Goal: Find specific page/section: Find specific page/section

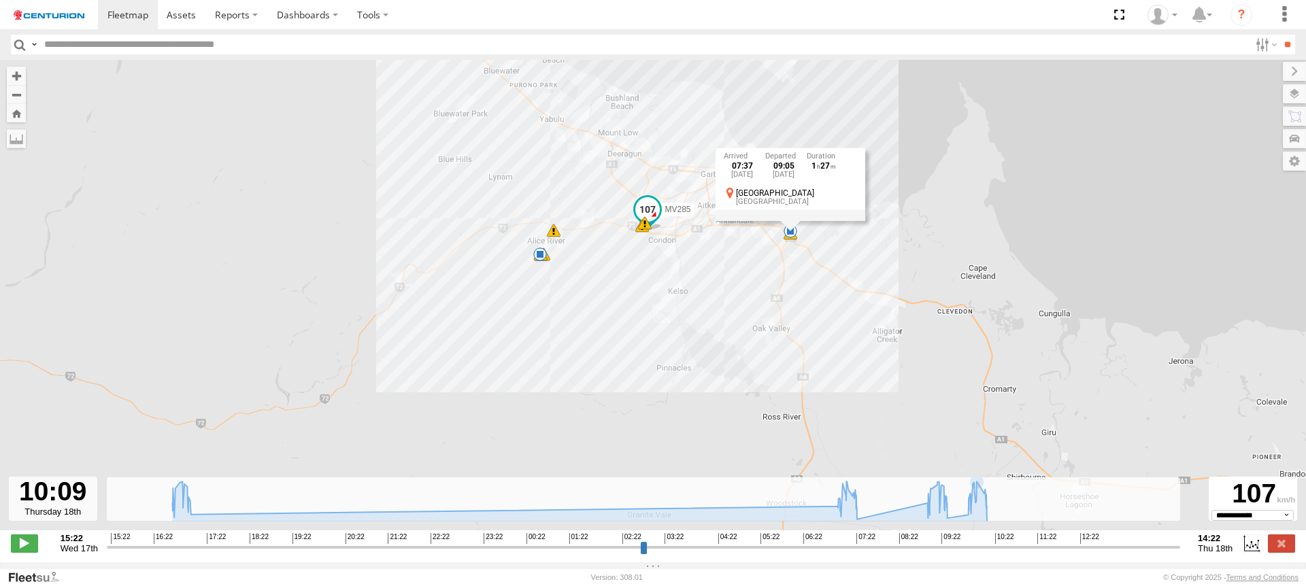
select select "**********"
drag, startPoint x: 365, startPoint y: 144, endPoint x: 343, endPoint y: 140, distance: 22.0
click at [364, 144] on div "MV285 16:48 Wed 16:58 Wed 17:03 Wed 07:18 Thu 07:37 Thu 09:27 Thu 09:30 Thu 09:…" at bounding box center [653, 302] width 1306 height 485
click at [1281, 552] on label at bounding box center [1281, 544] width 27 height 18
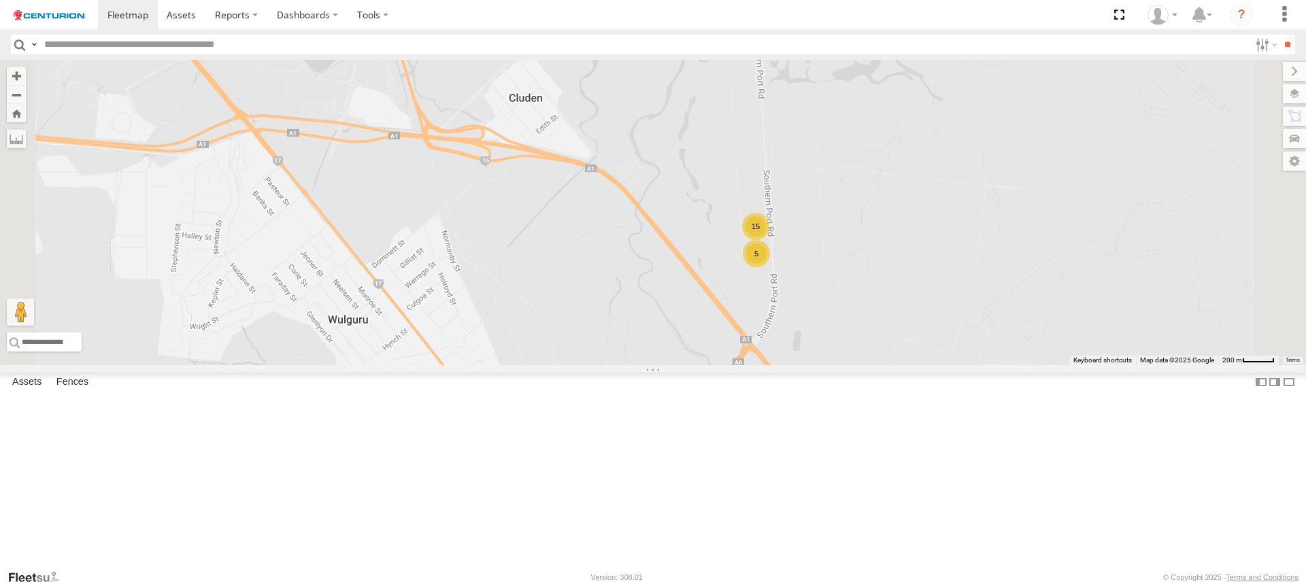
click at [859, 312] on div "15 5" at bounding box center [653, 212] width 1306 height 305
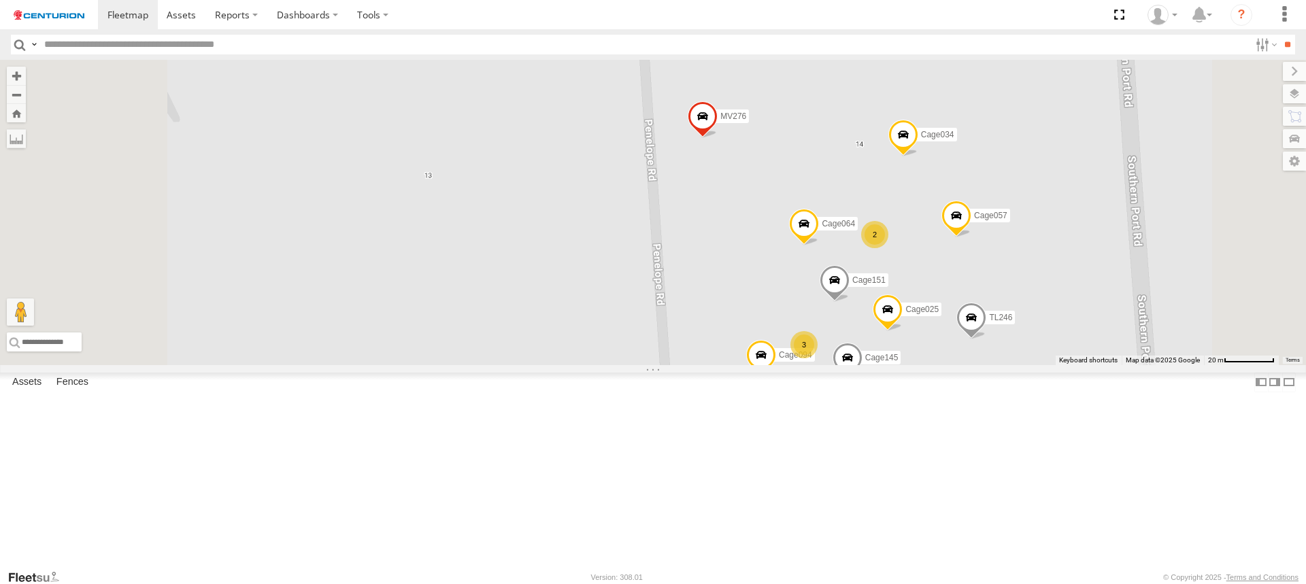
drag, startPoint x: 872, startPoint y: 182, endPoint x: 876, endPoint y: 364, distance: 181.7
click at [884, 365] on div "MV276 TL281 Cage064 TL246 Cage029 Cage025 Cage034 Kumho 102 Cage057 Cage094 Cag…" at bounding box center [653, 212] width 1306 height 305
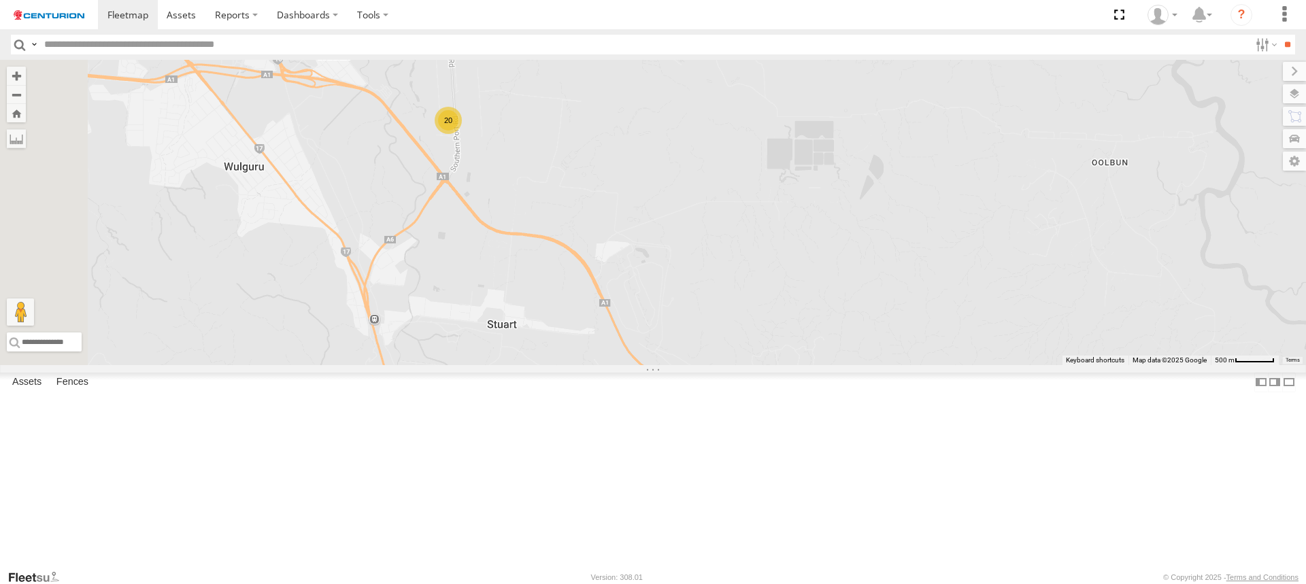
click at [462, 134] on div "20" at bounding box center [448, 120] width 27 height 27
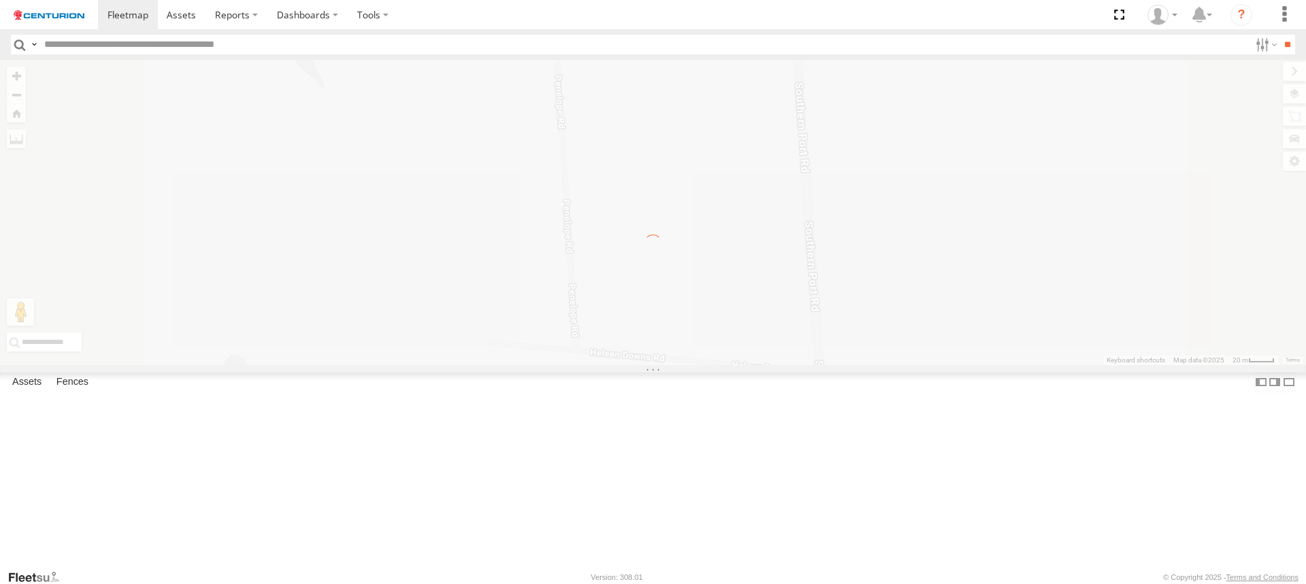
click at [0, 0] on label at bounding box center [0, 0] width 0 height 0
click at [124, 17] on span at bounding box center [128, 14] width 41 height 13
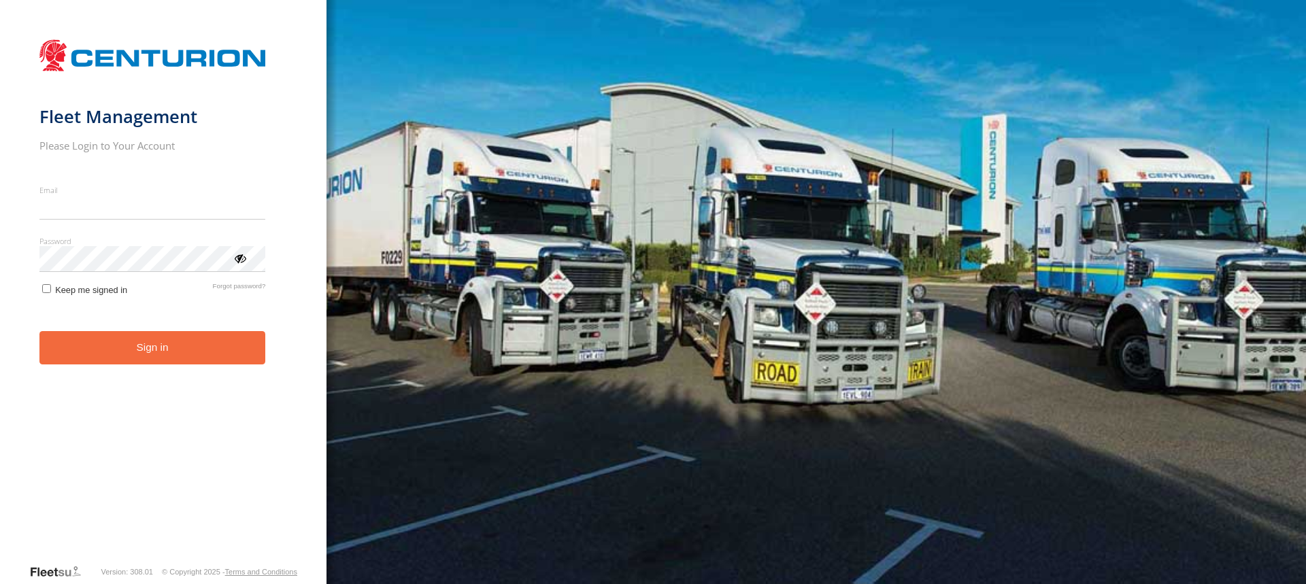
type input "**********"
click at [151, 358] on button "Sign in" at bounding box center [152, 347] width 227 height 33
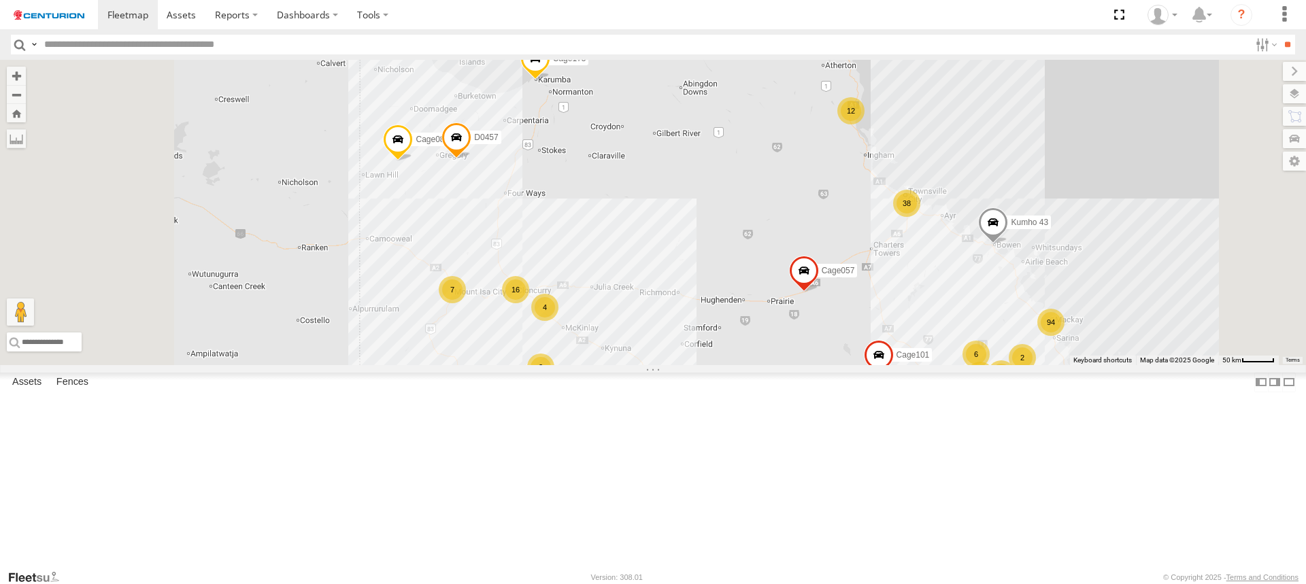
drag, startPoint x: 993, startPoint y: 126, endPoint x: 1025, endPoint y: 269, distance: 146.4
click at [1025, 269] on div "TL265 Cage175 MV283 TL250 Cage057 F0512 PM850 F0478 PM682 MV262 Cage101 F0400 P…" at bounding box center [653, 212] width 1306 height 305
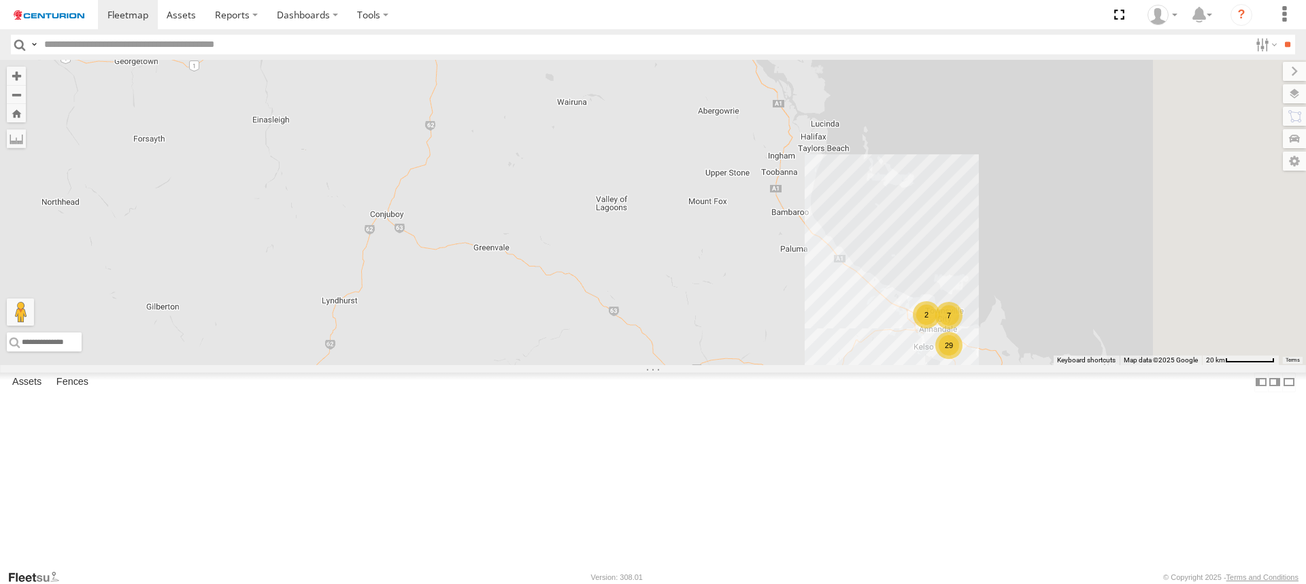
drag, startPoint x: 1078, startPoint y: 432, endPoint x: 919, endPoint y: 285, distance: 216.7
click at [923, 287] on div "TL265 Cage175 MV283 TL250 Cage057 F0512 PM850 F0478 PM682 MV262 Cage101 F0400 P…" at bounding box center [653, 212] width 1306 height 305
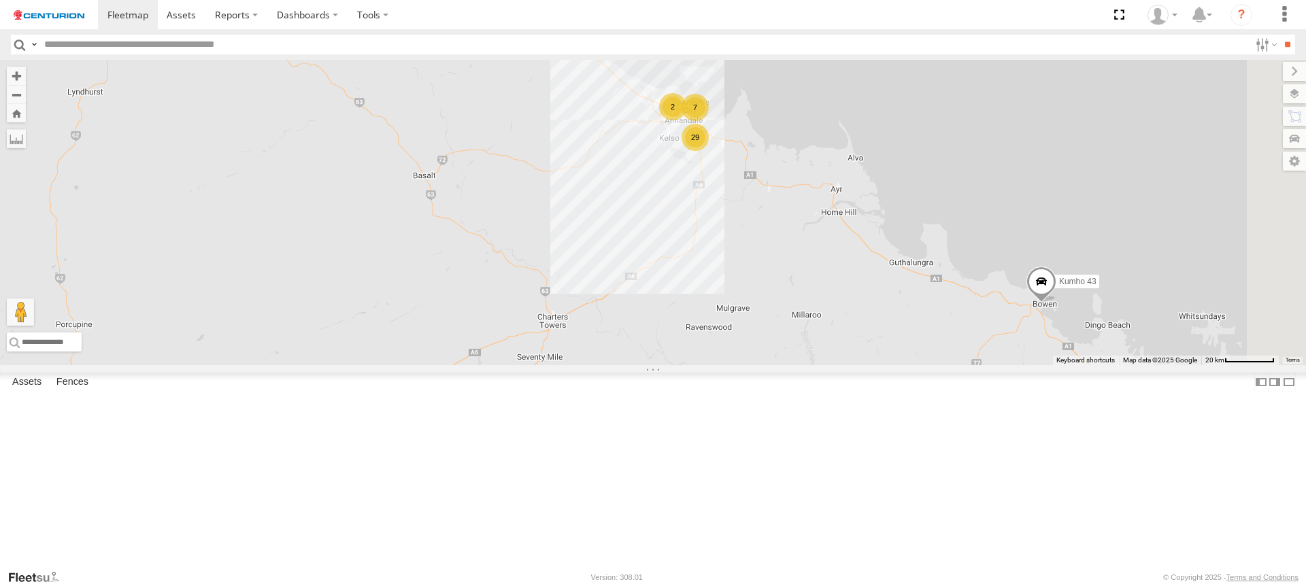
drag, startPoint x: 826, startPoint y: 251, endPoint x: 1046, endPoint y: 541, distance: 364.2
click at [1064, 365] on div "TL265 Cage175 MV283 TL250 Cage057 F0512 PM850 F0478 PM682 MV262 Cage101 F0400 P…" at bounding box center [653, 212] width 1306 height 305
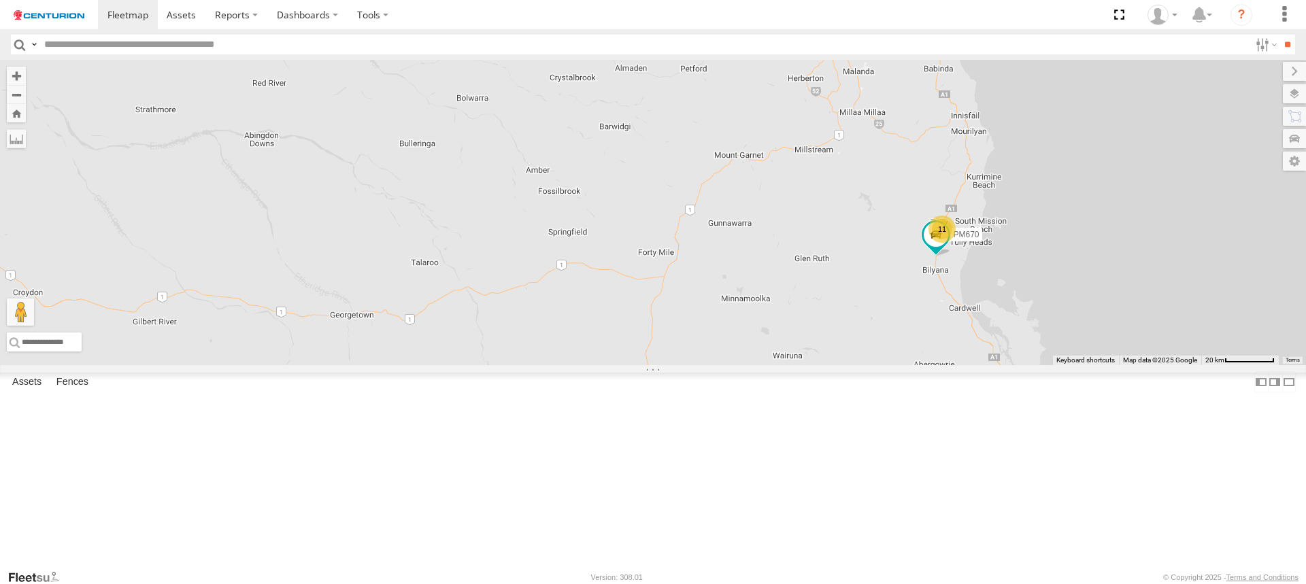
drag, startPoint x: 876, startPoint y: 421, endPoint x: 687, endPoint y: 218, distance: 277.3
click at [721, 249] on div "TL265 Cage175 MV283 TL250 Cage057 F0512 PM850 F0478 PM682 MV262 Cage101 F0400 P…" at bounding box center [653, 212] width 1306 height 305
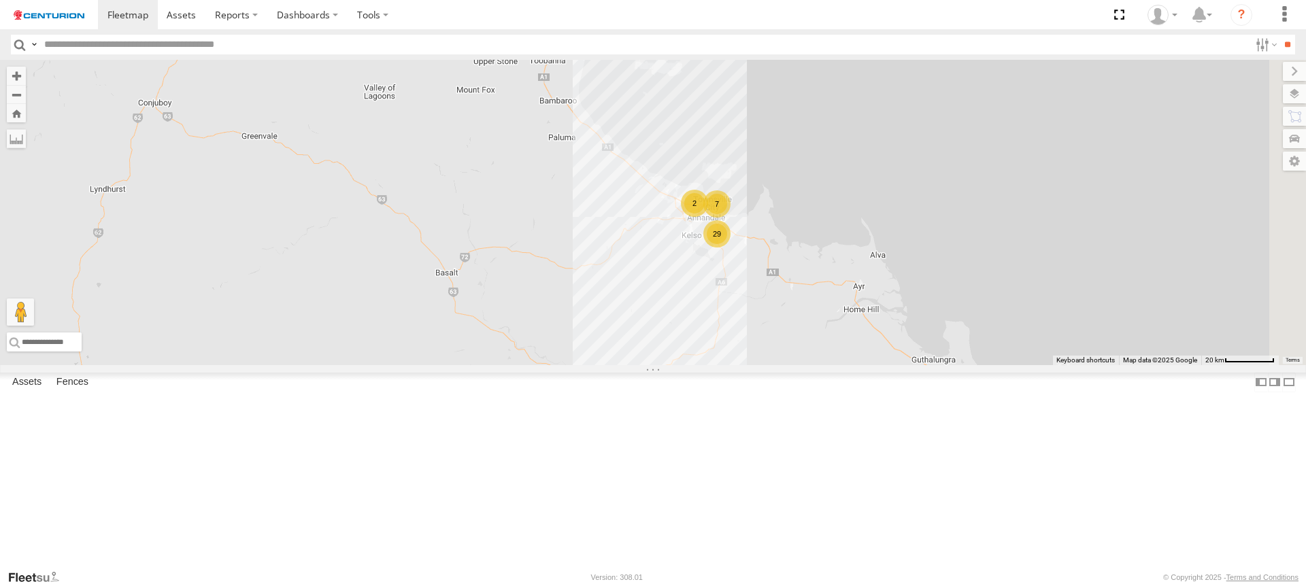
drag, startPoint x: 905, startPoint y: 401, endPoint x: 761, endPoint y: 330, distance: 160.4
click at [765, 331] on div "TL265 Cage175 MV283 TL250 Cage057 F0512 PM850 F0478 PM682 MV262 Cage101 F0400 P…" at bounding box center [653, 212] width 1306 height 305
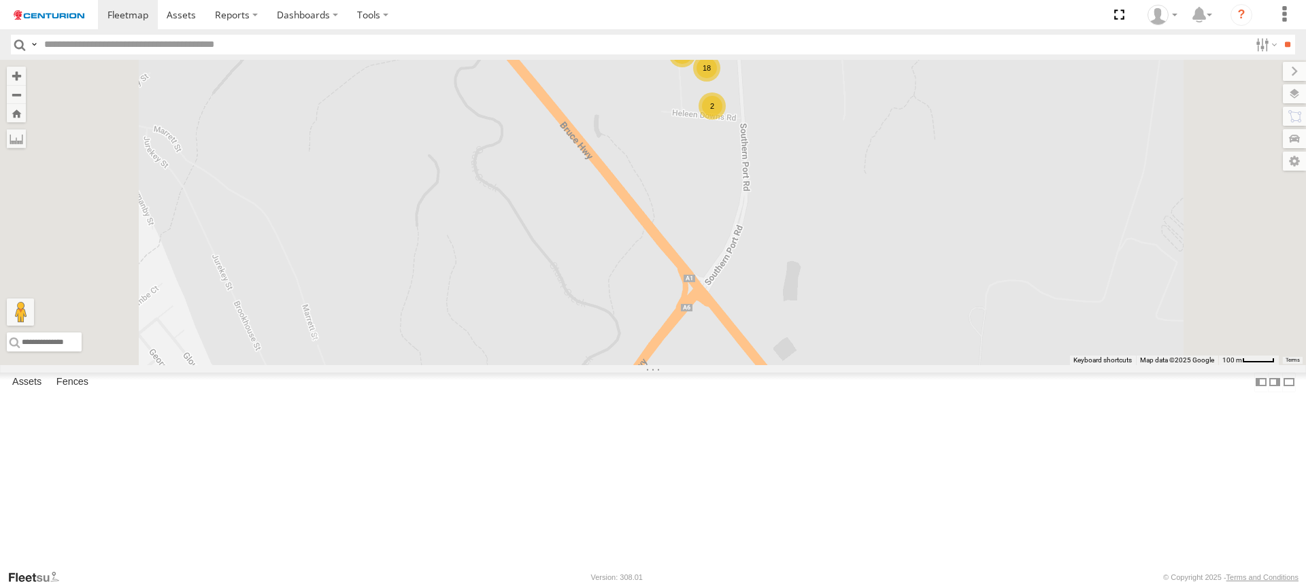
click at [726, 120] on div "2" at bounding box center [712, 106] width 27 height 27
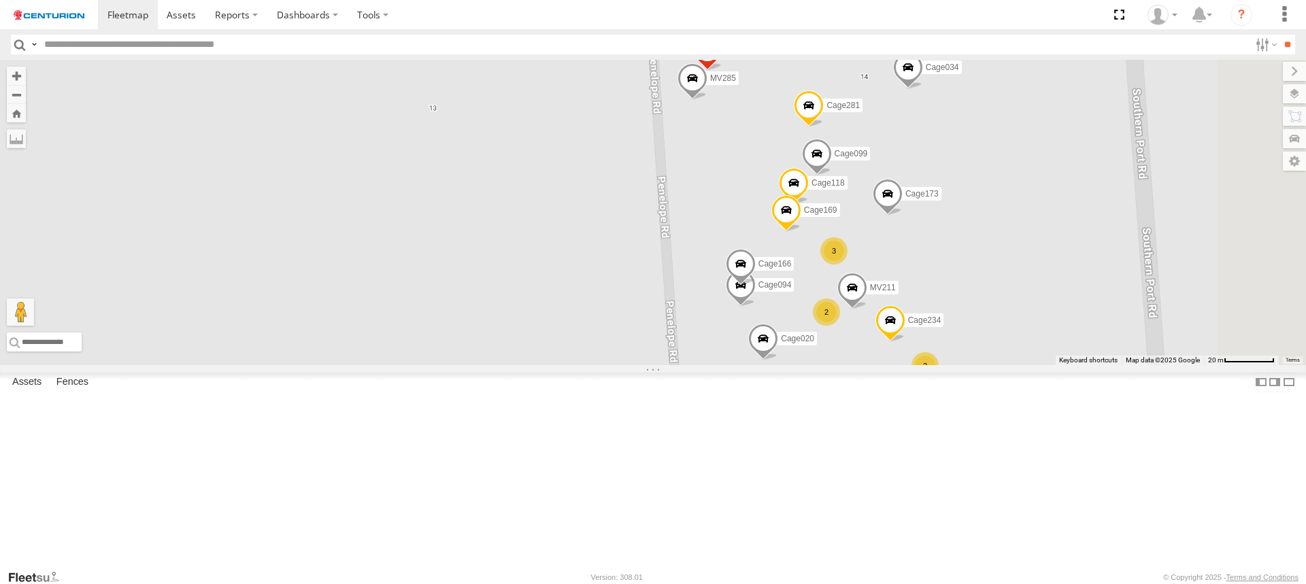
drag, startPoint x: 857, startPoint y: 207, endPoint x: 853, endPoint y: 295, distance: 87.9
click at [853, 295] on div "TL265 Cage175 MV283 TL250 Cage057 F0512 PM850 F0478 PM682 MV262 Cage101 F0400 P…" at bounding box center [653, 212] width 1306 height 305
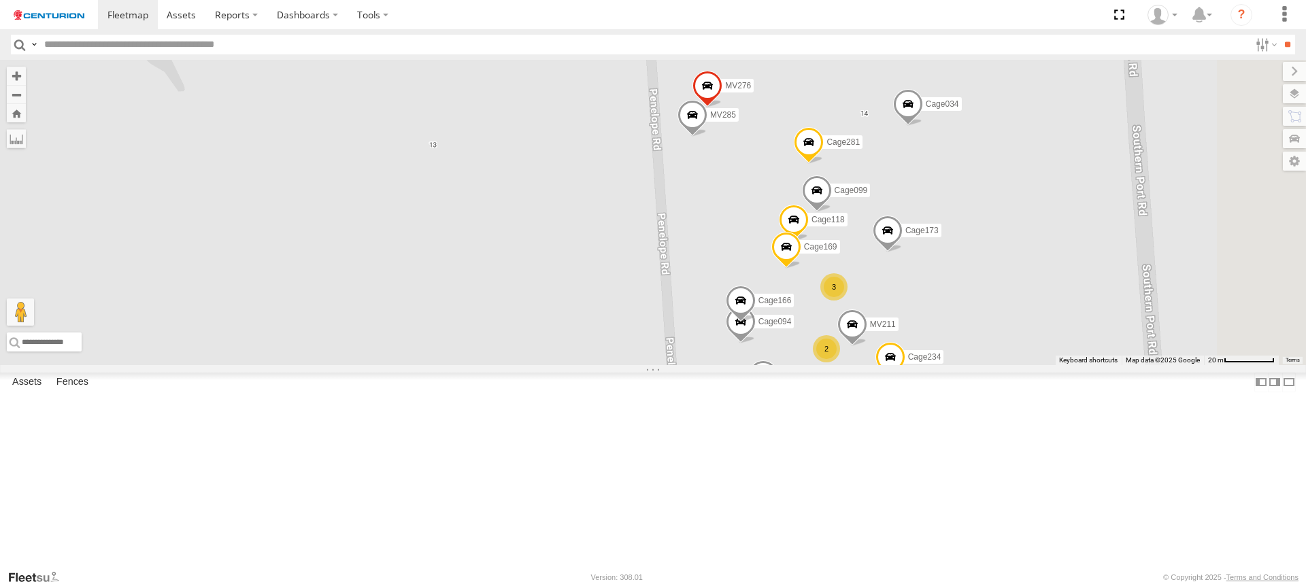
click at [708, 137] on span at bounding box center [693, 118] width 30 height 37
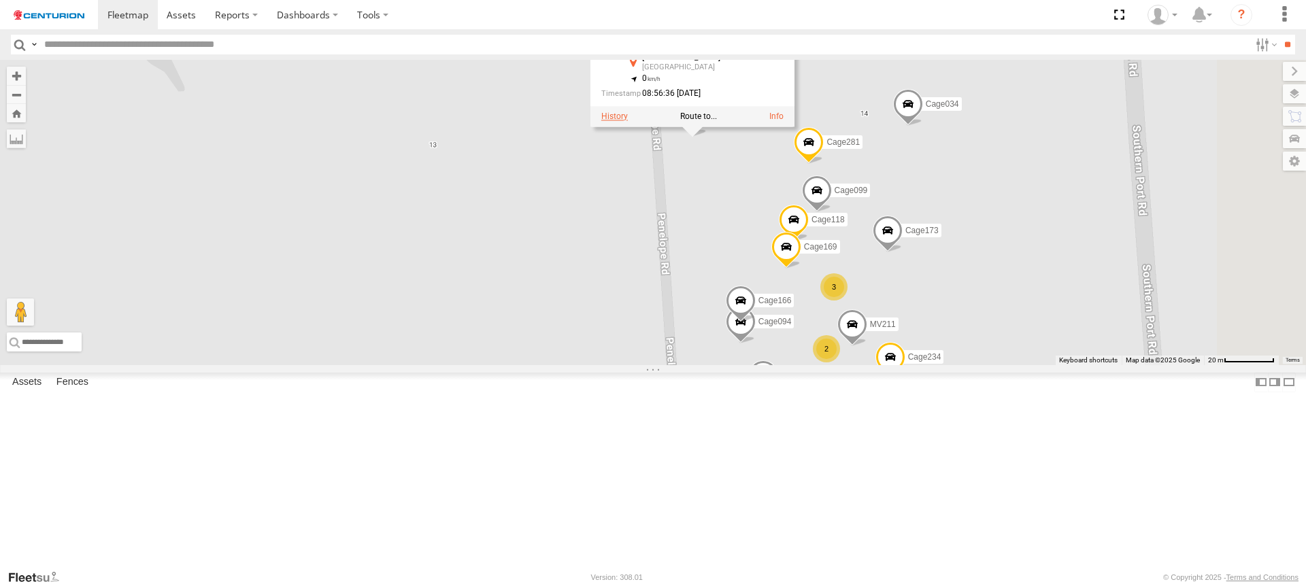
click at [628, 121] on label at bounding box center [614, 117] width 27 height 10
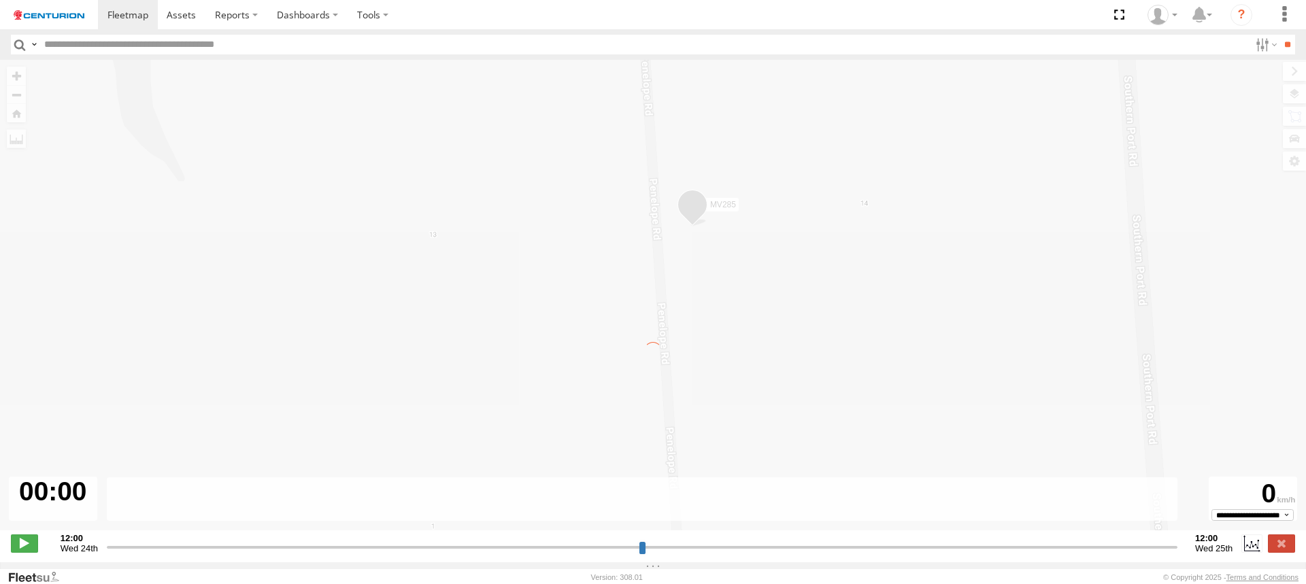
type input "**********"
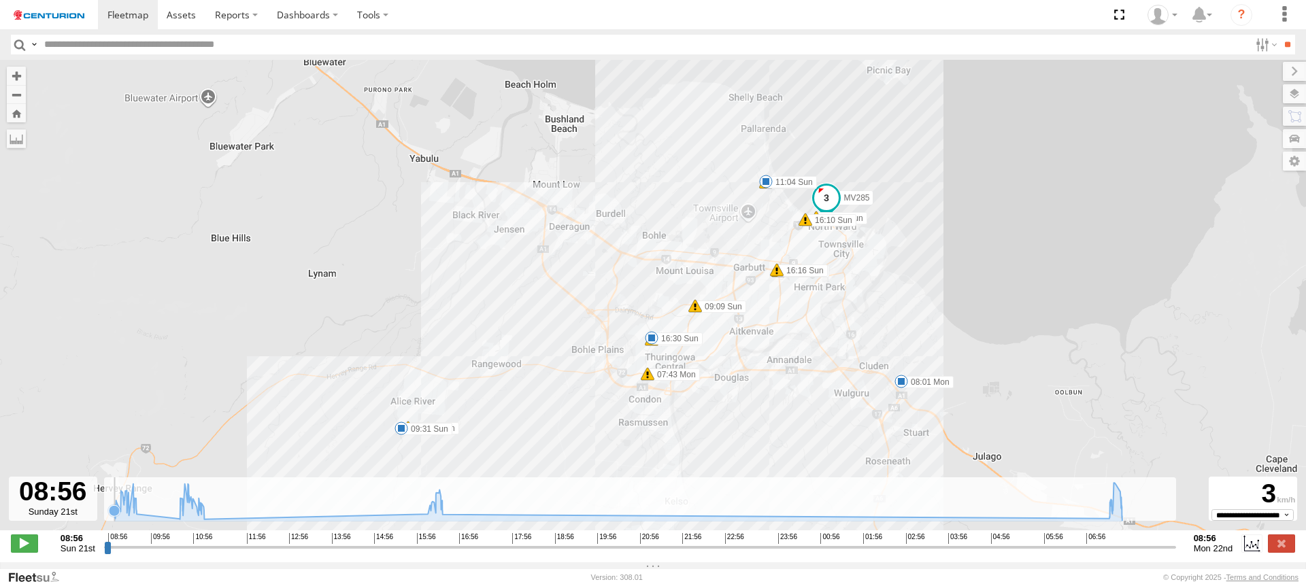
click at [113, 516] on icon at bounding box center [114, 511] width 11 height 11
click at [122, 510] on icon at bounding box center [618, 501] width 1021 height 37
click at [1112, 519] on icon at bounding box center [618, 501] width 1021 height 37
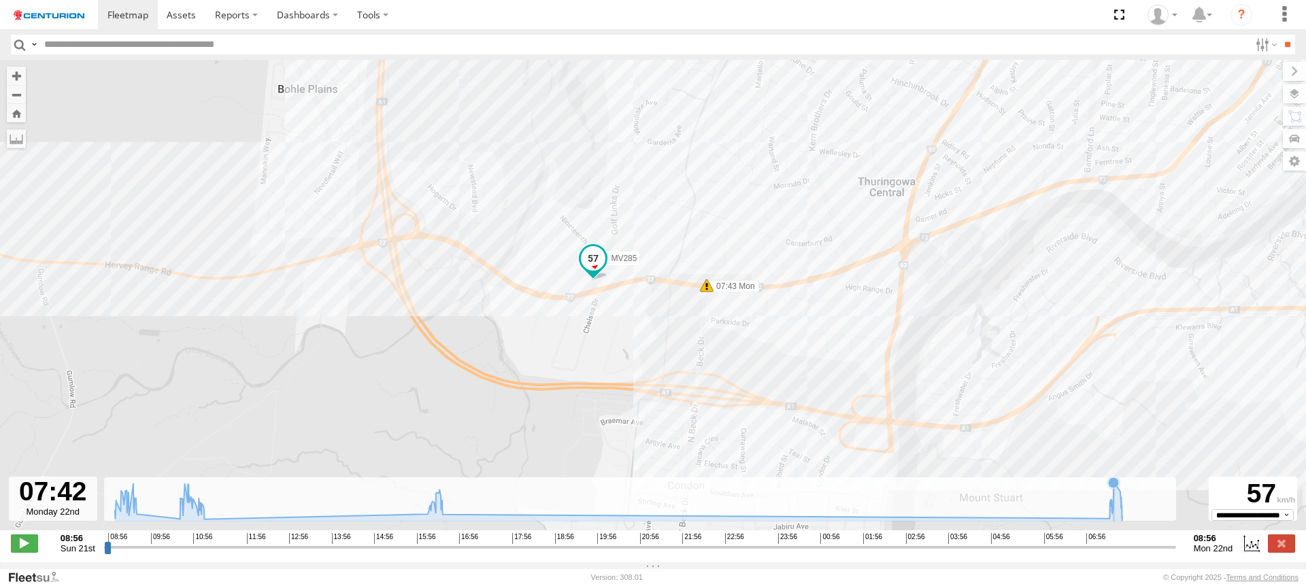
click at [1114, 489] on icon at bounding box center [1113, 483] width 11 height 11
click at [1114, 486] on icon at bounding box center [1113, 483] width 11 height 11
click at [1120, 497] on icon at bounding box center [1119, 491] width 11 height 11
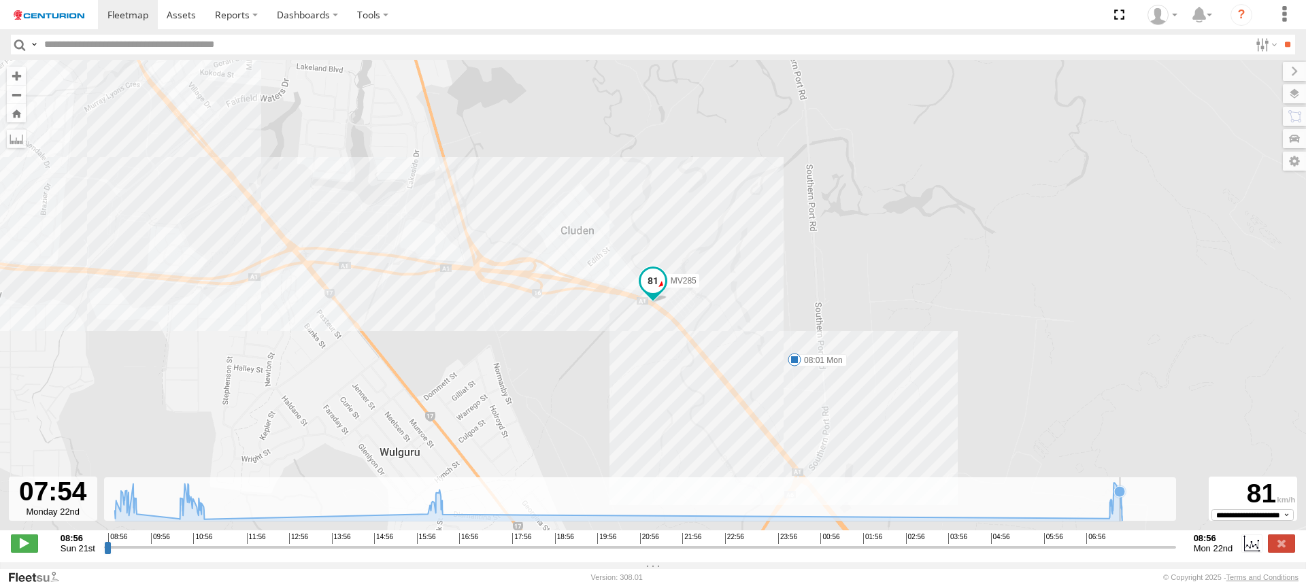
click at [1121, 497] on icon at bounding box center [1119, 491] width 11 height 11
click at [1117, 502] on icon at bounding box center [618, 501] width 1021 height 37
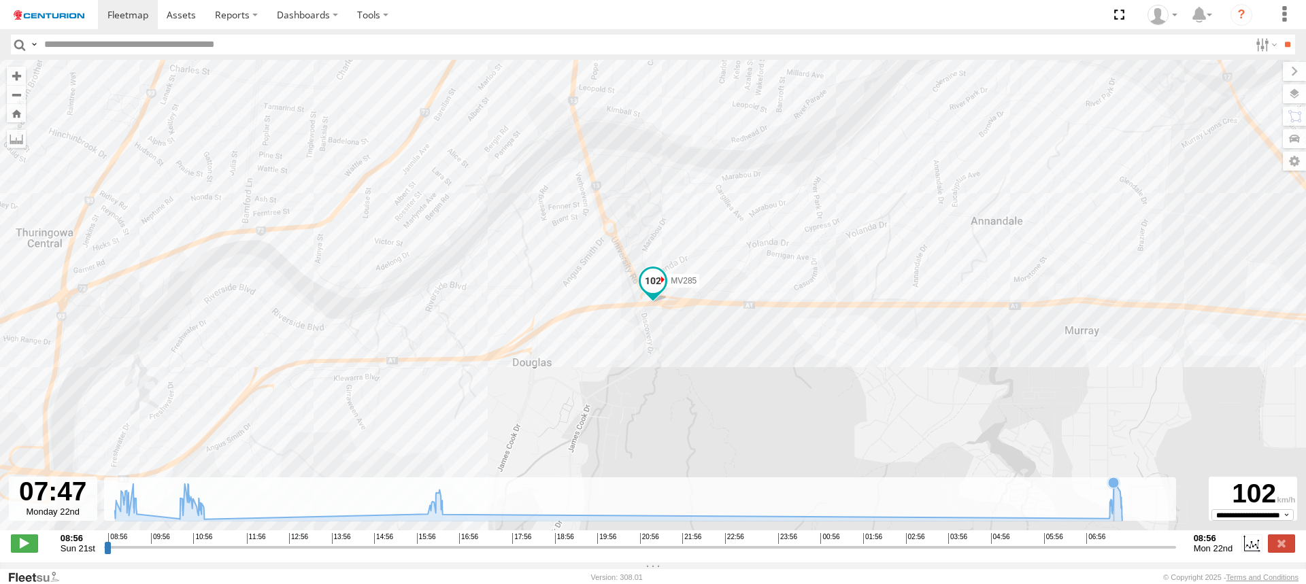
click at [1114, 489] on icon at bounding box center [1113, 483] width 11 height 11
click at [1119, 495] on icon at bounding box center [1119, 491] width 11 height 11
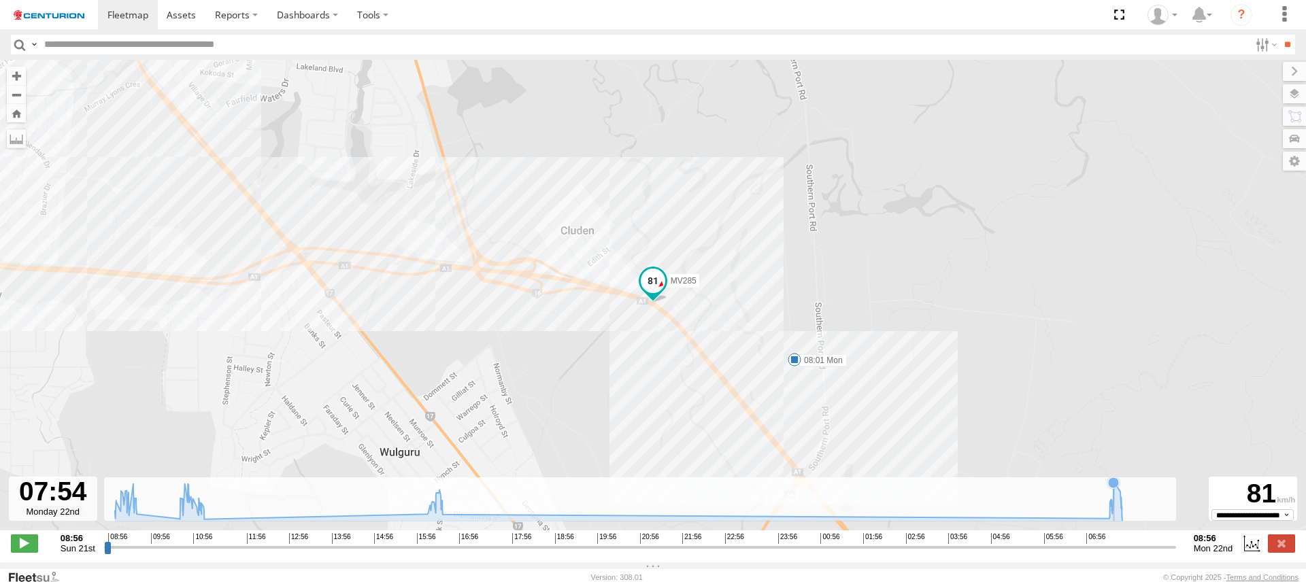
click at [1114, 489] on icon at bounding box center [1113, 483] width 11 height 11
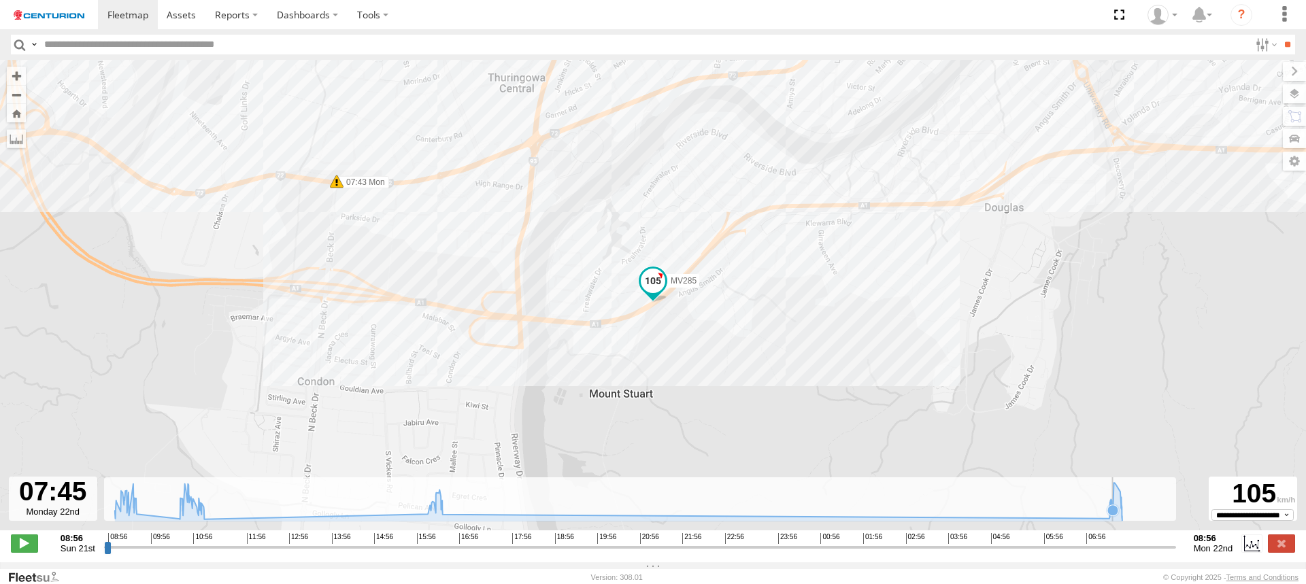
click at [1113, 515] on icon at bounding box center [1113, 510] width 11 height 11
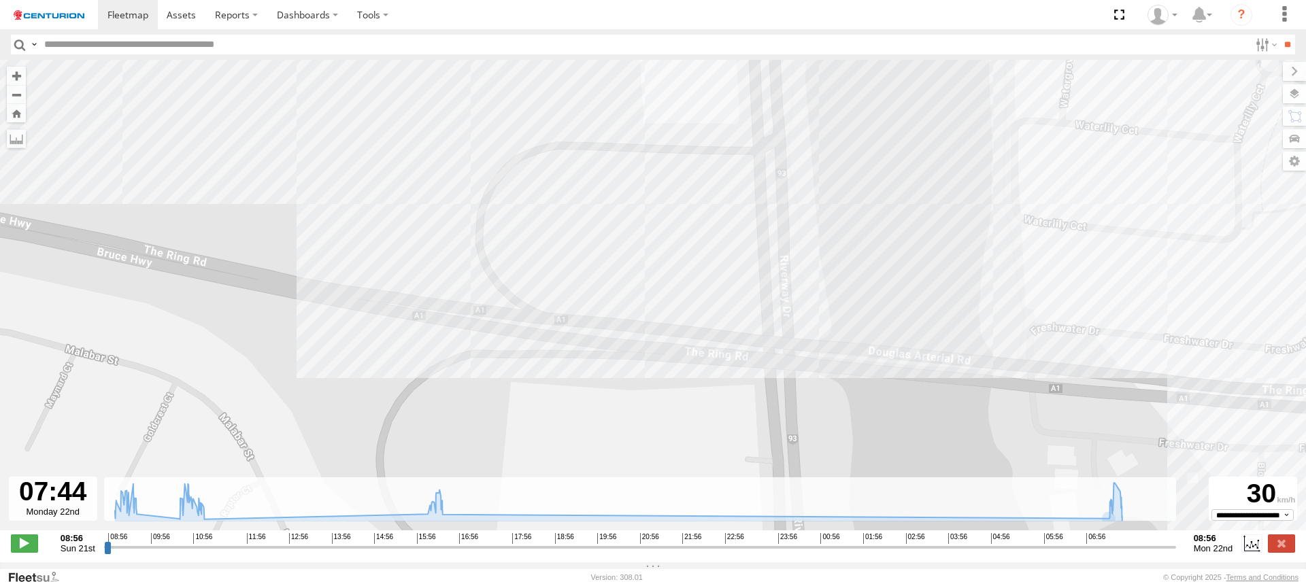
drag, startPoint x: 677, startPoint y: 135, endPoint x: 676, endPoint y: 264, distance: 129.3
click at [676, 264] on div "MV285 08:58 Sun 09:04 Sun 09:09 Sun 09:26 Sun 09:31 Sun 10:59 Sun 11:04 Sun 16:…" at bounding box center [653, 302] width 1306 height 485
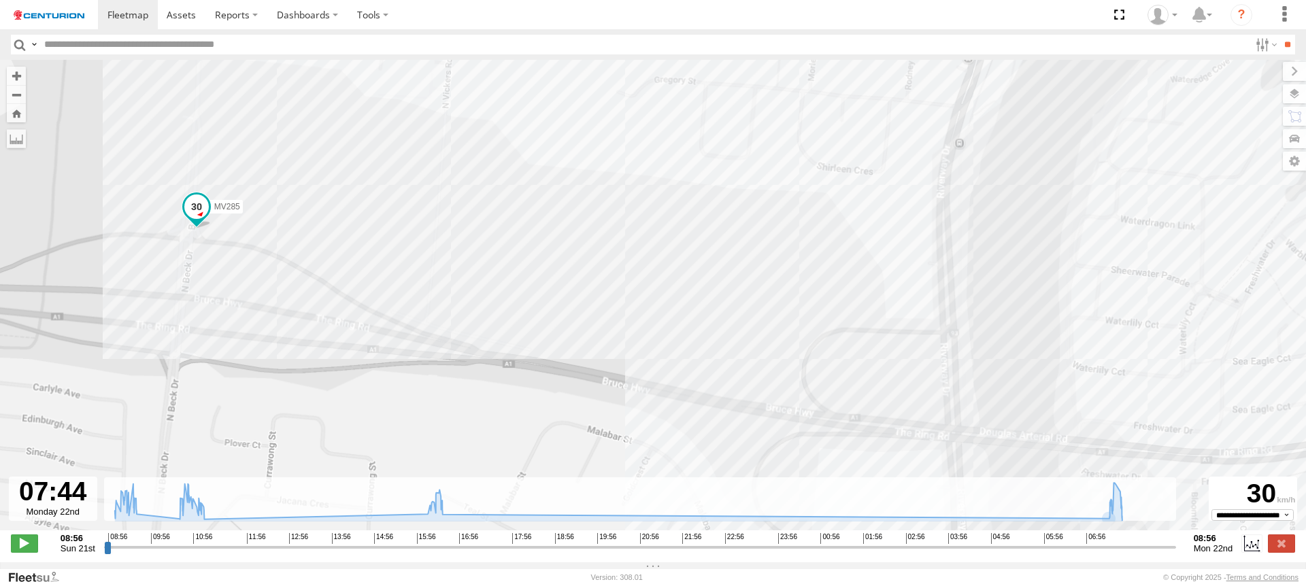
drag, startPoint x: 612, startPoint y: 384, endPoint x: 679, endPoint y: 402, distance: 69.6
click at [679, 402] on div "MV285 08:58 Sun 09:04 Sun 09:09 Sun 09:26 Sun 09:31 Sun 10:59 Sun 11:04 Sun 16:…" at bounding box center [653, 302] width 1306 height 485
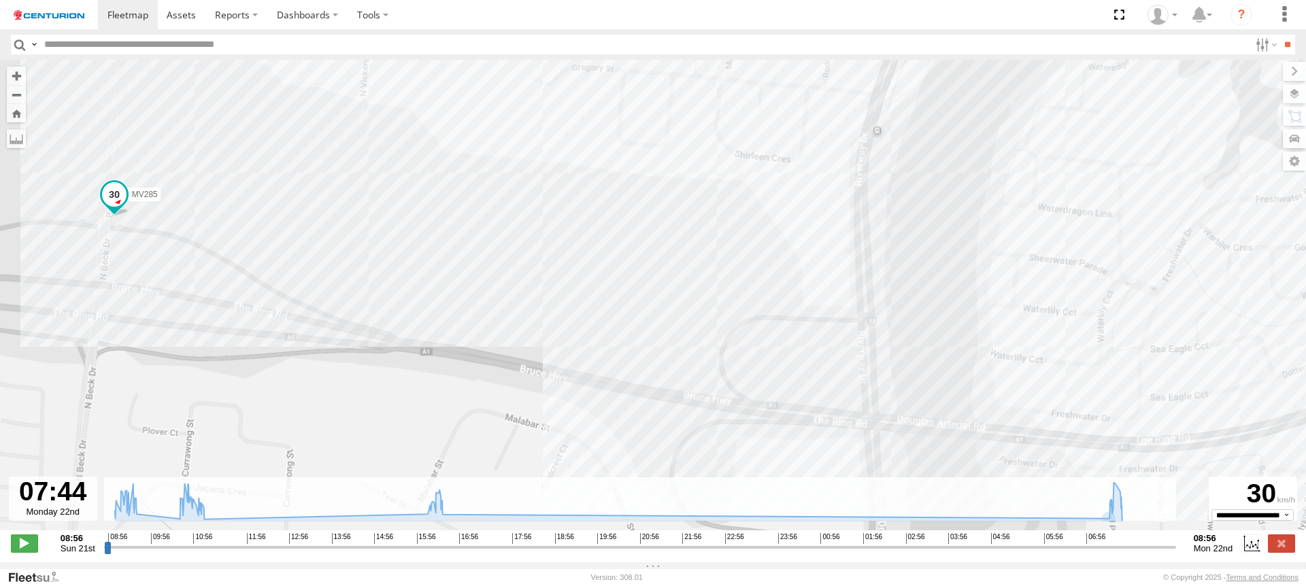
drag, startPoint x: 831, startPoint y: 407, endPoint x: 745, endPoint y: 395, distance: 87.3
click at [745, 395] on div "MV285 08:58 Sun 09:04 Sun 09:09 Sun 09:26 Sun 09:31 Sun 10:59 Sun 11:04 Sun 16:…" at bounding box center [653, 302] width 1306 height 485
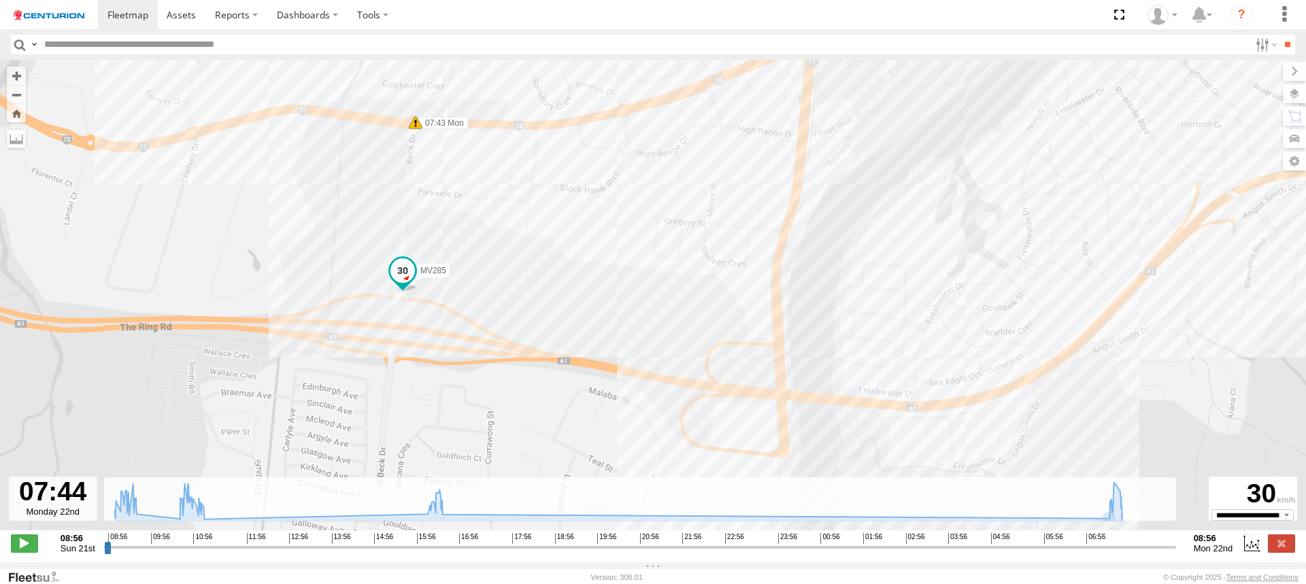
drag, startPoint x: 848, startPoint y: 210, endPoint x: 1179, endPoint y: 259, distance: 334.3
click at [1179, 259] on div "MV285 08:58 Sun 09:04 Sun 09:09 Sun 09:26 Sun 09:31 Sun 10:59 Sun 11:04 Sun 16:…" at bounding box center [653, 302] width 1306 height 485
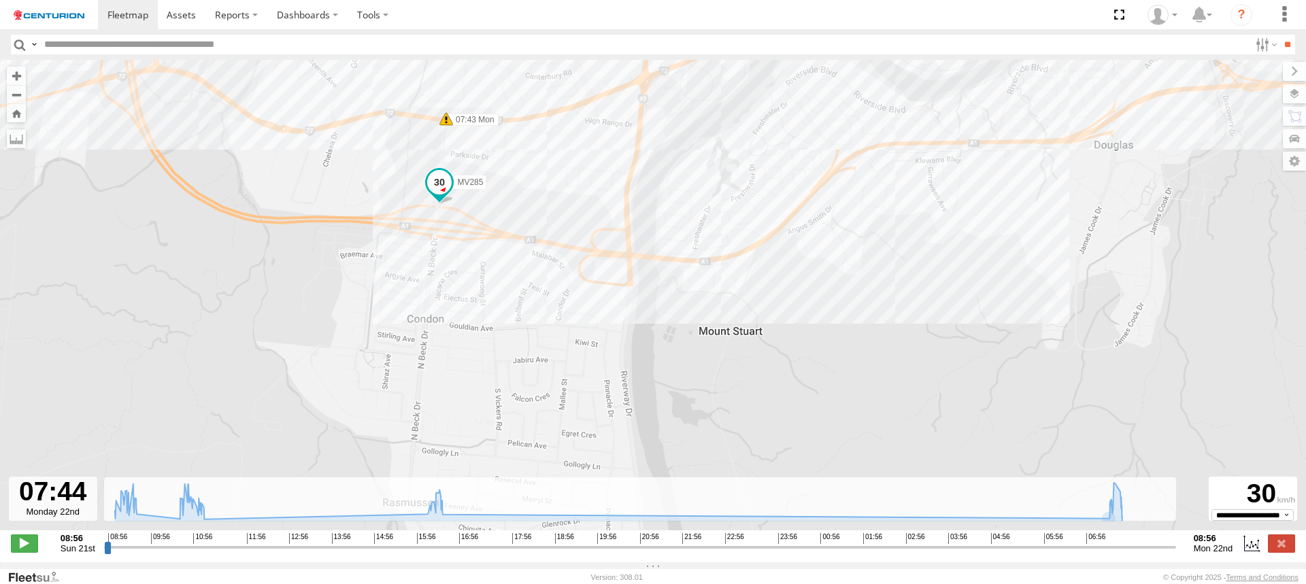
drag, startPoint x: 415, startPoint y: 428, endPoint x: 435, endPoint y: 278, distance: 151.7
click at [433, 286] on div "MV285 08:58 Sun 09:04 Sun 09:09 Sun 09:26 Sun 09:31 Sun 10:59 Sun 11:04 Sun 16:…" at bounding box center [653, 302] width 1306 height 485
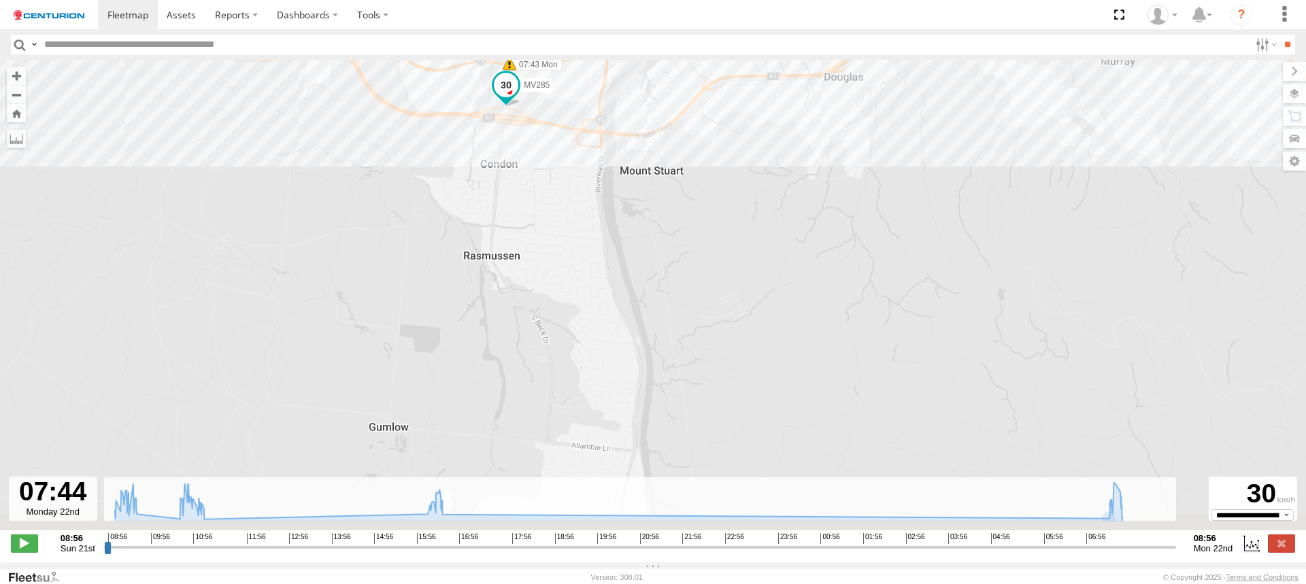
drag, startPoint x: 520, startPoint y: 426, endPoint x: 548, endPoint y: 229, distance: 199.4
click at [547, 239] on div "MV285 08:58 Sun 09:04 Sun 09:09 Sun 09:26 Sun 09:31 Sun 10:59 Sun 11:04 Sun 16:…" at bounding box center [653, 302] width 1306 height 485
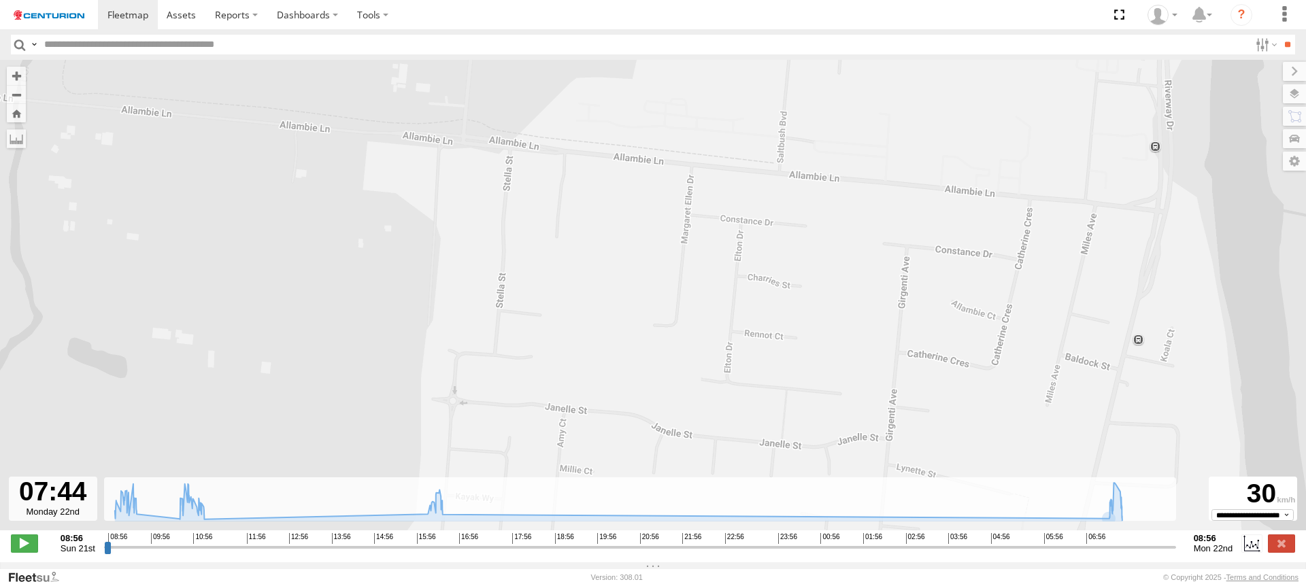
drag, startPoint x: 432, startPoint y: 200, endPoint x: 446, endPoint y: 306, distance: 107.0
click at [445, 306] on div "MV285 08:58 Sun 09:04 Sun 09:09 Sun 09:26 Sun 09:31 Sun 10:59 Sun 11:04 Sun 16:…" at bounding box center [653, 302] width 1306 height 485
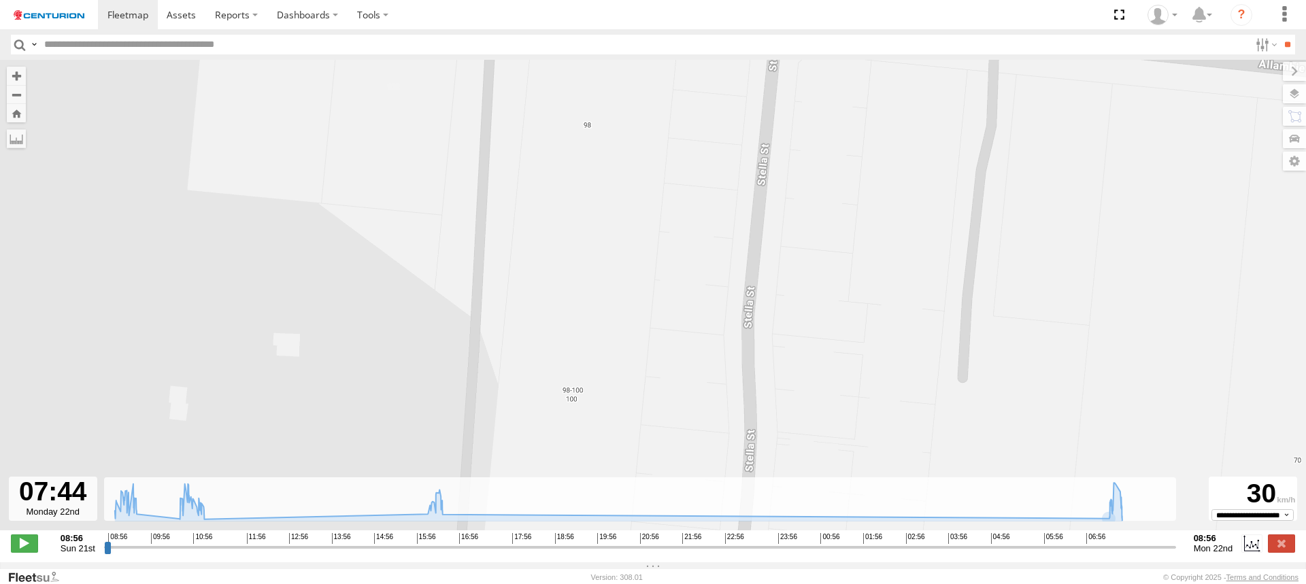
drag, startPoint x: 500, startPoint y: 193, endPoint x: 525, endPoint y: 133, distance: 65.6
click at [525, 133] on div "MV285 08:58 Sun 09:04 Sun 09:09 Sun 09:26 Sun 09:31 Sun 10:59 Sun 11:04 Sun 16:…" at bounding box center [653, 302] width 1306 height 485
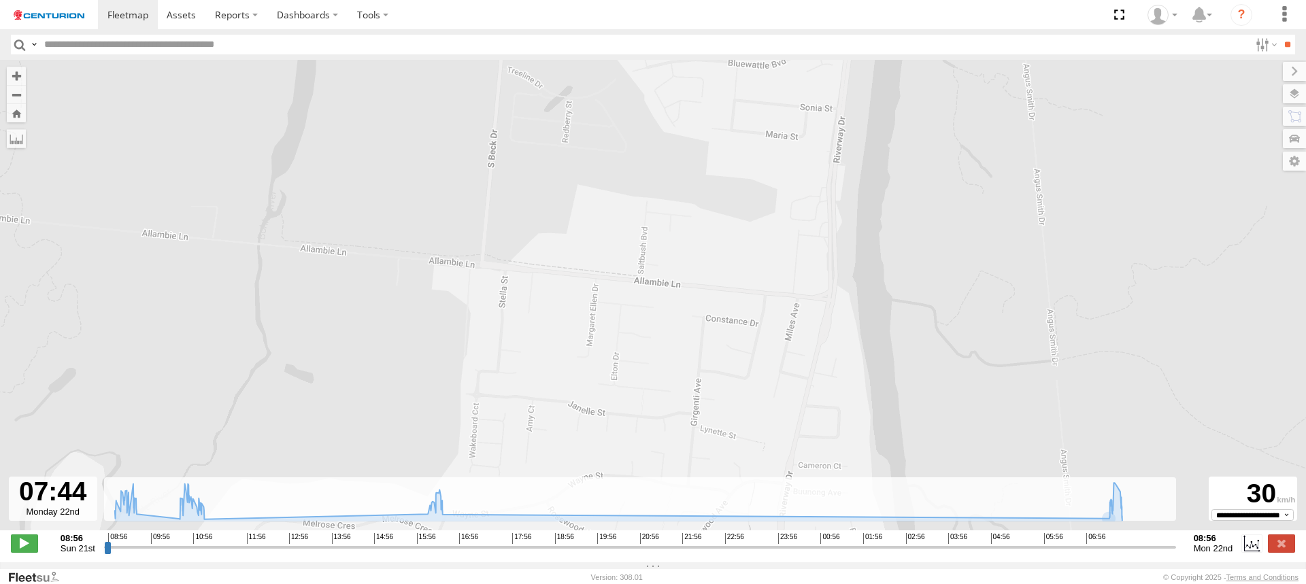
drag, startPoint x: 503, startPoint y: 224, endPoint x: 477, endPoint y: 300, distance: 80.5
click at [477, 300] on div "MV285 08:58 Sun 09:04 Sun 09:09 Sun 09:26 Sun 09:31 Sun 10:59 Sun 11:04 Sun 16:…" at bounding box center [653, 302] width 1306 height 485
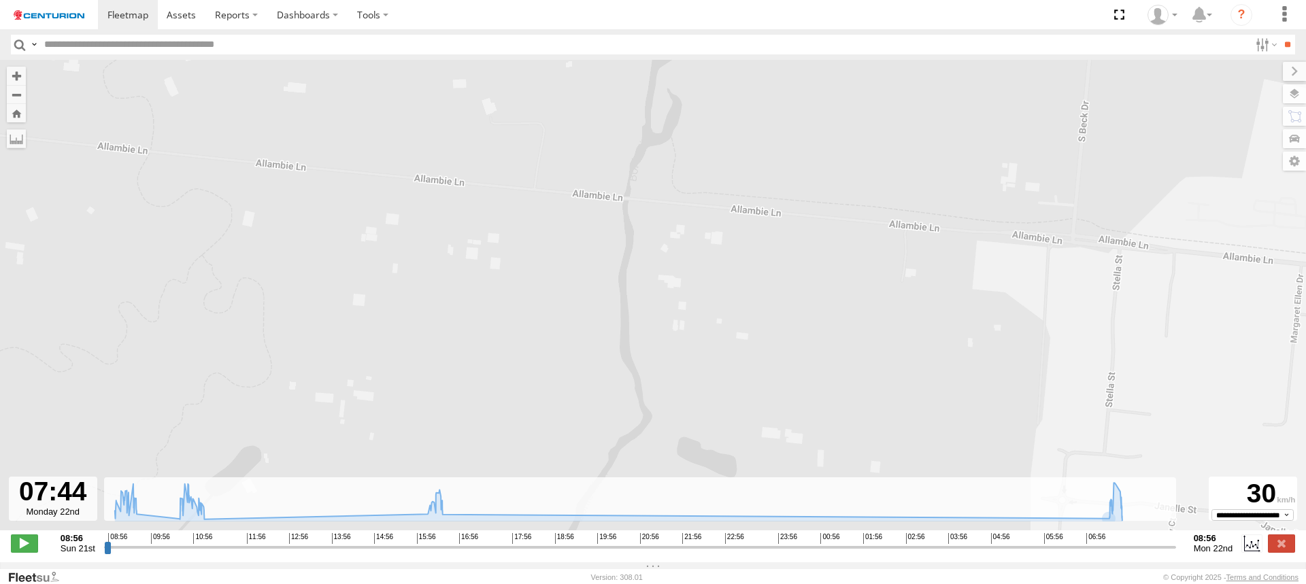
drag, startPoint x: 403, startPoint y: 234, endPoint x: 1031, endPoint y: 239, distance: 628.0
click at [1036, 239] on div "MV285 08:58 Sun 09:04 Sun 09:09 Sun 09:26 Sun 09:31 Sun 10:59 Sun 11:04 Sun 16:…" at bounding box center [653, 302] width 1306 height 485
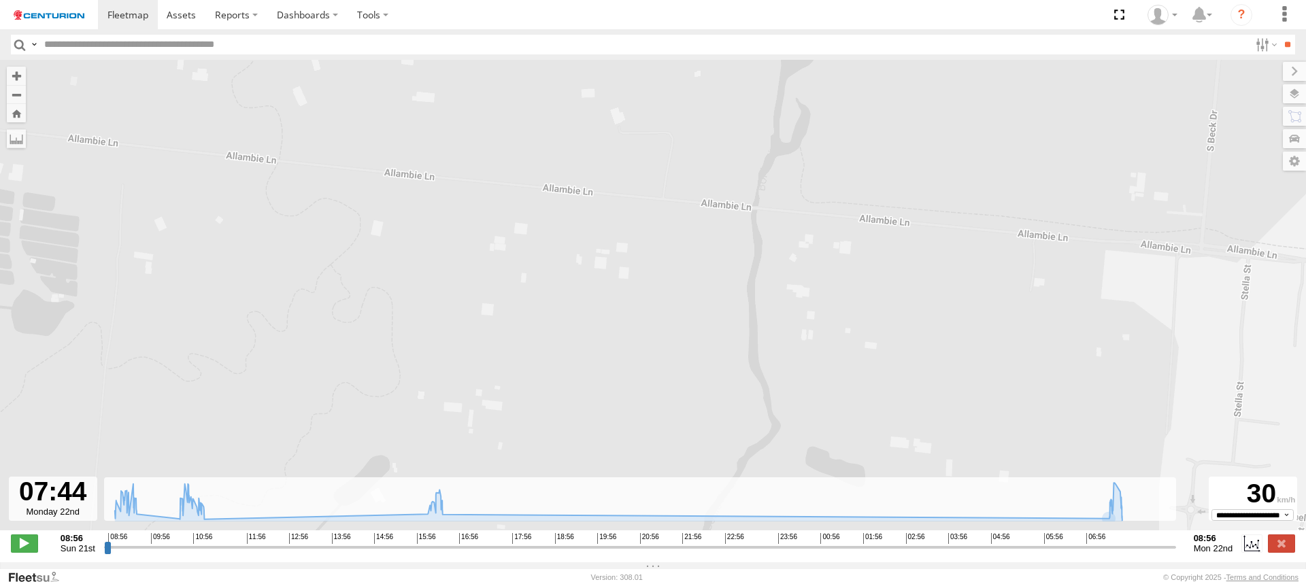
drag, startPoint x: 450, startPoint y: 193, endPoint x: 635, endPoint y: 208, distance: 185.6
click at [604, 204] on div "MV285 08:58 Sun 09:04 Sun 09:09 Sun 09:26 Sun 09:31 Sun 10:59 Sun 11:04 Sun 16:…" at bounding box center [653, 302] width 1306 height 485
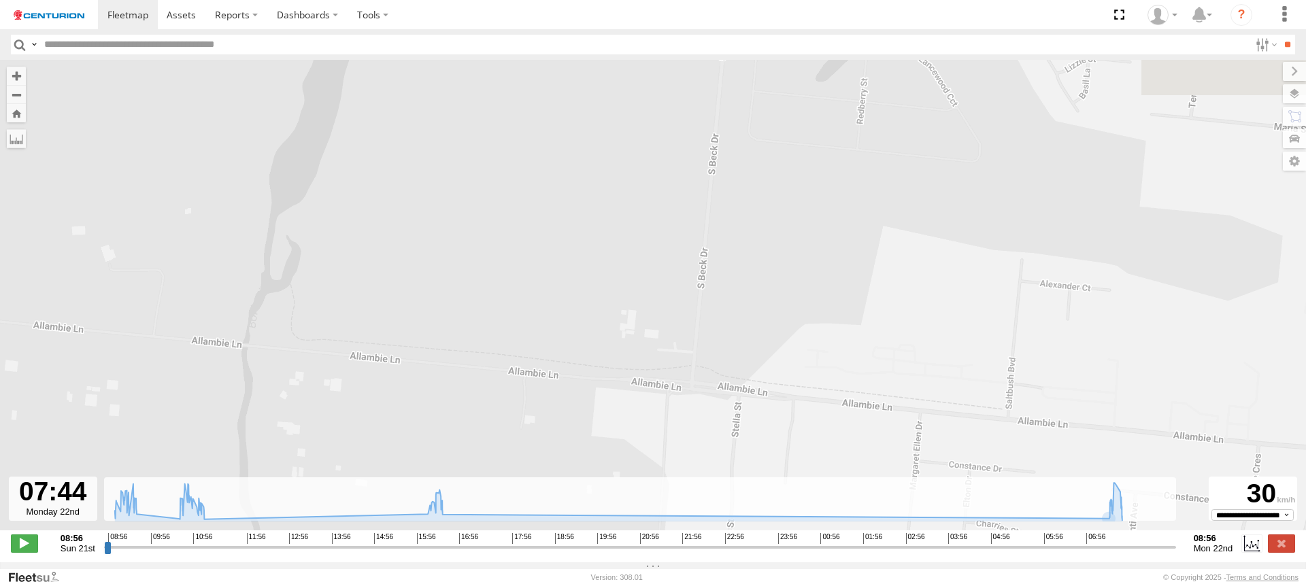
drag, startPoint x: 967, startPoint y: 288, endPoint x: 205, endPoint y: 429, distance: 775.1
click at [203, 429] on div "MV285 08:58 Sun 09:04 Sun 09:09 Sun 09:26 Sun 09:31 Sun 10:59 Sun 11:04 Sun 16:…" at bounding box center [653, 302] width 1306 height 485
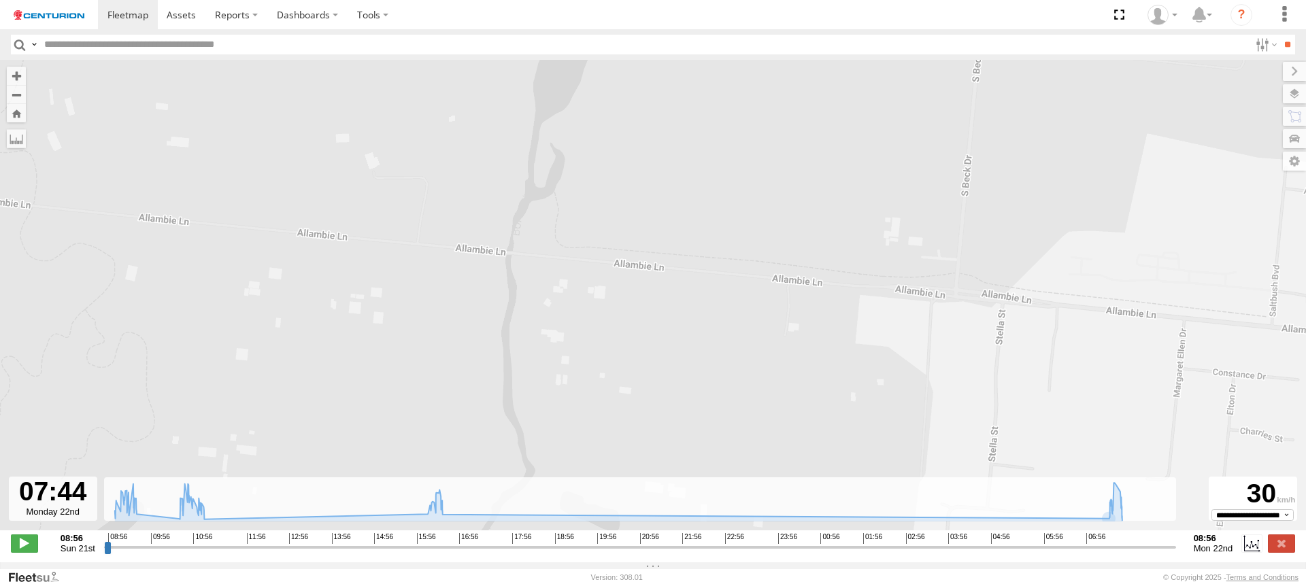
drag, startPoint x: 390, startPoint y: 429, endPoint x: 676, endPoint y: 288, distance: 319.2
click at [676, 288] on div "MV285 08:58 Sun 09:04 Sun 09:09 Sun 09:26 Sun 09:31 Sun 10:59 Sun 11:04 Sun 16:…" at bounding box center [653, 302] width 1306 height 485
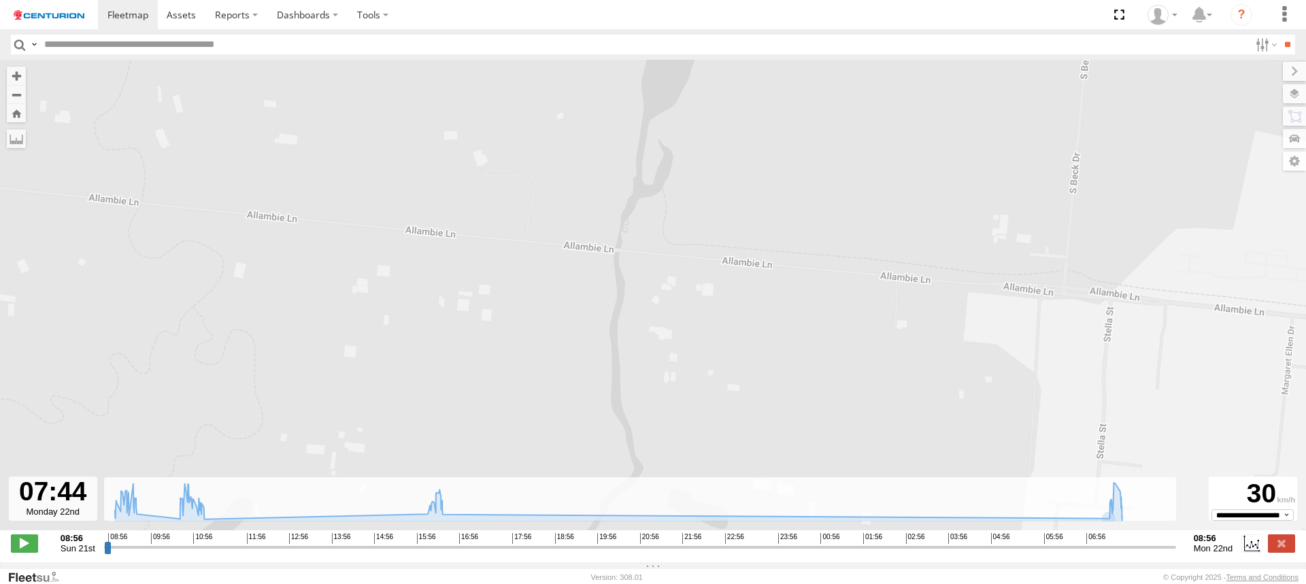
drag, startPoint x: 501, startPoint y: 261, endPoint x: 582, endPoint y: 261, distance: 81.0
click at [582, 261] on div "MV285 08:58 Sun 09:04 Sun 09:09 Sun 09:26 Sun 09:31 Sun 10:59 Sun 11:04 Sun 16:…" at bounding box center [653, 302] width 1306 height 485
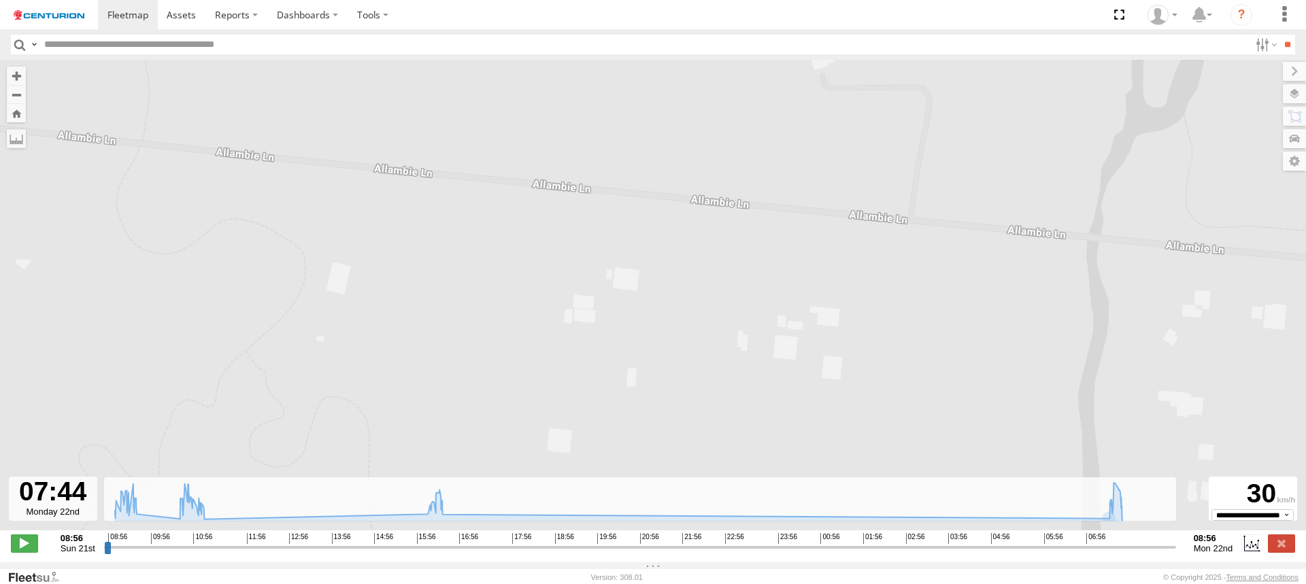
drag, startPoint x: 503, startPoint y: 243, endPoint x: 919, endPoint y: 265, distance: 417.0
click at [925, 261] on div "MV285 08:58 Sun 09:04 Sun 09:09 Sun 09:26 Sun 09:31 Sun 10:59 Sun 11:04 Sun 16:…" at bounding box center [653, 302] width 1306 height 485
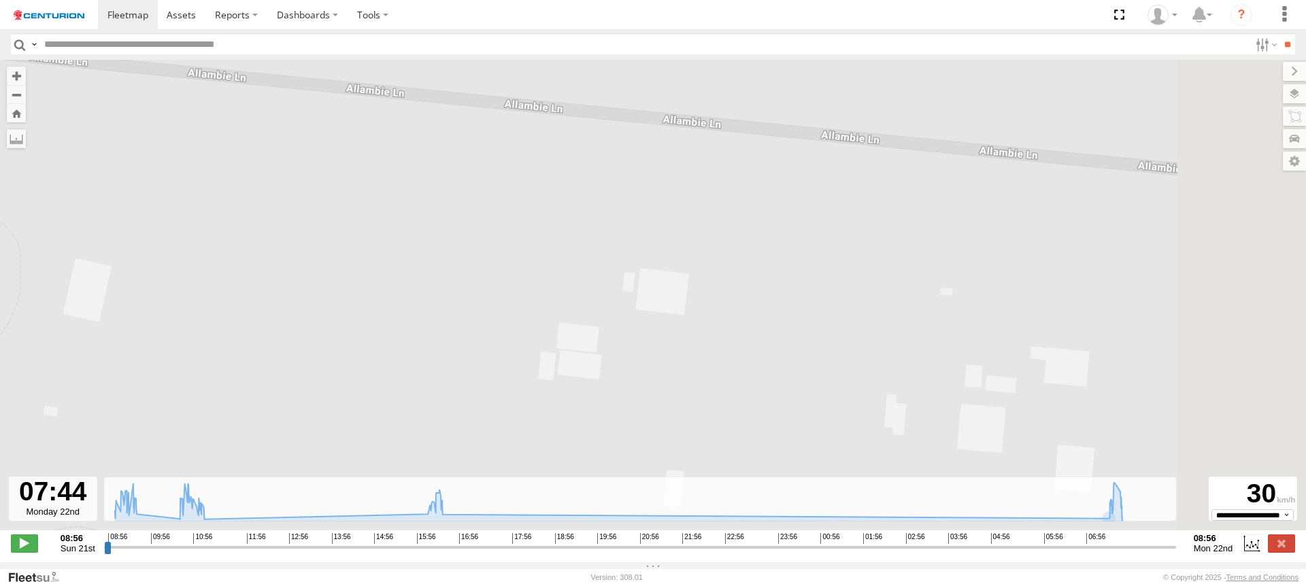
drag, startPoint x: 878, startPoint y: 267, endPoint x: 495, endPoint y: 276, distance: 383.2
click at [555, 275] on div "MV285 08:58 Sun 09:04 Sun 09:09 Sun 09:26 Sun 09:31 Sun 10:59 Sun 11:04 Sun 16:…" at bounding box center [653, 302] width 1306 height 485
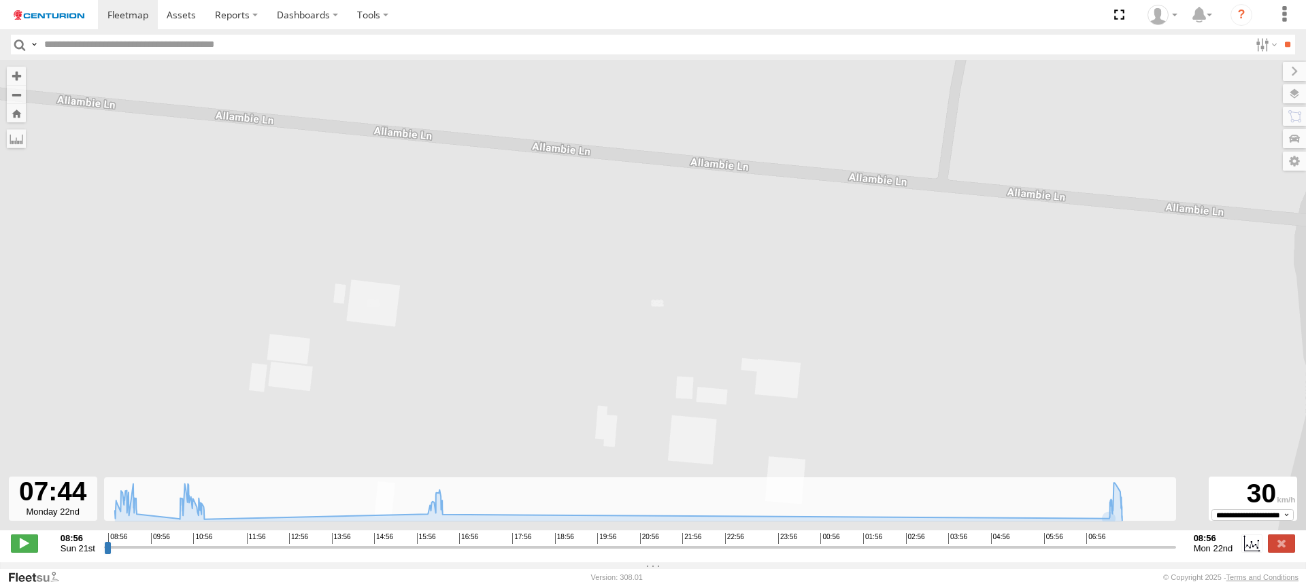
drag, startPoint x: 743, startPoint y: 292, endPoint x: 371, endPoint y: 293, distance: 371.5
click at [395, 293] on div "MV285 08:58 Sun 09:04 Sun 09:09 Sun 09:26 Sun 09:31 Sun 10:59 Sun 11:04 Sun 16:…" at bounding box center [653, 302] width 1306 height 485
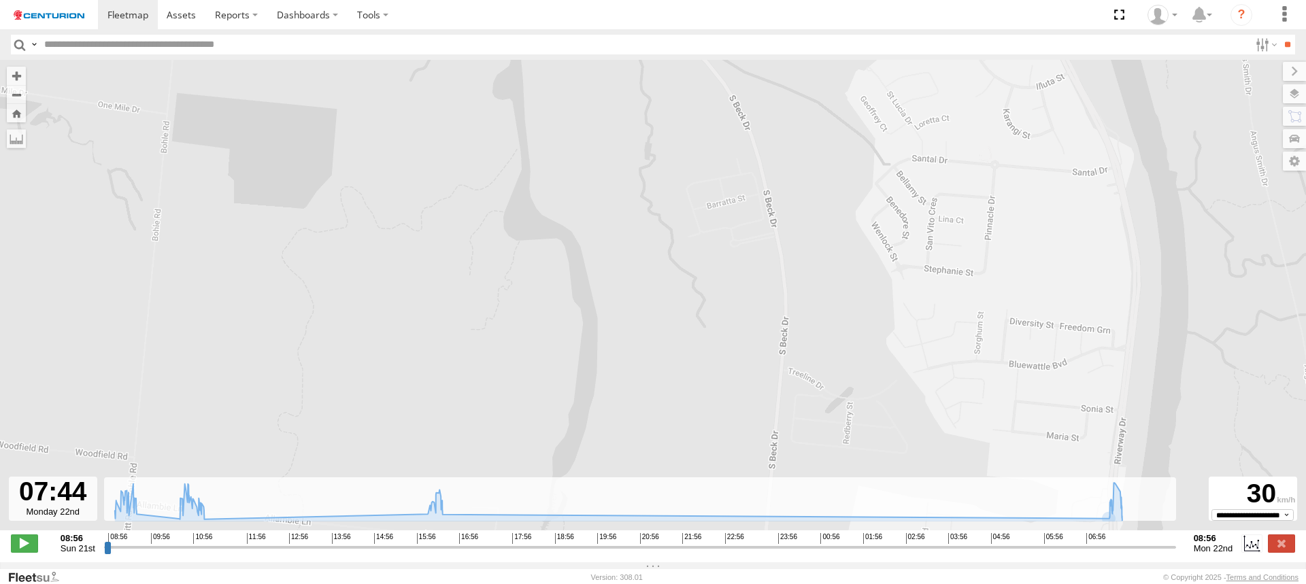
drag, startPoint x: 910, startPoint y: 197, endPoint x: 819, endPoint y: 450, distance: 268.8
click at [819, 450] on div "MV285 08:58 Sun 09:04 Sun 09:09 Sun 09:26 Sun 09:31 Sun 10:59 Sun 11:04 Sun 16:…" at bounding box center [653, 302] width 1306 height 485
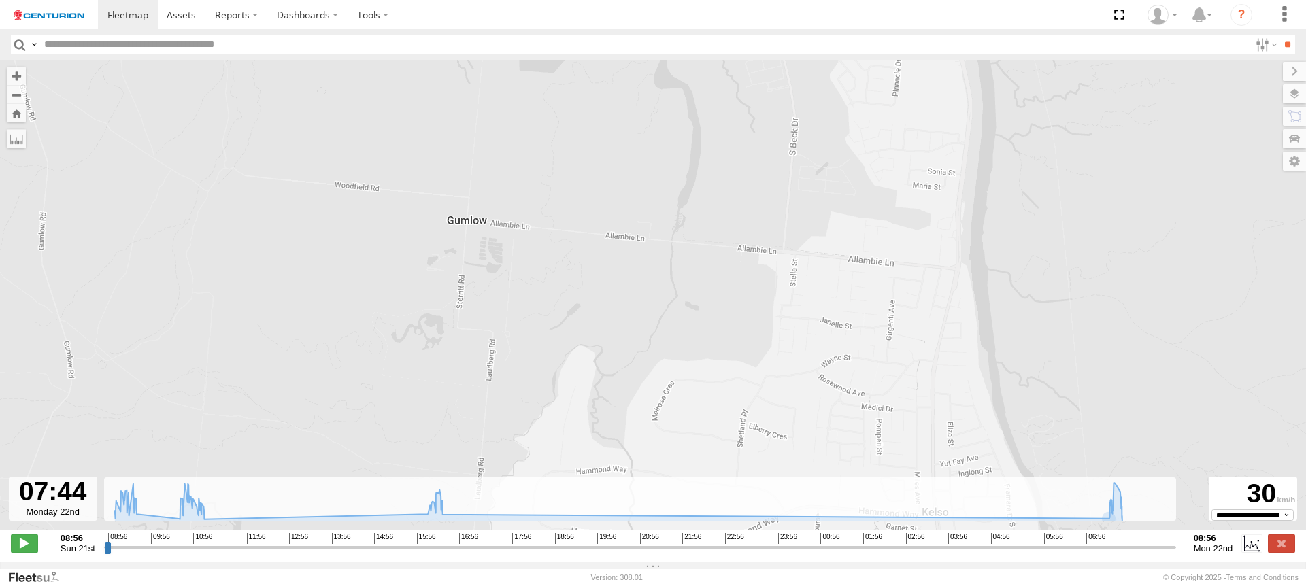
drag, startPoint x: 780, startPoint y: 429, endPoint x: 783, endPoint y: 210, distance: 219.8
click at [783, 210] on div "MV285 08:58 Sun 09:04 Sun 09:09 Sun 09:26 Sun 09:31 Sun 10:59 Sun 11:04 Sun 16:…" at bounding box center [653, 302] width 1306 height 485
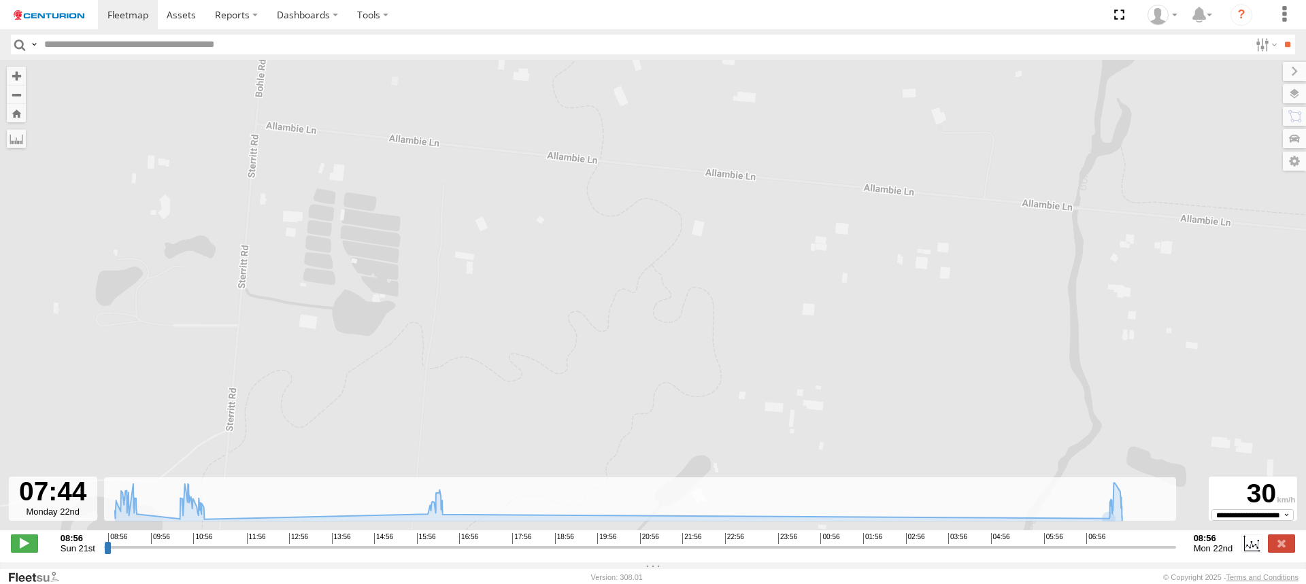
drag, startPoint x: 210, startPoint y: 153, endPoint x: 961, endPoint y: 216, distance: 753.8
click at [961, 216] on div "MV285 08:58 Sun 09:04 Sun 09:09 Sun 09:26 Sun 09:31 Sun 10:59 Sun 11:04 Sun 16:…" at bounding box center [653, 302] width 1306 height 485
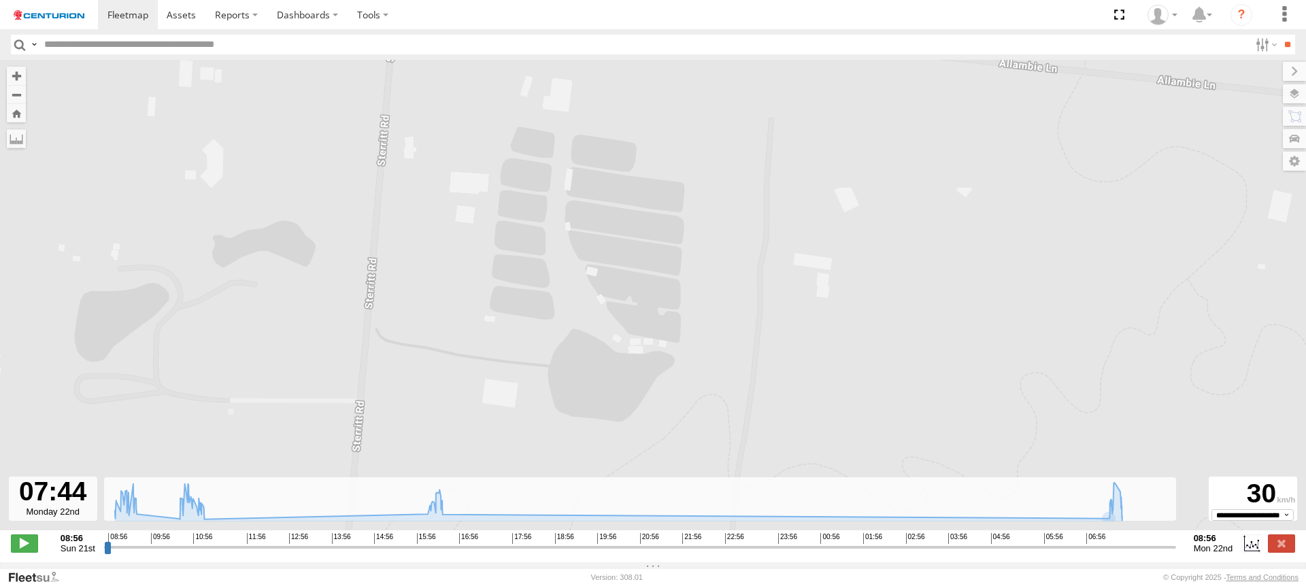
drag, startPoint x: 211, startPoint y: 291, endPoint x: 331, endPoint y: 218, distance: 140.7
click at [331, 218] on div "MV285 08:58 Sun 09:04 Sun 09:09 Sun 09:26 Sun 09:31 Sun 10:59 Sun 11:04 Sun 16:…" at bounding box center [653, 302] width 1306 height 485
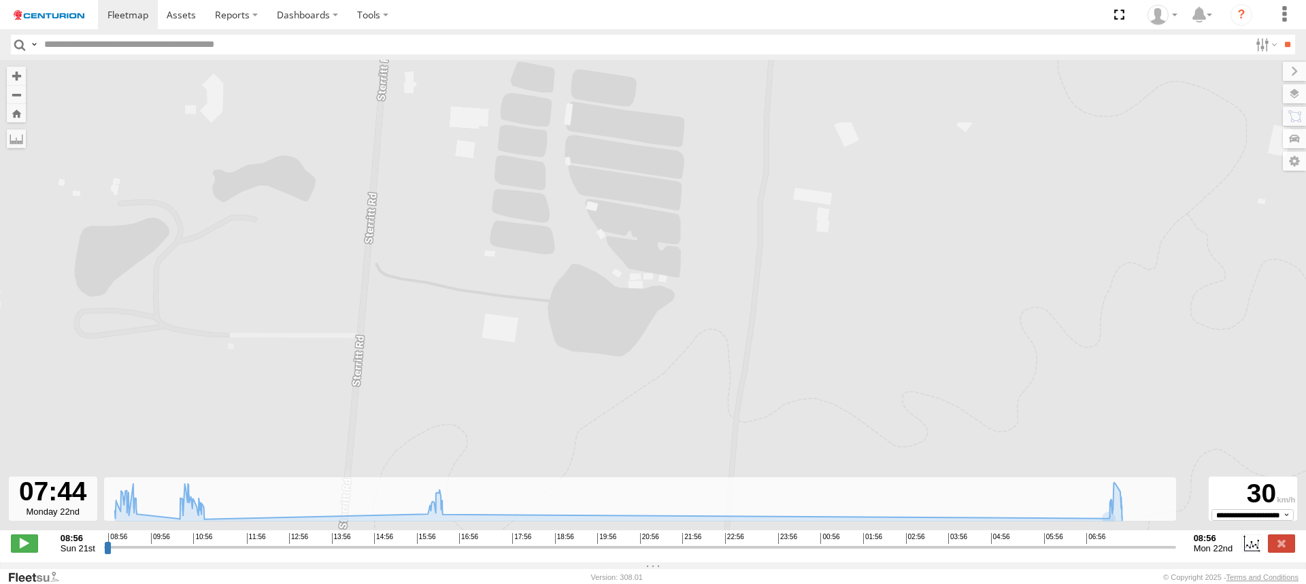
drag, startPoint x: 346, startPoint y: 376, endPoint x: 340, endPoint y: 294, distance: 81.8
click at [340, 294] on div "MV285 08:58 Sun 09:04 Sun 09:09 Sun 09:26 Sun 09:31 Sun 10:59 Sun 11:04 Sun 16:…" at bounding box center [653, 302] width 1306 height 485
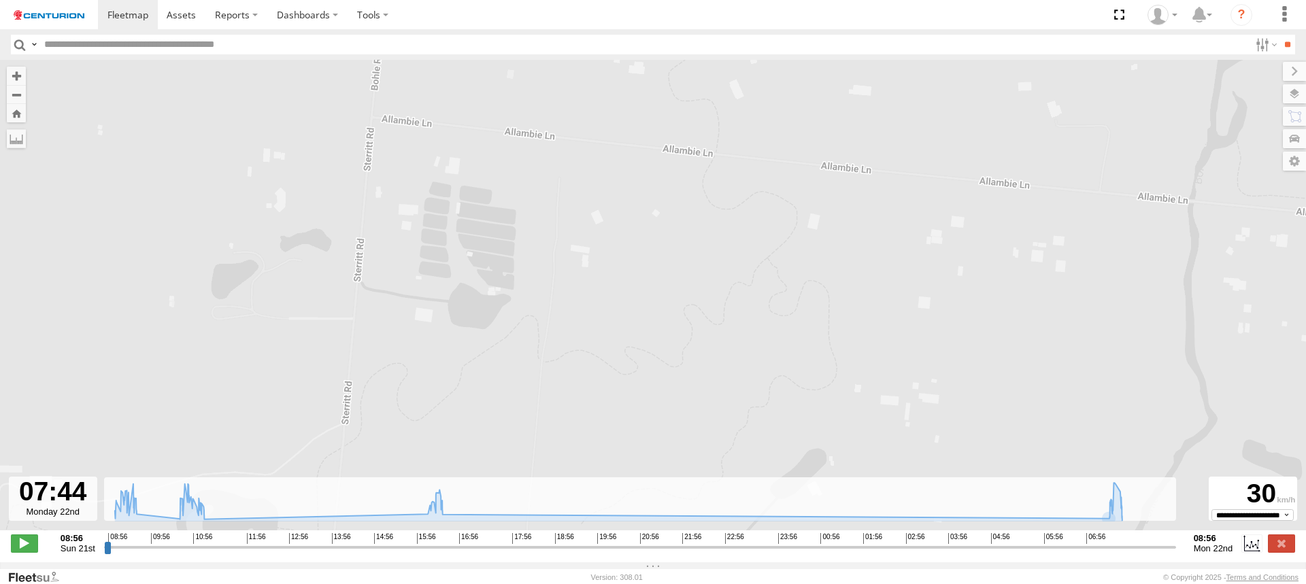
drag, startPoint x: 386, startPoint y: 375, endPoint x: 399, endPoint y: 274, distance: 102.2
click at [399, 276] on div "MV285 08:58 Sun 09:04 Sun 09:09 Sun 09:26 Sun 09:31 Sun 10:59 Sun 11:04 Sun 16:…" at bounding box center [653, 302] width 1306 height 485
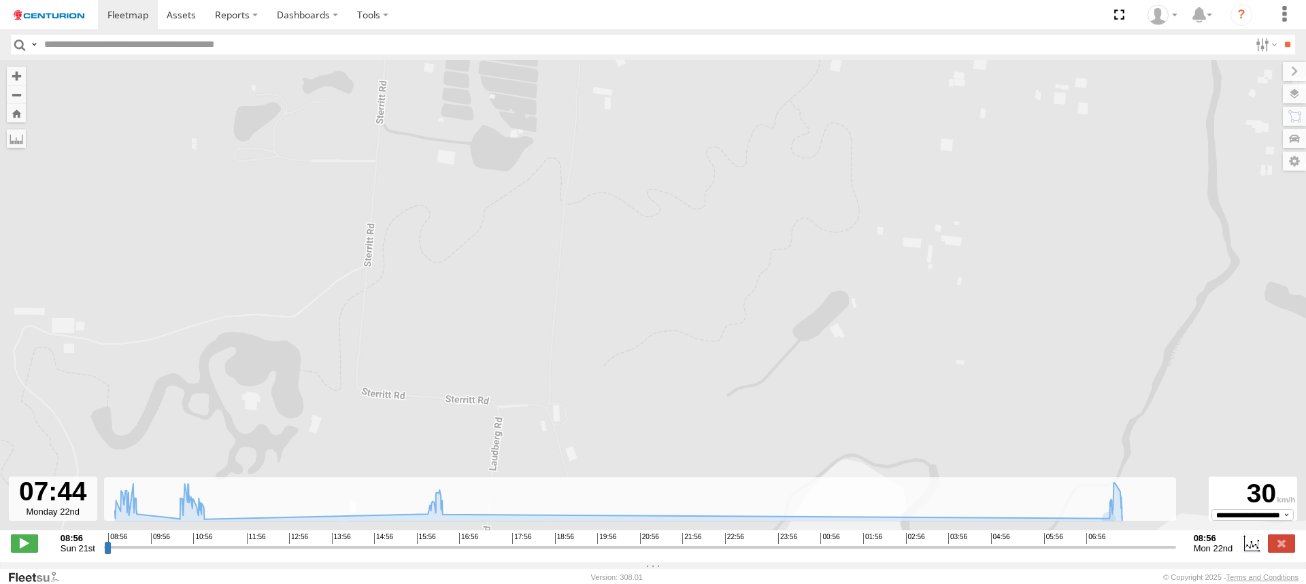
drag, startPoint x: 433, startPoint y: 395, endPoint x: 440, endPoint y: 234, distance: 160.7
click at [440, 237] on div "MV285 08:58 Sun 09:04 Sun 09:09 Sun 09:26 Sun 09:31 Sun 10:59 Sun 11:04 Sun 16:…" at bounding box center [653, 302] width 1306 height 485
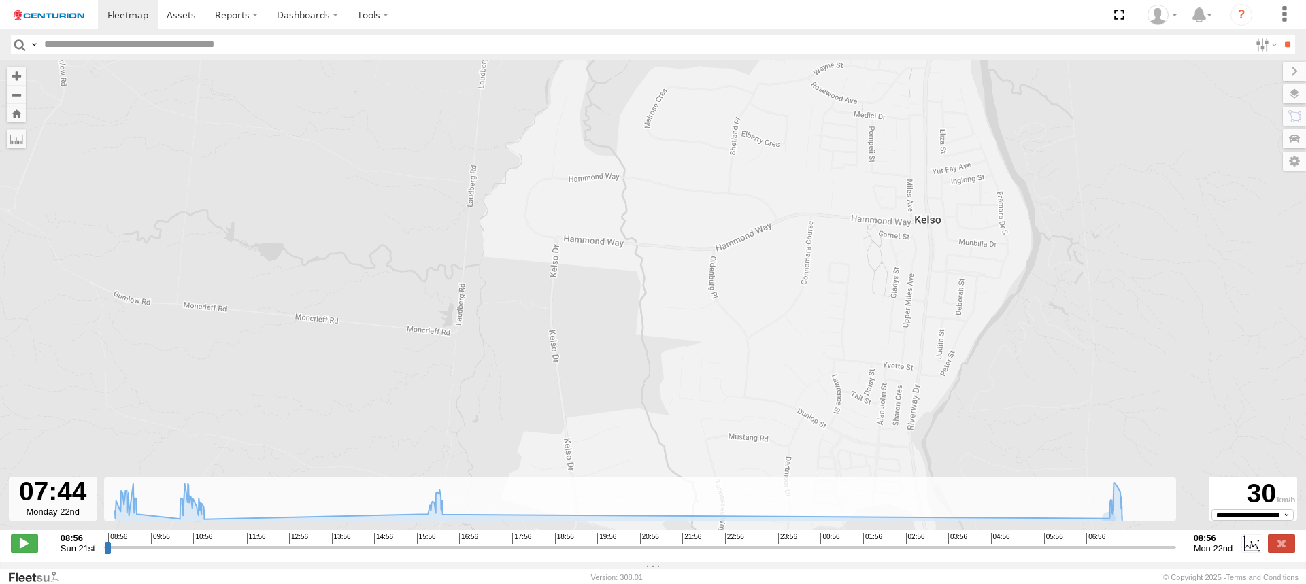
drag, startPoint x: 478, startPoint y: 346, endPoint x: 494, endPoint y: 114, distance: 231.9
click at [494, 114] on div "MV285 08:58 Sun 09:04 Sun 09:09 Sun 09:26 Sun 09:31 Sun 10:59 Sun 11:04 Sun 16:…" at bounding box center [653, 302] width 1306 height 485
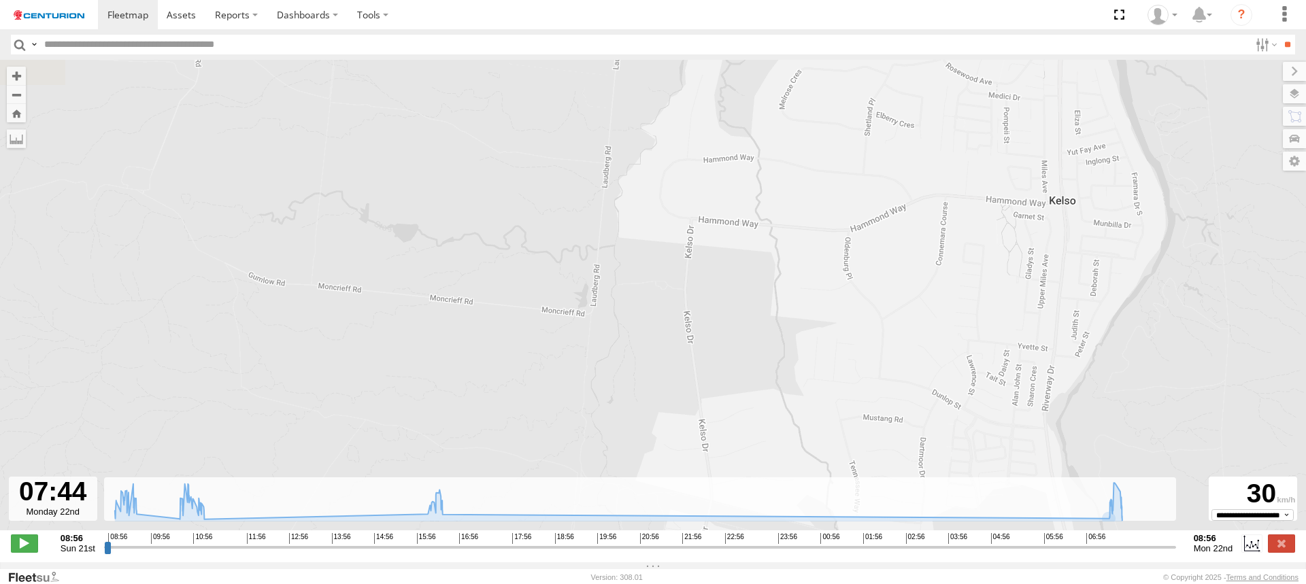
drag, startPoint x: 472, startPoint y: 386, endPoint x: 608, endPoint y: 374, distance: 136.6
click at [608, 374] on div "MV285 08:58 Sun 09:04 Sun 09:09 Sun 09:26 Sun 09:31 Sun 10:59 Sun 11:04 Sun 16:…" at bounding box center [653, 302] width 1306 height 485
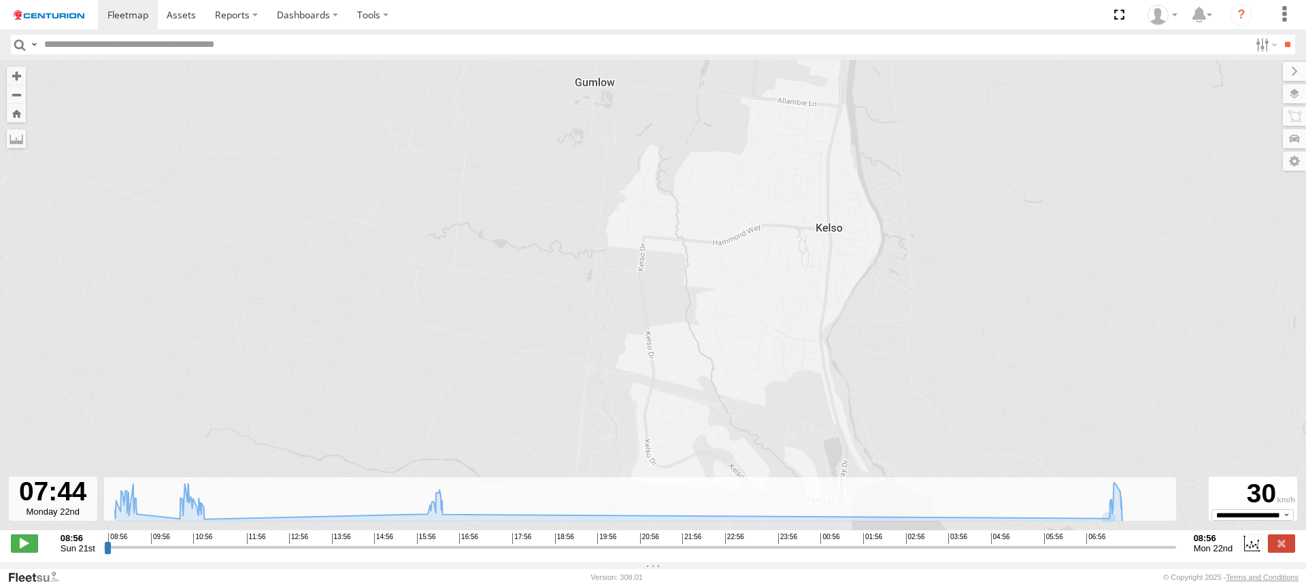
drag, startPoint x: 619, startPoint y: 167, endPoint x: 612, endPoint y: 287, distance: 120.0
click at [612, 287] on div "MV285 08:58 Sun 09:04 Sun 09:09 Sun 09:26 Sun 09:31 Sun 10:59 Sun 11:04 Sun 16:…" at bounding box center [653, 302] width 1306 height 485
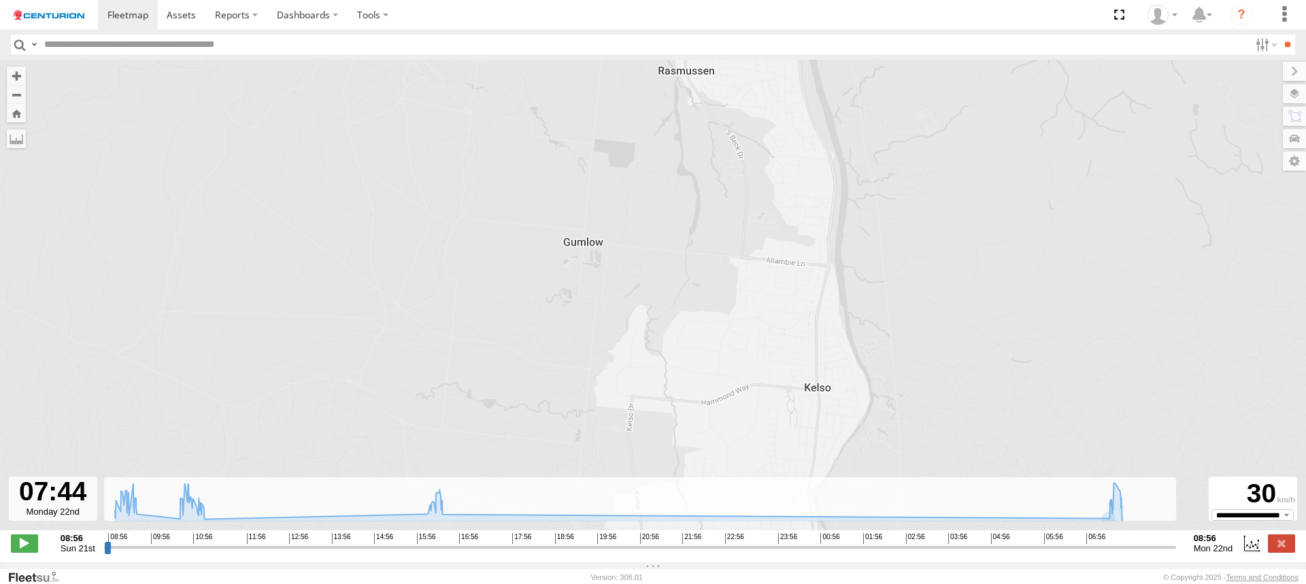
drag, startPoint x: 593, startPoint y: 177, endPoint x: 517, endPoint y: 331, distance: 171.3
click at [518, 329] on div "MV285 08:58 Sun 09:04 Sun 09:09 Sun 09:26 Sun 09:31 Sun 10:59 Sun 11:04 Sun 16:…" at bounding box center [653, 302] width 1306 height 485
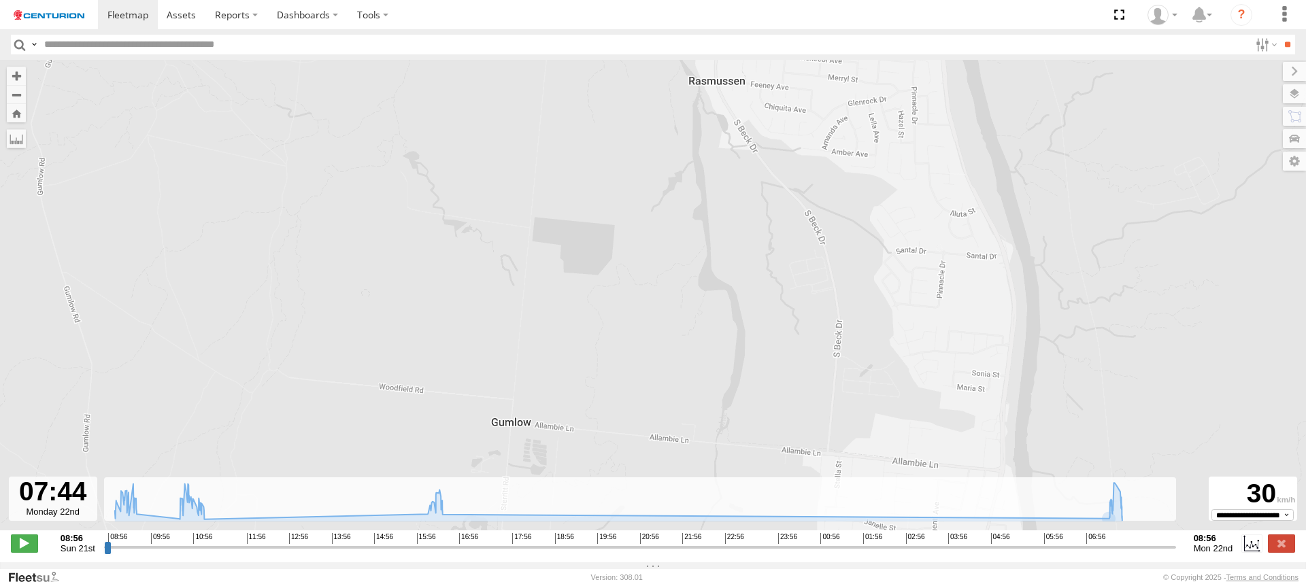
drag, startPoint x: 482, startPoint y: 420, endPoint x: 576, endPoint y: 218, distance: 222.8
click at [575, 219] on div "MV285 08:58 Sun 09:04 Sun 09:09 Sun 09:26 Sun 09:31 Sun 10:59 Sun 11:04 Sun 16:…" at bounding box center [653, 302] width 1306 height 485
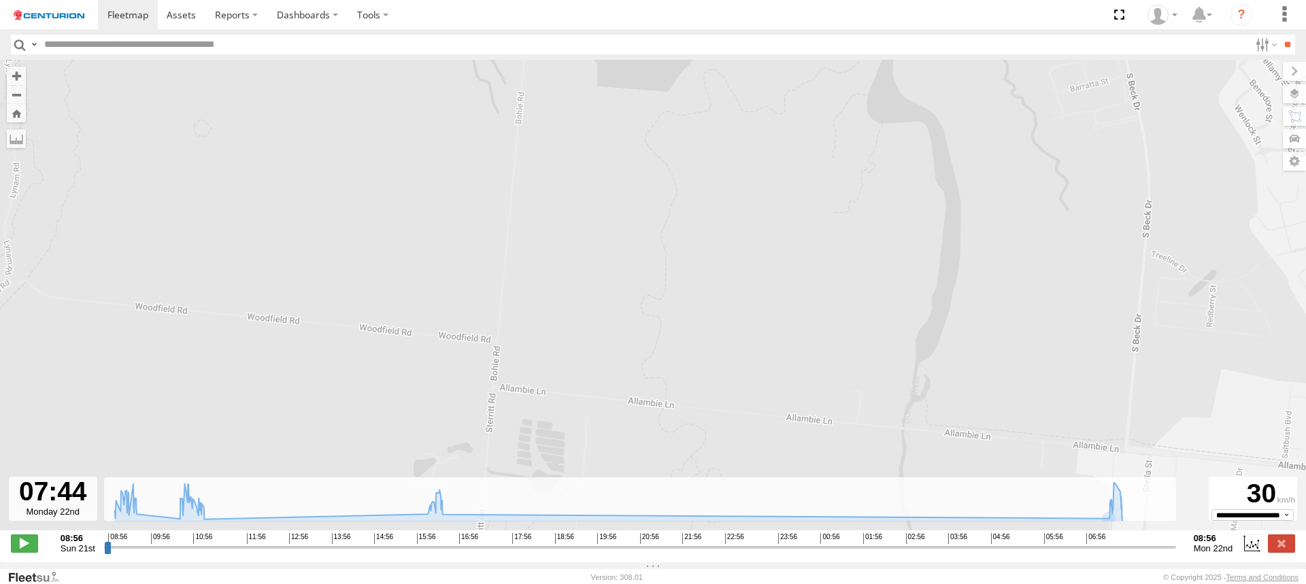
drag, startPoint x: 569, startPoint y: 426, endPoint x: 541, endPoint y: 254, distance: 174.5
click at [541, 254] on div "MV285 08:58 Sun 09:04 Sun 09:09 Sun 09:26 Sun 09:31 Sun 10:59 Sun 11:04 Sun 16:…" at bounding box center [653, 302] width 1306 height 485
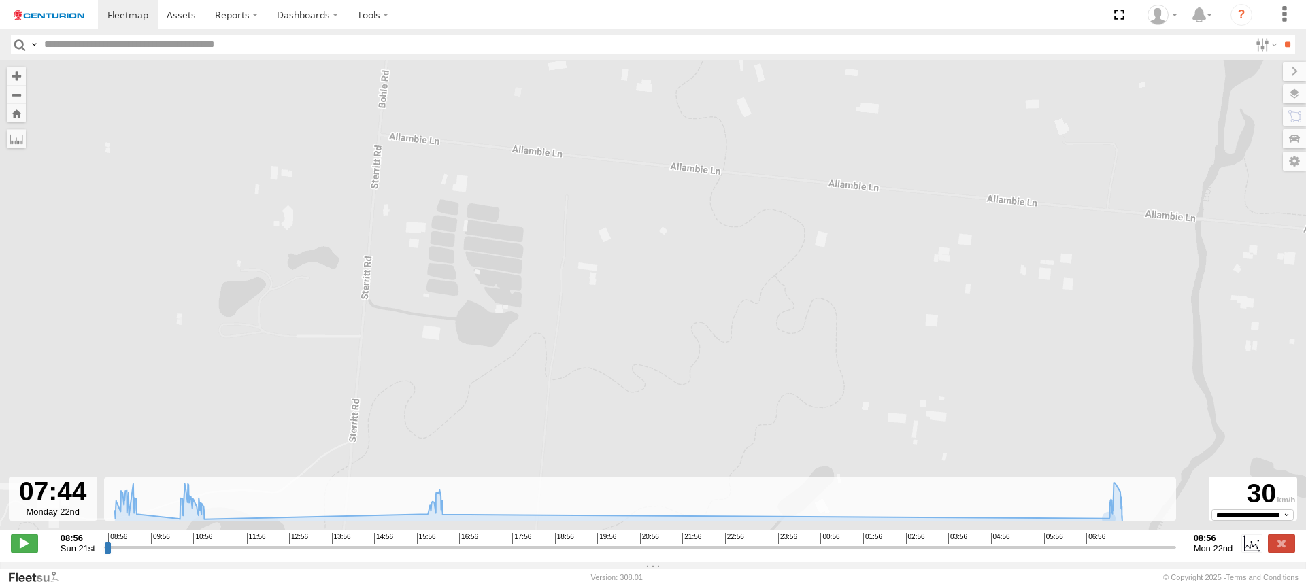
drag, startPoint x: 374, startPoint y: 207, endPoint x: 357, endPoint y: 327, distance: 121.0
click at [357, 327] on div "MV285 08:58 Sun 09:04 Sun 09:09 Sun 09:26 Sun 09:31 Sun 10:59 Sun 11:04 Sun 16:…" at bounding box center [653, 302] width 1306 height 485
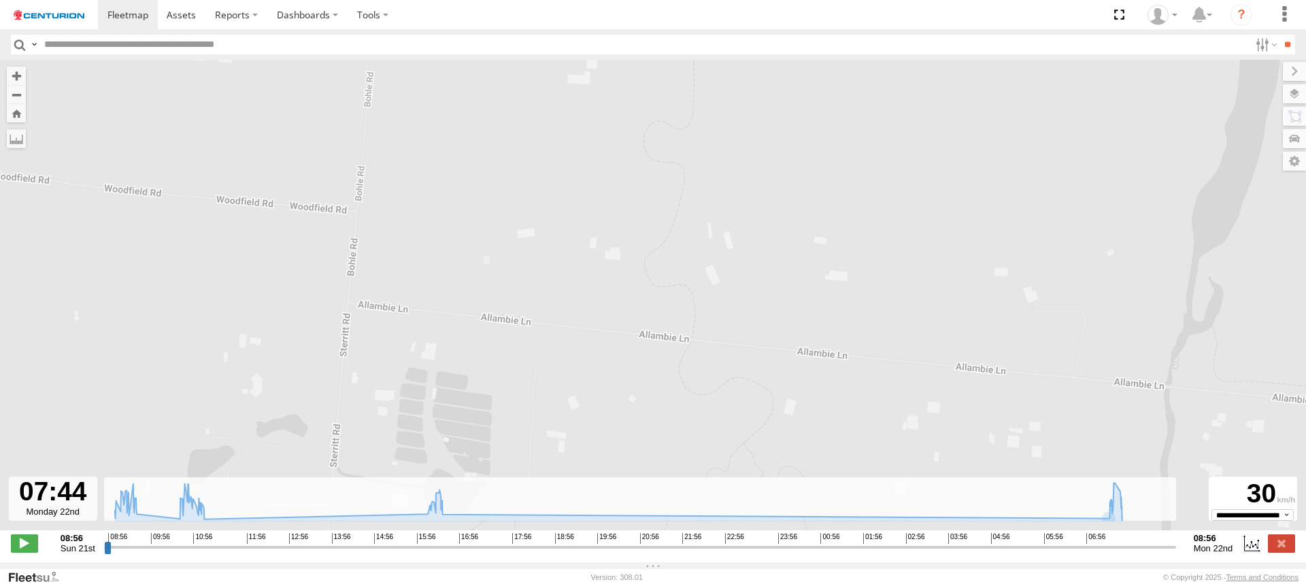
drag, startPoint x: 357, startPoint y: 191, endPoint x: 372, endPoint y: 336, distance: 145.8
click at [368, 347] on div "MV285 08:58 Sun 09:04 Sun 09:09 Sun 09:26 Sun 09:31 Sun 10:59 Sun 11:04 Sun 16:…" at bounding box center [653, 302] width 1306 height 485
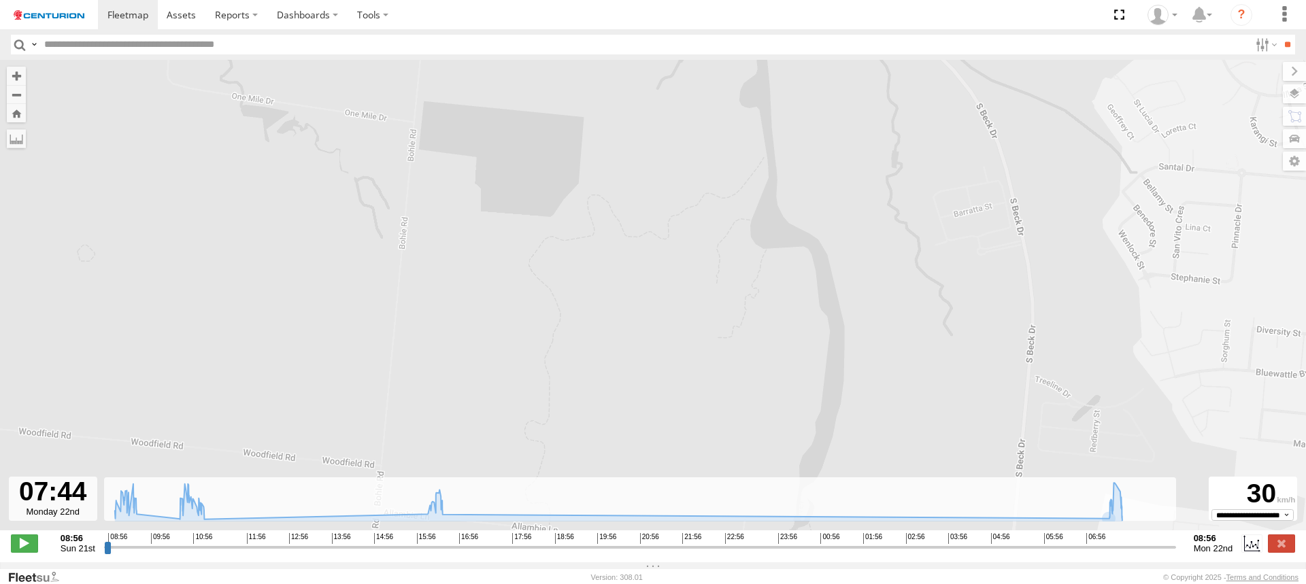
drag, startPoint x: 403, startPoint y: 185, endPoint x: 388, endPoint y: 323, distance: 138.3
click at [389, 322] on div "MV285 08:58 Sun 09:04 Sun 09:09 Sun 09:26 Sun 09:31 Sun 10:59 Sun 11:04 Sun 16:…" at bounding box center [653, 302] width 1306 height 485
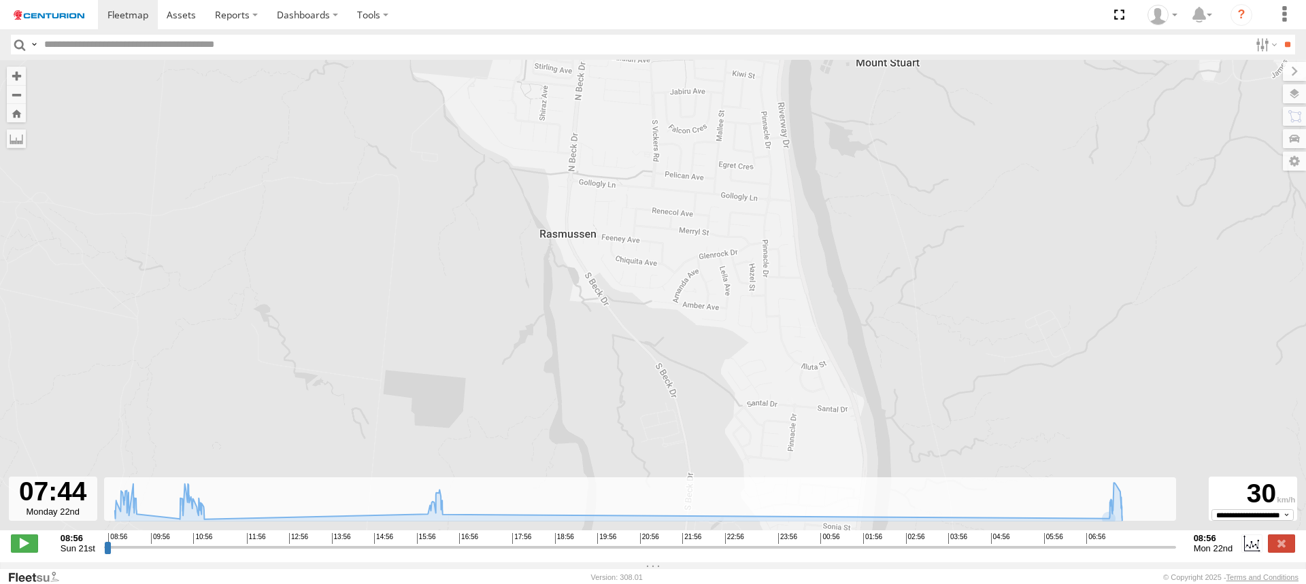
drag, startPoint x: 401, startPoint y: 152, endPoint x: 384, endPoint y: 319, distance: 167.6
click at [384, 319] on div "MV285 08:58 Sun 09:04 Sun 09:09 Sun 09:26 Sun 09:31 Sun 10:59 Sun 11:04 Sun 16:…" at bounding box center [653, 302] width 1306 height 485
drag, startPoint x: 405, startPoint y: 184, endPoint x: 405, endPoint y: 220, distance: 35.4
click at [405, 220] on div "MV285 08:58 Sun 09:04 Sun 09:09 Sun 09:26 Sun 09:31 Sun 10:59 Sun 11:04 Sun 16:…" at bounding box center [653, 302] width 1306 height 485
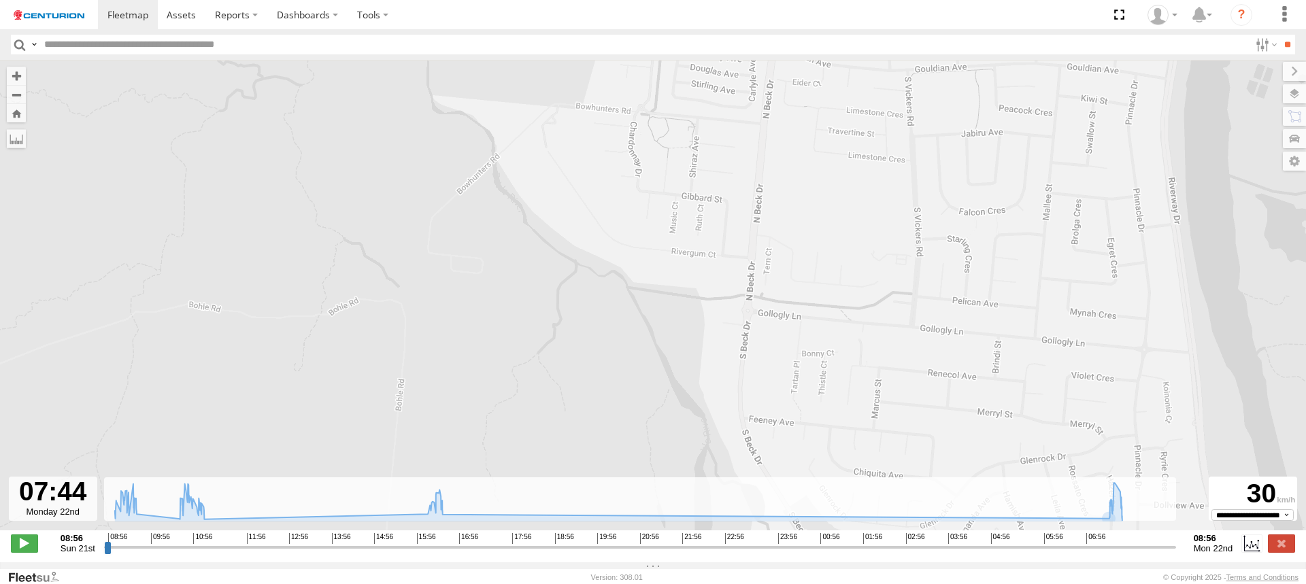
drag, startPoint x: 473, startPoint y: 186, endPoint x: 441, endPoint y: 349, distance: 165.7
click at [441, 349] on div "MV285 08:58 Sun 09:04 Sun 09:09 Sun 09:26 Sun 09:31 Sun 10:59 Sun 11:04 Sun 16:…" at bounding box center [653, 302] width 1306 height 485
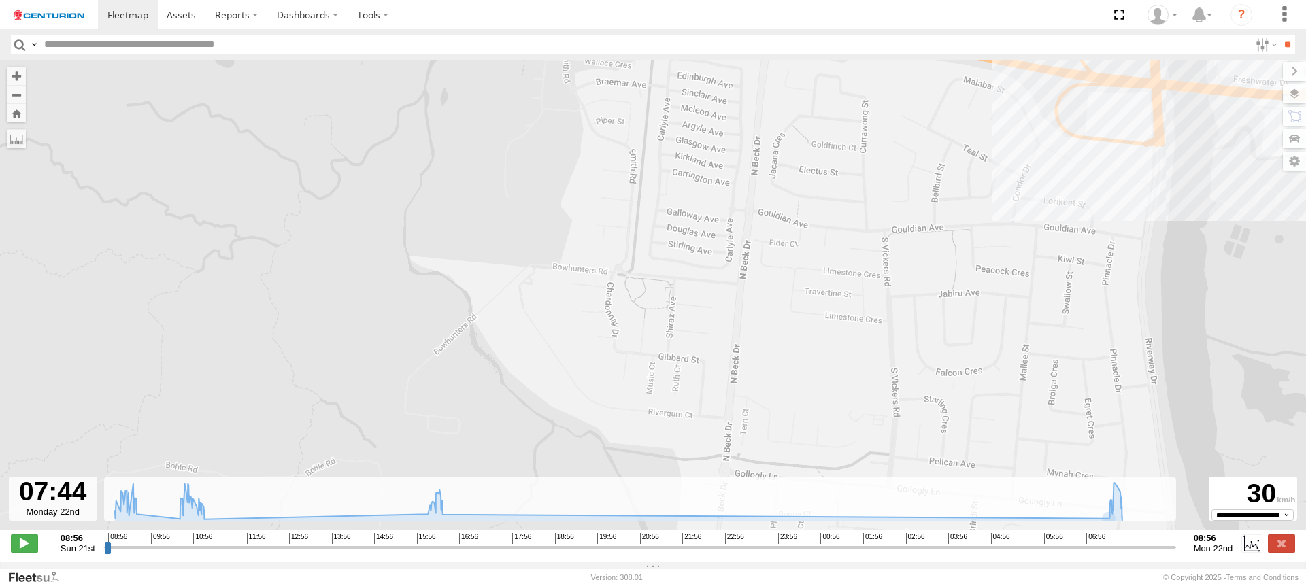
drag, startPoint x: 431, startPoint y: 209, endPoint x: 431, endPoint y: 325, distance: 116.3
click at [431, 325] on div "MV285 08:58 Sun 09:04 Sun 09:09 Sun 09:26 Sun 09:31 Sun 10:59 Sun 11:04 Sun 16:…" at bounding box center [653, 302] width 1306 height 485
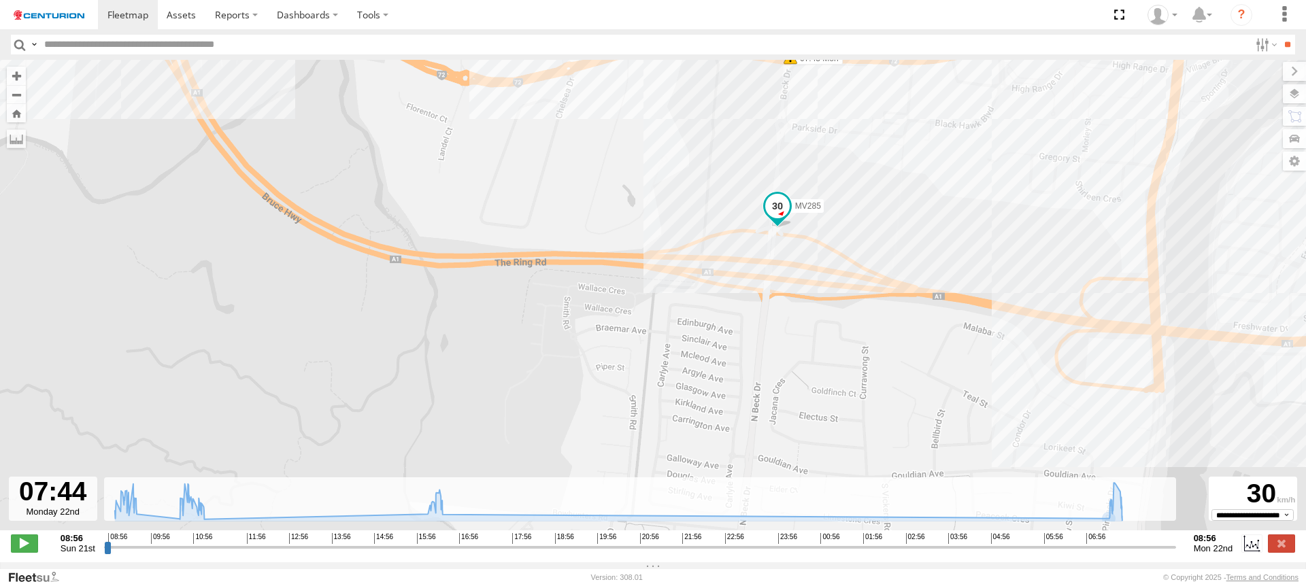
drag, startPoint x: 442, startPoint y: 251, endPoint x: 442, endPoint y: 293, distance: 41.5
click at [442, 293] on div "MV285 08:58 Sun 09:04 Sun 09:09 Sun 09:26 Sun 09:31 Sun 10:59 Sun 11:04 Sun 16:…" at bounding box center [653, 302] width 1306 height 485
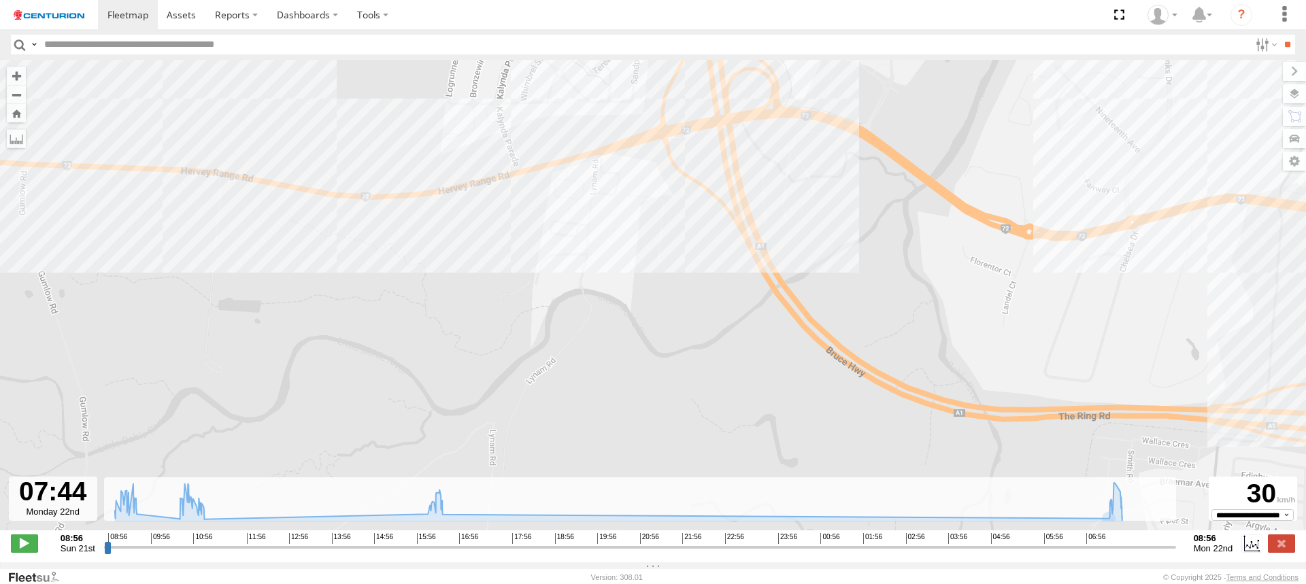
drag, startPoint x: 459, startPoint y: 239, endPoint x: 1022, endPoint y: 391, distance: 583.0
click at [1022, 391] on div "MV285 08:58 Sun 09:04 Sun 09:09 Sun 09:26 Sun 09:31 Sun 10:59 Sun 11:04 Sun 16:…" at bounding box center [653, 302] width 1306 height 485
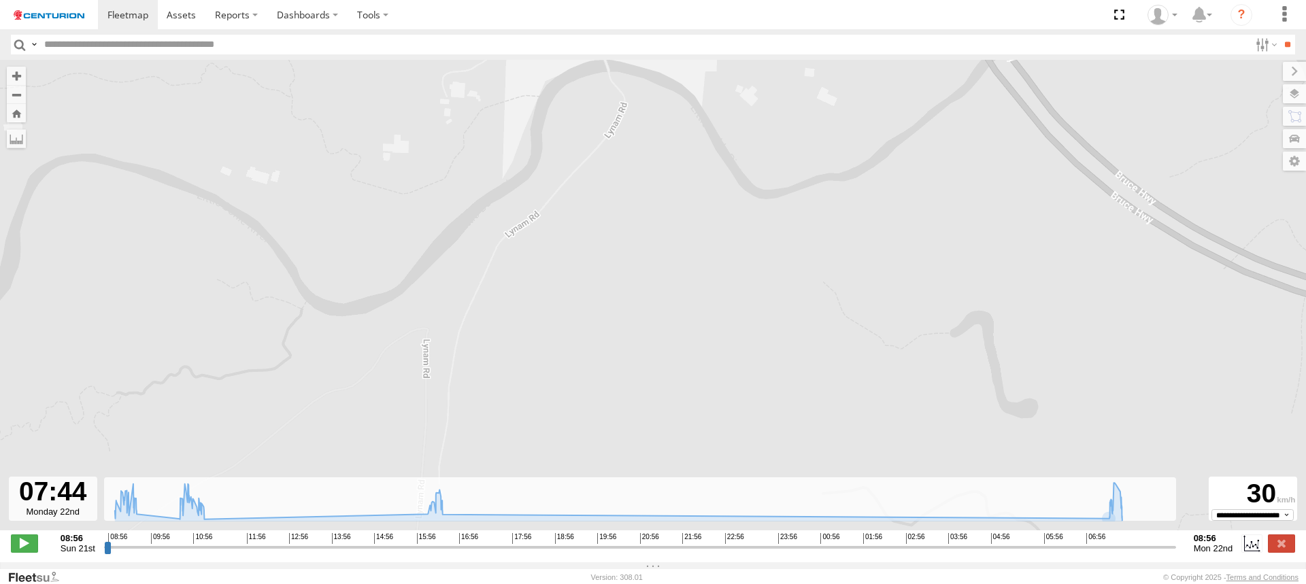
drag, startPoint x: 580, startPoint y: 461, endPoint x: 631, endPoint y: 106, distance: 358.8
click at [628, 118] on div "MV285 08:58 Sun 09:04 Sun 09:09 Sun 09:26 Sun 09:31 Sun 10:59 Sun 11:04 Sun 16:…" at bounding box center [653, 302] width 1306 height 485
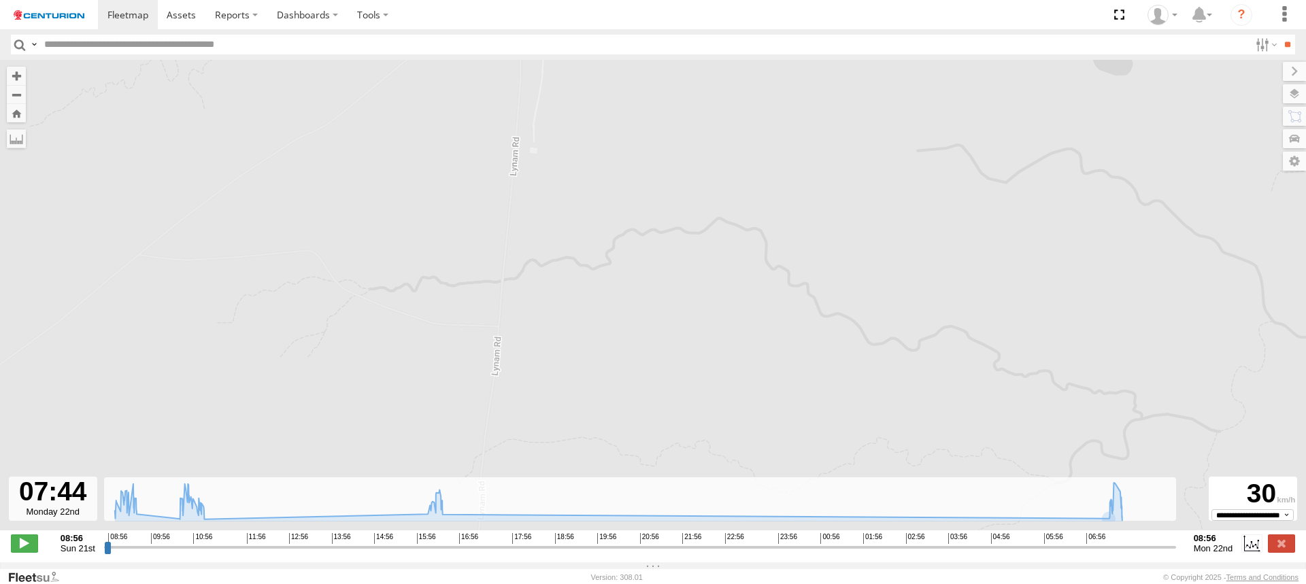
drag, startPoint x: 575, startPoint y: 395, endPoint x: 650, endPoint y: 129, distance: 275.7
click at [650, 129] on div "MV285 08:58 Sun 09:04 Sun 09:09 Sun 09:26 Sun 09:31 Sun 10:59 Sun 11:04 Sun 16:…" at bounding box center [653, 302] width 1306 height 485
drag, startPoint x: 514, startPoint y: 159, endPoint x: 514, endPoint y: 299, distance: 140.2
click at [514, 293] on div "MV285 08:58 Sun 09:04 Sun 09:09 Sun 09:26 Sun 09:31 Sun 10:59 Sun 11:04 Sun 16:…" at bounding box center [653, 302] width 1306 height 485
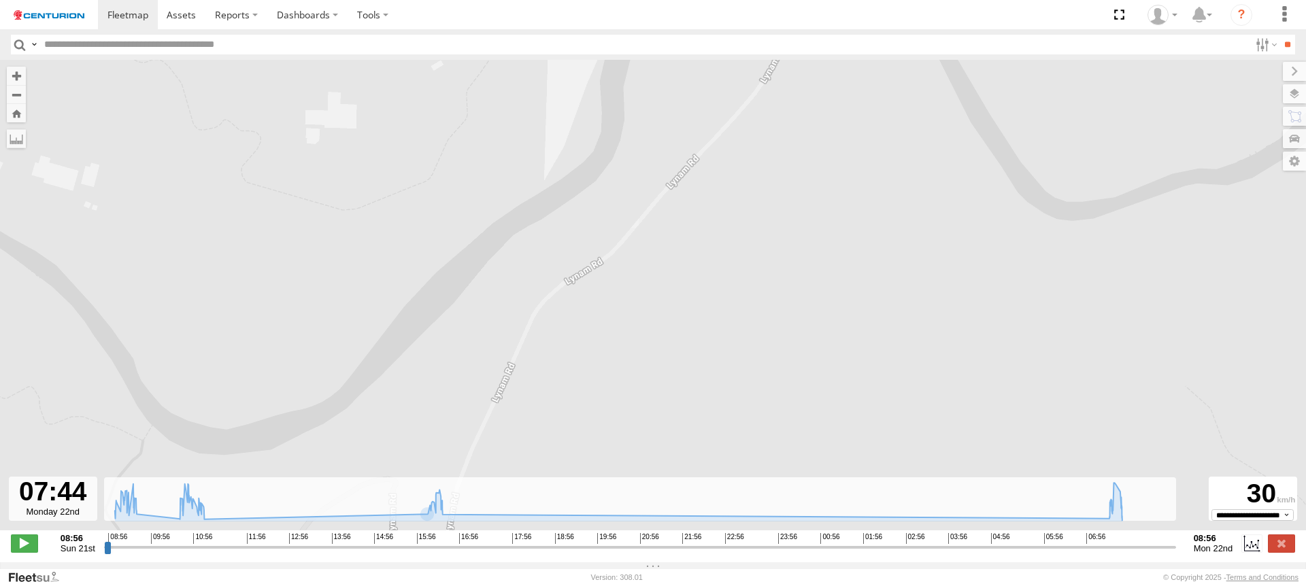
drag, startPoint x: 519, startPoint y: 208, endPoint x: 397, endPoint y: 557, distance: 369.9
click at [397, 557] on div "← Move left → Move right ↑ Move up ↓ Move down + Zoom in - Zoom out Home Jump l…" at bounding box center [653, 311] width 1306 height 503
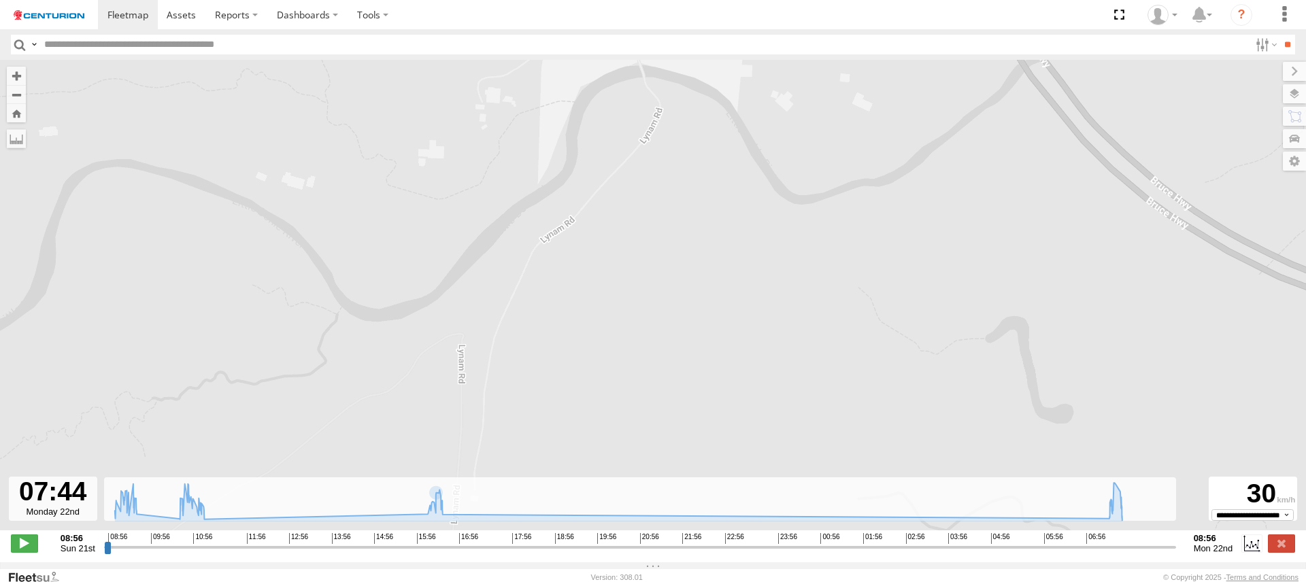
drag, startPoint x: 576, startPoint y: 431, endPoint x: 591, endPoint y: 280, distance: 152.5
click at [587, 304] on div "MV285 08:58 Sun 09:04 Sun 09:09 Sun 09:26 Sun 09:31 Sun 10:59 Sun 11:04 Sun 16:…" at bounding box center [653, 302] width 1306 height 485
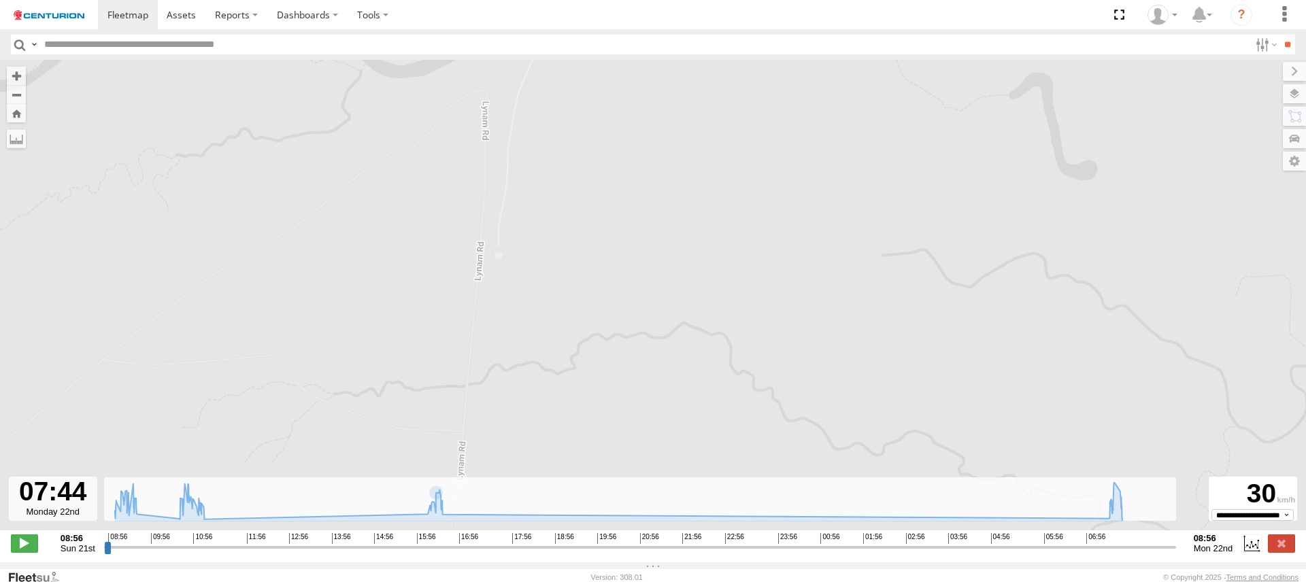
drag, startPoint x: 530, startPoint y: 382, endPoint x: 544, endPoint y: 256, distance: 127.3
click at [544, 256] on div "MV285 08:58 Sun 09:04 Sun 09:09 Sun 09:26 Sun 09:31 Sun 10:59 Sun 11:04 Sun 16:…" at bounding box center [653, 302] width 1306 height 485
drag, startPoint x: 532, startPoint y: 333, endPoint x: 567, endPoint y: 181, distance: 155.8
click at [562, 203] on div "MV285 08:58 Sun 09:04 Sun 09:09 Sun 09:26 Sun 09:31 Sun 10:59 Sun 11:04 Sun 16:…" at bounding box center [653, 302] width 1306 height 485
drag, startPoint x: 554, startPoint y: 329, endPoint x: 578, endPoint y: 180, distance: 150.3
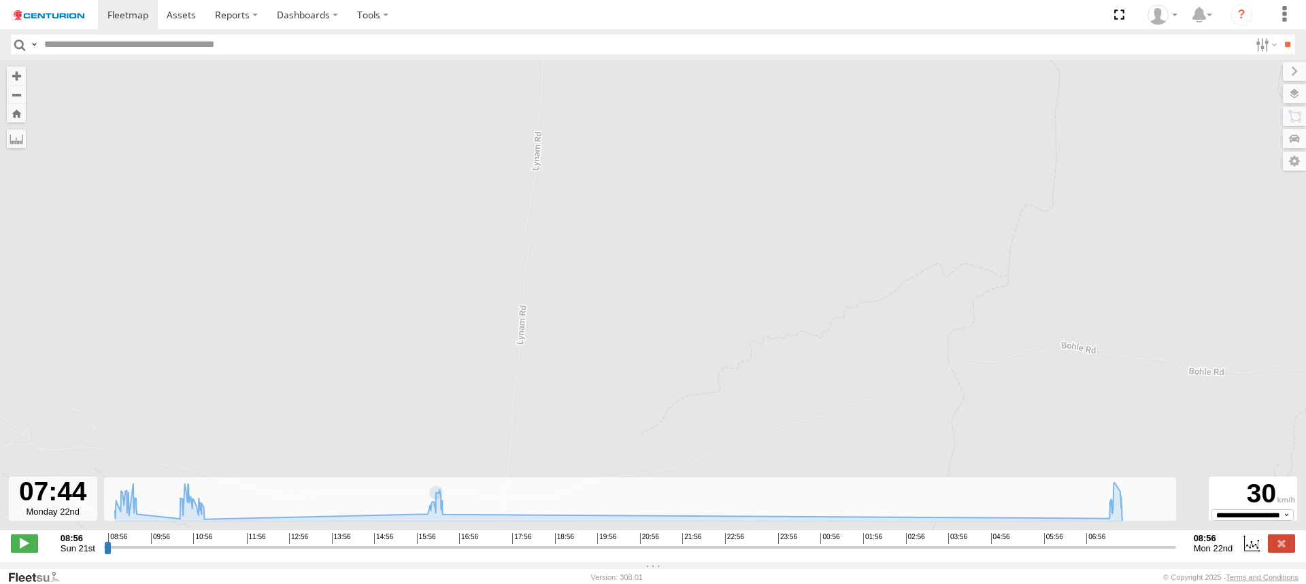
click at [576, 199] on div "MV285 08:58 Sun 09:04 Sun 09:09 Sun 09:26 Sun 09:31 Sun 10:59 Sun 11:04 Sun 16:…" at bounding box center [653, 302] width 1306 height 485
drag, startPoint x: 572, startPoint y: 330, endPoint x: 613, endPoint y: 173, distance: 162.4
click at [608, 192] on div "MV285 08:58 Sun 09:04 Sun 09:09 Sun 09:26 Sun 09:31 Sun 10:59 Sun 11:04 Sun 16:…" at bounding box center [653, 302] width 1306 height 485
drag, startPoint x: 603, startPoint y: 346, endPoint x: 615, endPoint y: 134, distance: 212.0
click at [614, 141] on div "MV285 08:58 Sun 09:04 Sun 09:09 Sun 09:26 Sun 09:31 Sun 10:59 Sun 11:04 Sun 16:…" at bounding box center [653, 302] width 1306 height 485
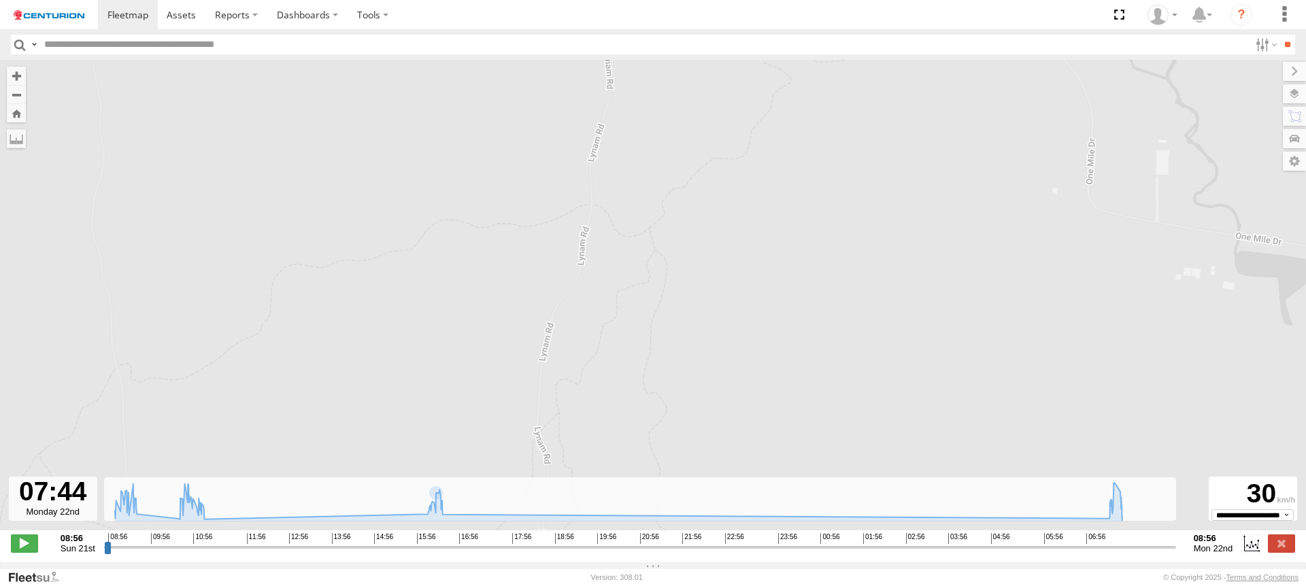
drag, startPoint x: 578, startPoint y: 359, endPoint x: 611, endPoint y: 219, distance: 143.4
click at [609, 233] on div "MV285 08:58 Sun 09:04 Sun 09:09 Sun 09:26 Sun 09:31 Sun 10:59 Sun 11:04 Sun 16:…" at bounding box center [653, 302] width 1306 height 485
drag, startPoint x: 635, startPoint y: 363, endPoint x: 641, endPoint y: 190, distance: 172.9
click at [639, 190] on div "MV285 08:58 Sun 09:04 Sun 09:09 Sun 09:26 Sun 09:31 Sun 10:59 Sun 11:04 Sun 16:…" at bounding box center [653, 302] width 1306 height 485
drag, startPoint x: 717, startPoint y: 339, endPoint x: 448, endPoint y: 218, distance: 295.4
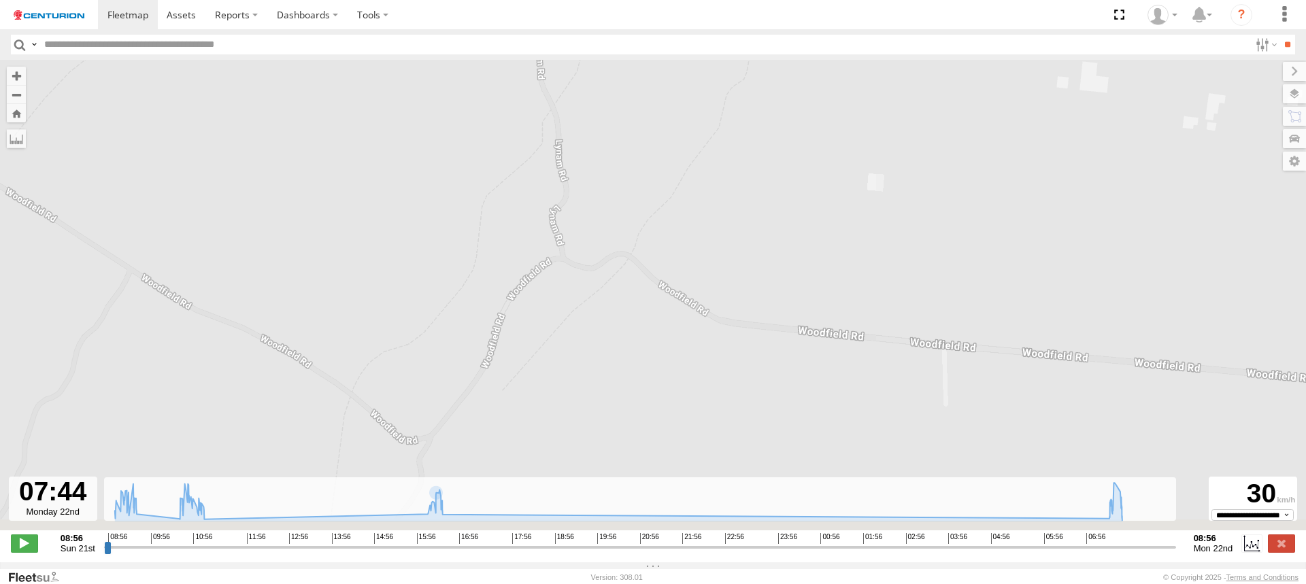
click at [509, 231] on div "MV285 08:58 Sun 09:04 Sun 09:09 Sun 09:26 Sun 09:31 Sun 10:59 Sun 11:04 Sun 16:…" at bounding box center [653, 302] width 1306 height 485
drag, startPoint x: 689, startPoint y: 254, endPoint x: 493, endPoint y: 254, distance: 195.3
click at [544, 254] on div "MV285 08:58 Sun 09:04 Sun 09:09 Sun 09:26 Sun 09:31 Sun 10:59 Sun 11:04 Sun 16:…" at bounding box center [653, 302] width 1306 height 485
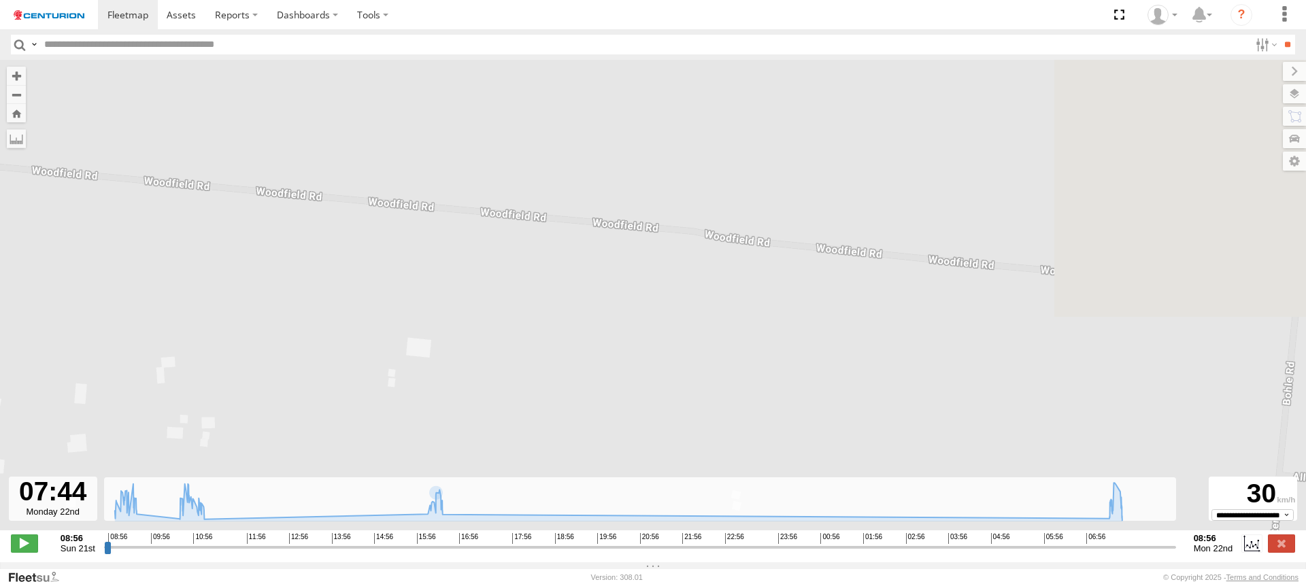
drag, startPoint x: 701, startPoint y: 282, endPoint x: 303, endPoint y: 242, distance: 400.1
click at [331, 248] on div "MV285 08:58 Sun 09:04 Sun 09:09 Sun 09:26 Sun 09:31 Sun 10:59 Sun 11:04 Sun 16:…" at bounding box center [653, 302] width 1306 height 485
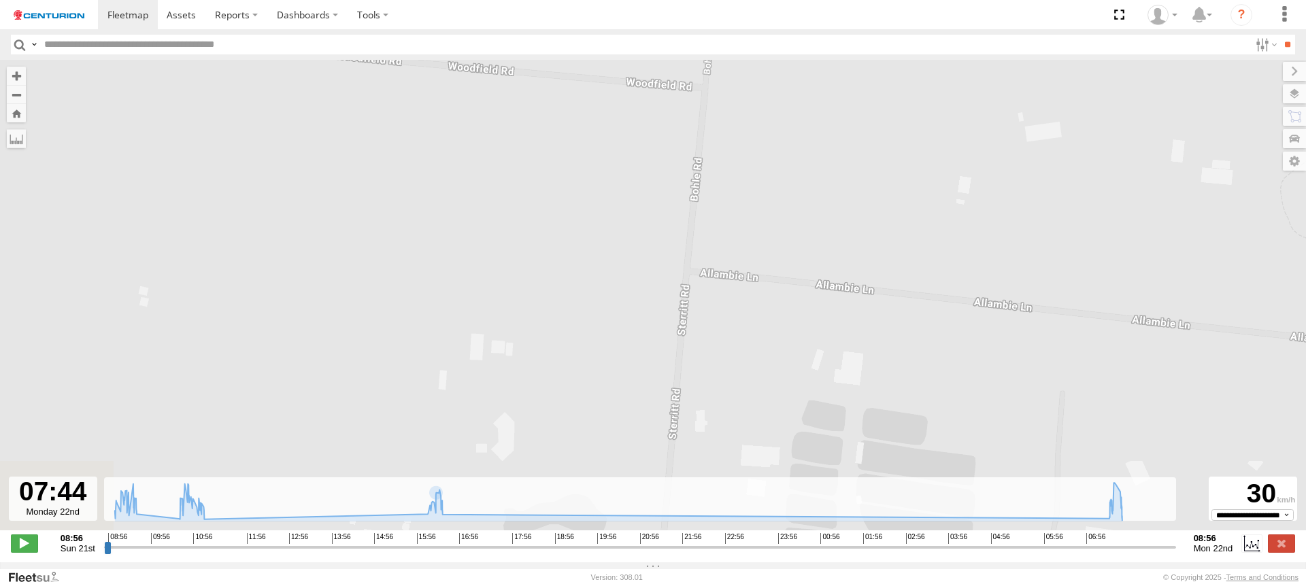
drag, startPoint x: 630, startPoint y: 338, endPoint x: 633, endPoint y: 179, distance: 159.2
click at [633, 198] on div "MV285 08:58 Sun 09:04 Sun 09:09 Sun 09:26 Sun 09:31 Sun 10:59 Sun 11:04 Sun 16:…" at bounding box center [653, 302] width 1306 height 485
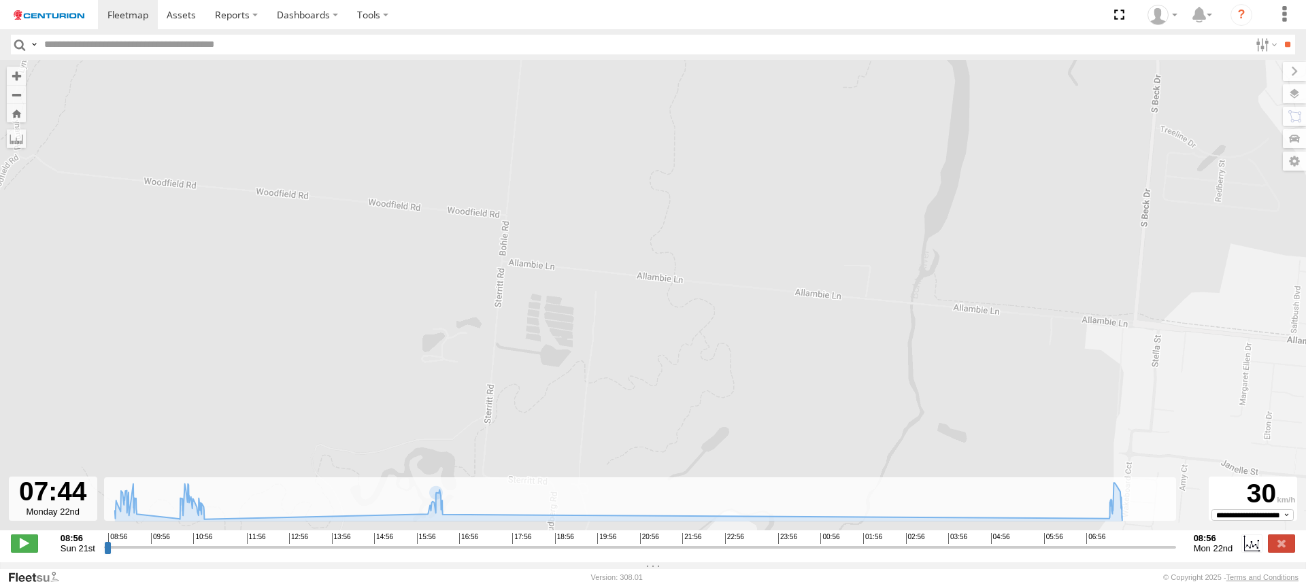
drag, startPoint x: 296, startPoint y: 243, endPoint x: 526, endPoint y: 315, distance: 241.0
click at [525, 315] on div "MV285 08:58 Sun 09:04 Sun 09:09 Sun 09:26 Sun 09:31 Sun 10:59 Sun 11:04 Sun 16:…" at bounding box center [653, 302] width 1306 height 485
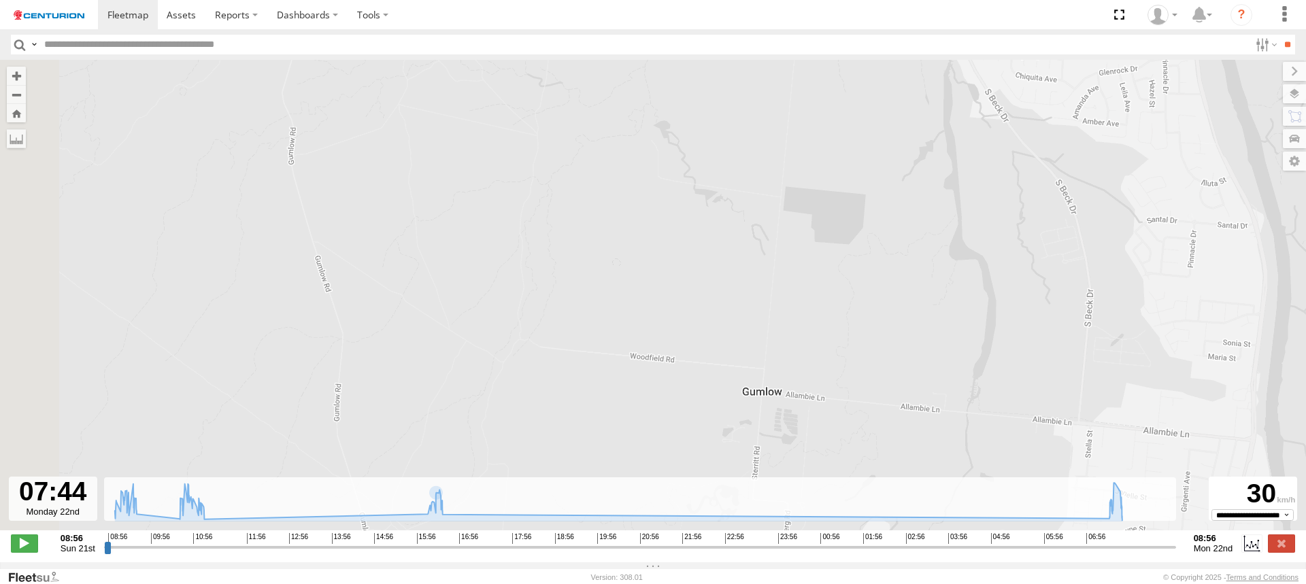
drag, startPoint x: 320, startPoint y: 265, endPoint x: 520, endPoint y: 389, distance: 235.6
click at [518, 389] on div "MV285 08:58 Sun 09:04 Sun 09:09 Sun 09:26 Sun 09:31 Sun 10:59 Sun 11:04 Sun 16:…" at bounding box center [653, 302] width 1306 height 485
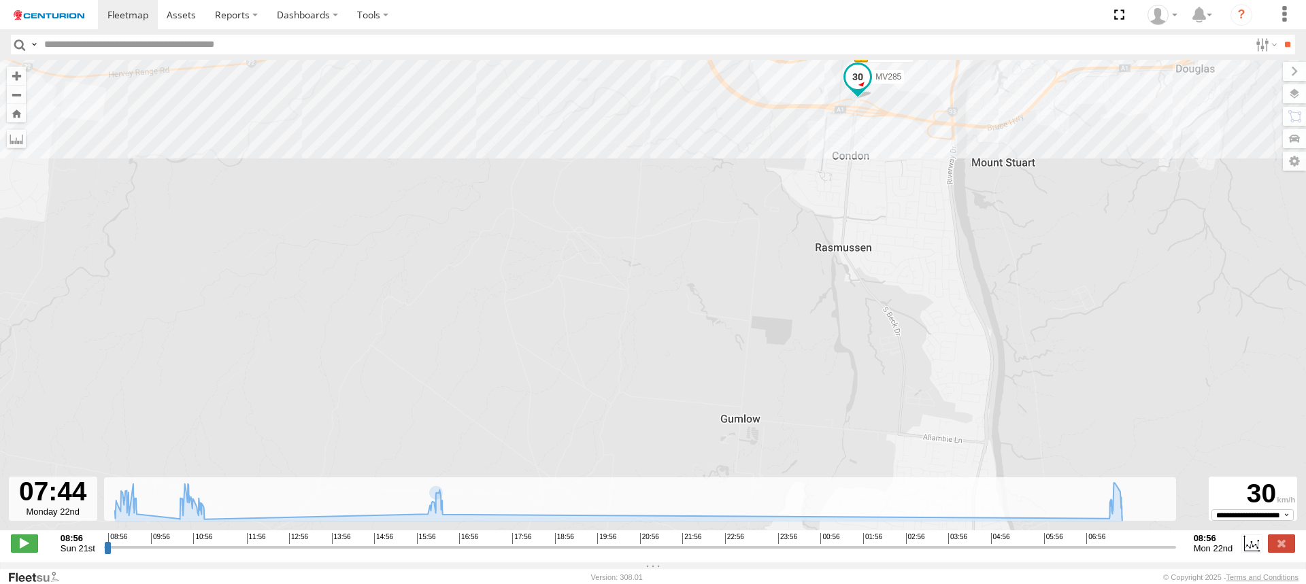
drag, startPoint x: 382, startPoint y: 220, endPoint x: 710, endPoint y: 228, distance: 328.7
click at [642, 227] on div "MV285 08:58 Sun 09:04 Sun 09:09 Sun 09:26 Sun 09:31 Sun 10:59 Sun 11:04 Sun 16:…" at bounding box center [653, 302] width 1306 height 485
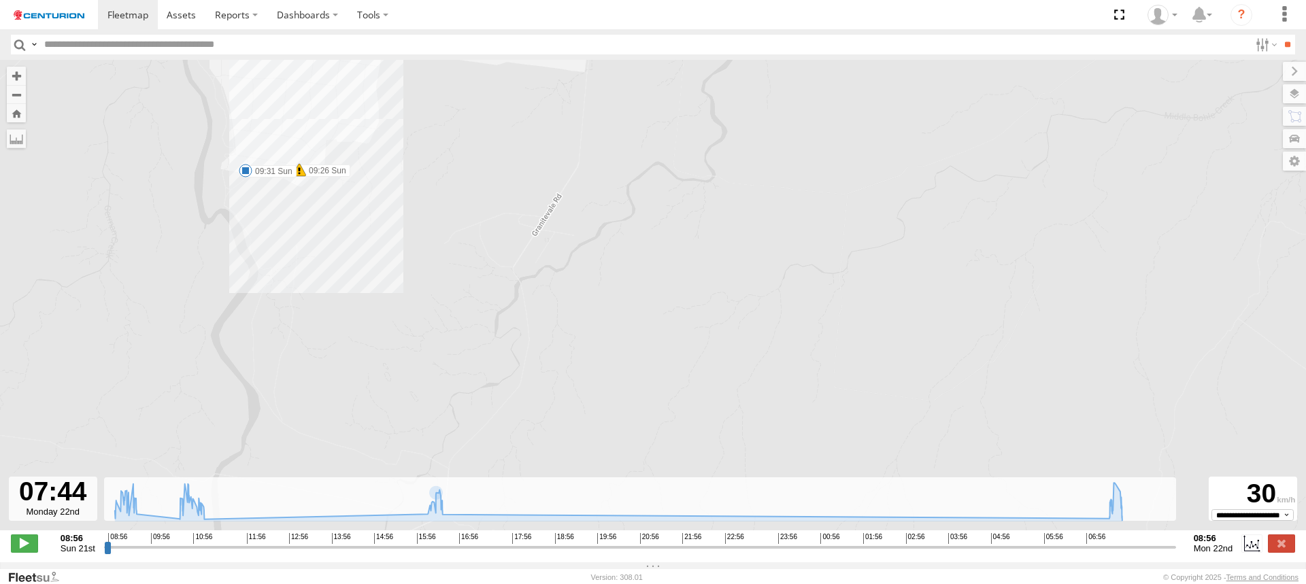
drag, startPoint x: 579, startPoint y: 353, endPoint x: 617, endPoint y: 148, distance: 208.3
click at [616, 155] on div "MV285 08:58 Sun 09:04 Sun 09:09 Sun 09:26 Sun 09:31 Sun 10:59 Sun 11:04 Sun 16:…" at bounding box center [653, 302] width 1306 height 485
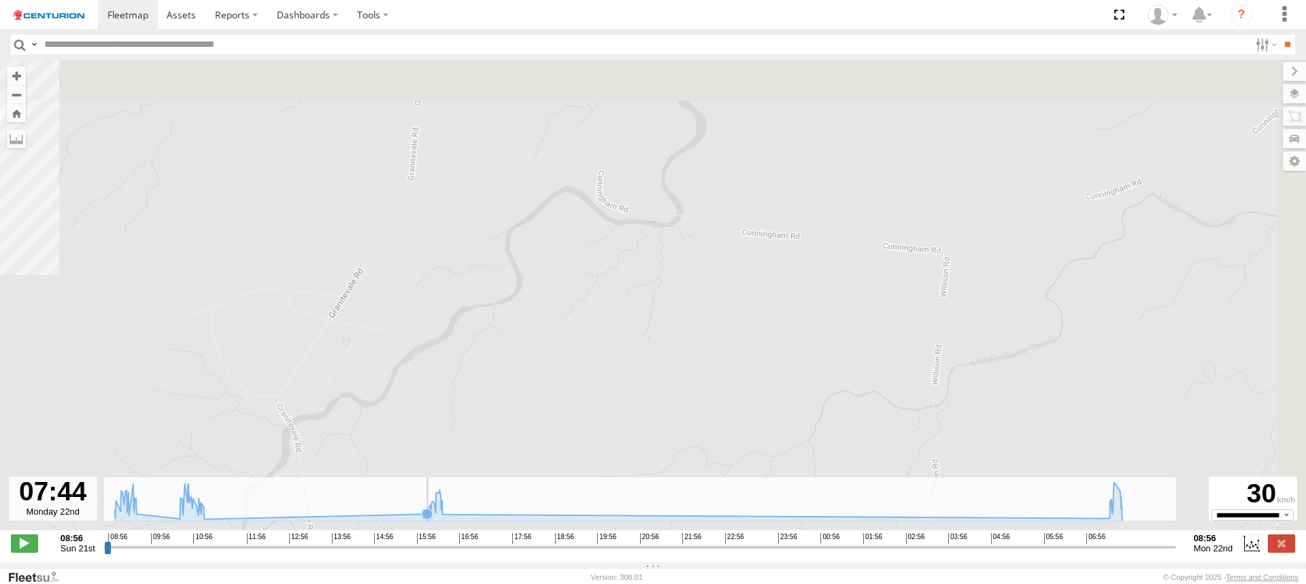
drag, startPoint x: 564, startPoint y: 183, endPoint x: 367, endPoint y: 484, distance: 359.9
click at [367, 484] on div "← Move left → Move right ↑ Move up ↓ Move down + Zoom in - Zoom out Home Jump l…" at bounding box center [653, 311] width 1306 height 503
drag, startPoint x: 891, startPoint y: 210, endPoint x: 525, endPoint y: 311, distance: 379.0
click at [529, 310] on div "MV285 08:58 Sun 09:04 Sun 09:09 Sun 09:26 Sun 09:31 Sun 10:59 Sun 11:04 Sun 16:…" at bounding box center [653, 302] width 1306 height 485
drag, startPoint x: 760, startPoint y: 242, endPoint x: 454, endPoint y: 331, distance: 318.9
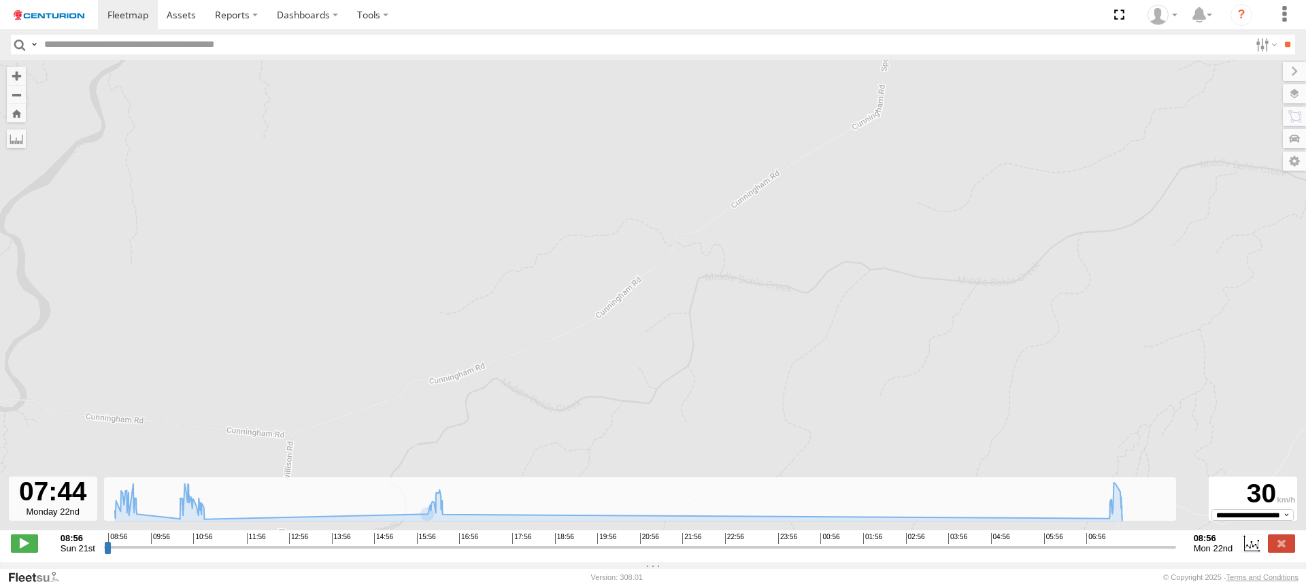
click at [482, 321] on div "MV285 08:58 Sun 09:04 Sun 09:09 Sun 09:26 Sun 09:31 Sun 10:59 Sun 11:04 Sun 16:…" at bounding box center [653, 302] width 1306 height 485
drag, startPoint x: 563, startPoint y: 163, endPoint x: 569, endPoint y: 298, distance: 135.5
click at [587, 296] on div "MV285 08:58 Sun 09:04 Sun 09:09 Sun 09:26 Sun 09:31 Sun 10:59 Sun 11:04 Sun 16:…" at bounding box center [653, 302] width 1306 height 485
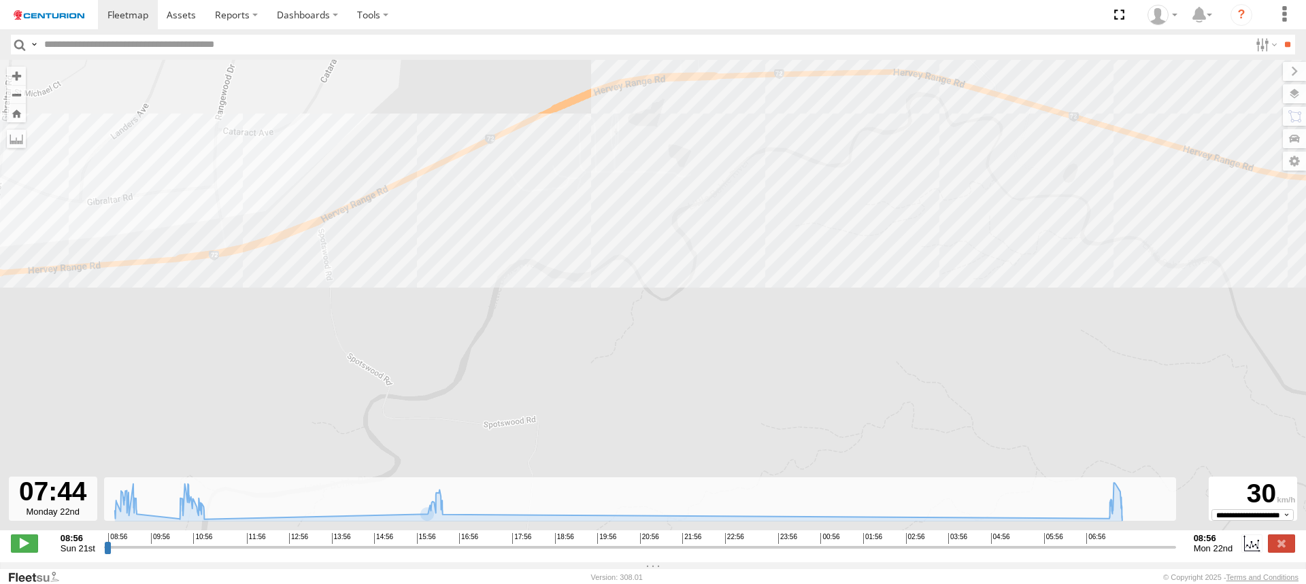
drag, startPoint x: 504, startPoint y: 196, endPoint x: 759, endPoint y: 384, distance: 316.7
click at [757, 385] on div "MV285 08:58 Sun 09:04 Sun 09:09 Sun 09:26 Sun 09:31 Sun 10:59 Sun 11:04 Sun 16:…" at bounding box center [653, 302] width 1306 height 485
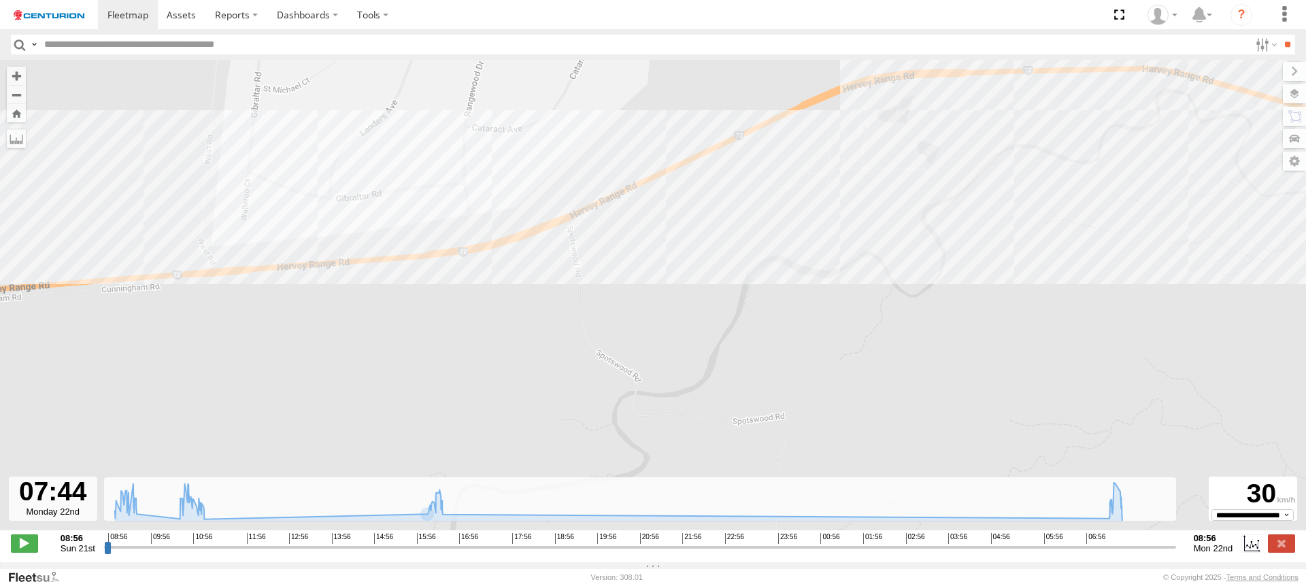
drag, startPoint x: 513, startPoint y: 259, endPoint x: 930, endPoint y: 238, distance: 417.6
click at [906, 246] on div "MV285 08:58 Sun 09:04 Sun 09:09 Sun 09:26 Sun 09:31 Sun 10:59 Sun 11:04 Sun 16:…" at bounding box center [653, 302] width 1306 height 485
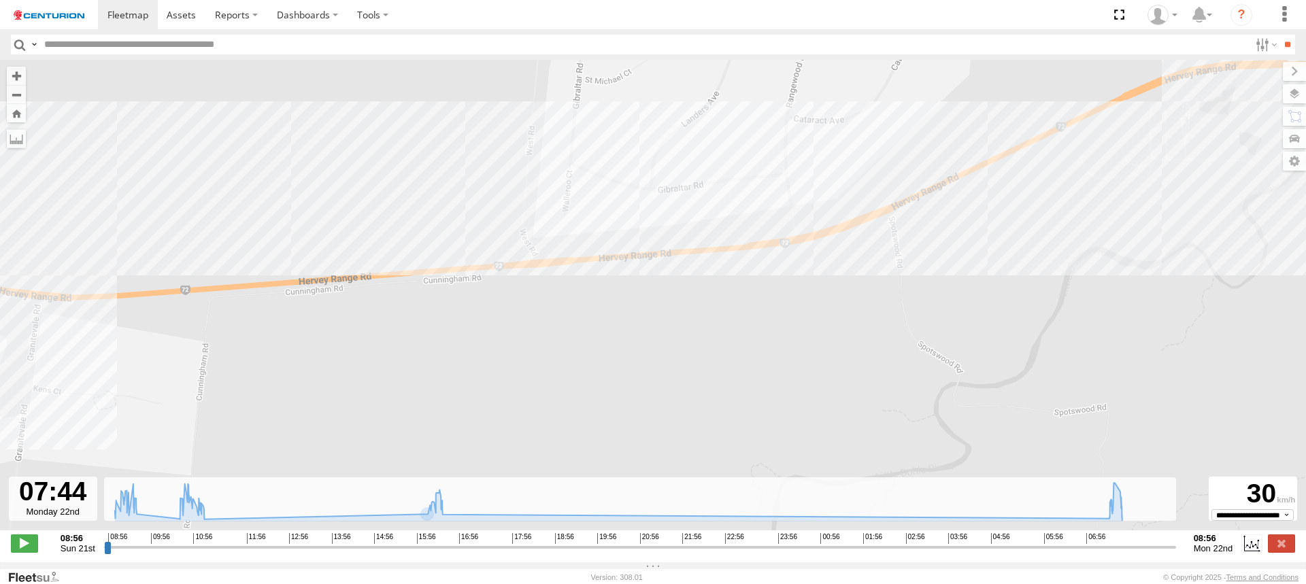
drag, startPoint x: 420, startPoint y: 286, endPoint x: 309, endPoint y: 326, distance: 118.4
click at [309, 326] on div "MV285 08:58 Sun 09:04 Sun 09:09 Sun 09:26 Sun 09:31 Sun 10:59 Sun 11:04 Sun 16:…" at bounding box center [653, 302] width 1306 height 485
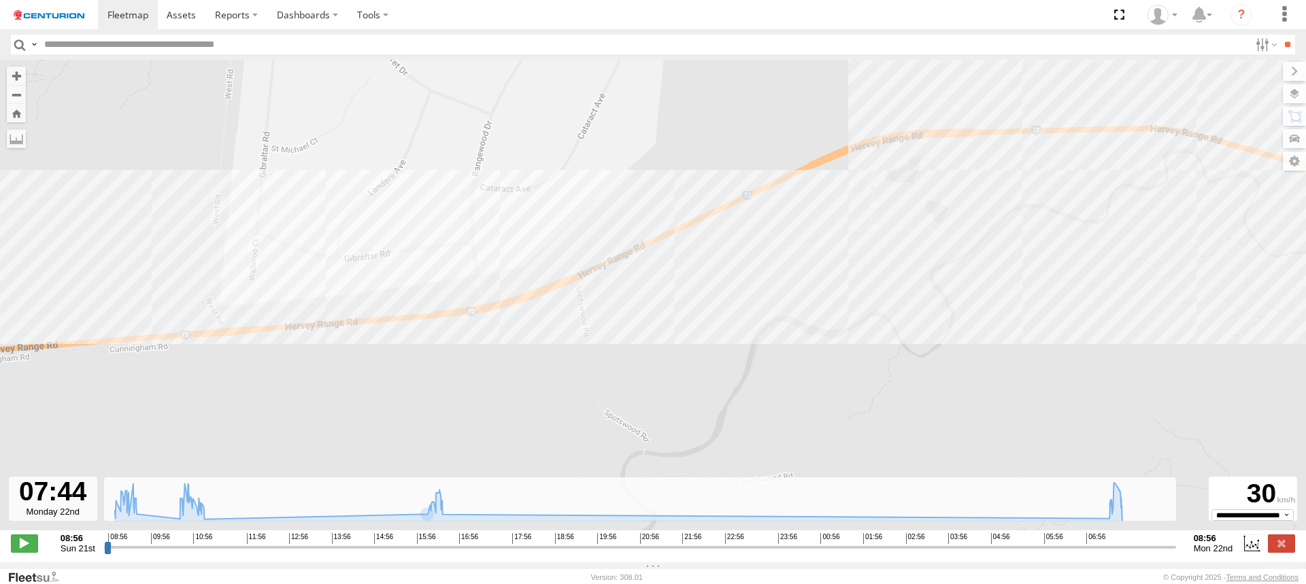
drag, startPoint x: 687, startPoint y: 305, endPoint x: 501, endPoint y: 333, distance: 188.5
click at [501, 333] on div "MV285 08:58 Sun 09:04 Sun 09:09 Sun 09:26 Sun 09:31 Sun 10:59 Sun 11:04 Sun 16:…" at bounding box center [653, 302] width 1306 height 485
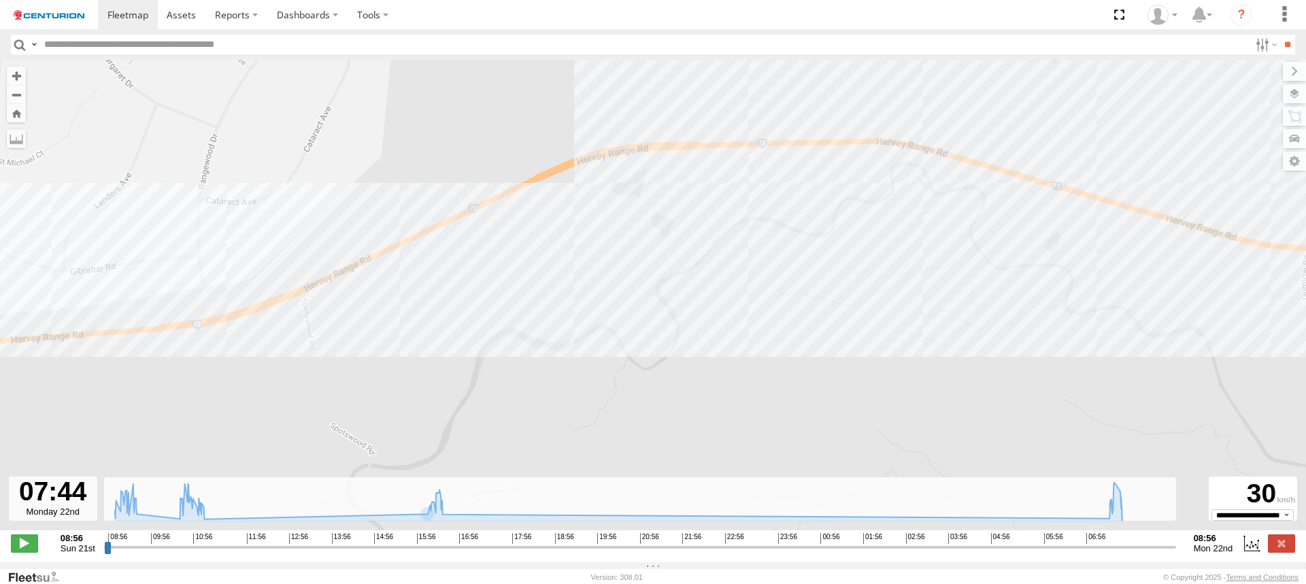
drag, startPoint x: 878, startPoint y: 179, endPoint x: 593, endPoint y: 181, distance: 284.4
click at [602, 181] on div "MV285 08:58 Sun 09:04 Sun 09:09 Sun 09:26 Sun 09:31 Sun 10:59 Sun 11:04 Sun 16:…" at bounding box center [653, 302] width 1306 height 485
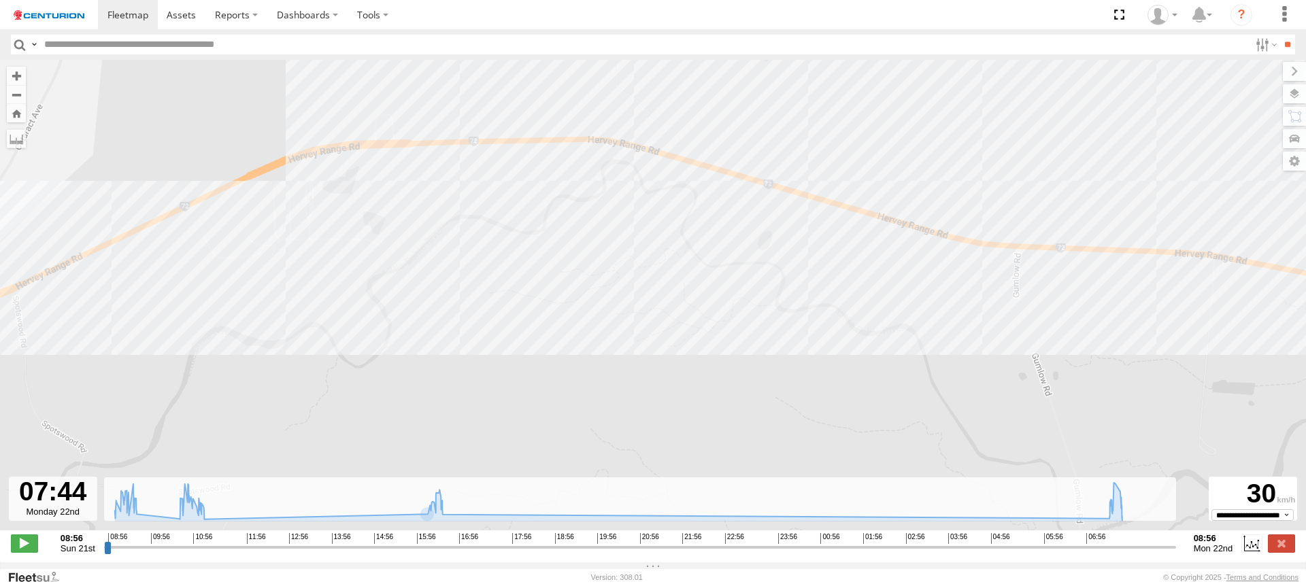
drag, startPoint x: 933, startPoint y: 251, endPoint x: 616, endPoint y: 233, distance: 317.6
click at [629, 233] on div "MV285 08:58 Sun 09:04 Sun 09:09 Sun 09:26 Sun 09:31 Sun 10:59 Sun 11:04 Sun 16:…" at bounding box center [653, 302] width 1306 height 485
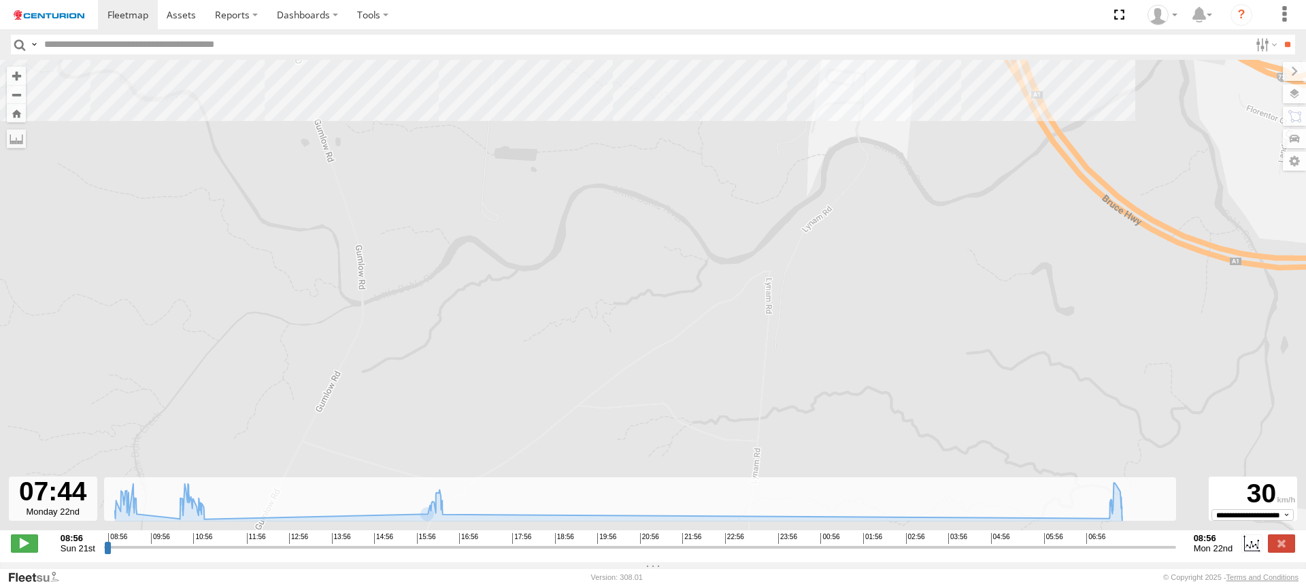
drag, startPoint x: 372, startPoint y: 410, endPoint x: 423, endPoint y: 125, distance: 290.2
click at [419, 133] on div "MV285 08:58 Sun 09:04 Sun 09:09 Sun 09:26 Sun 09:31 Sun 10:59 Sun 11:04 Sun 16:…" at bounding box center [653, 302] width 1306 height 485
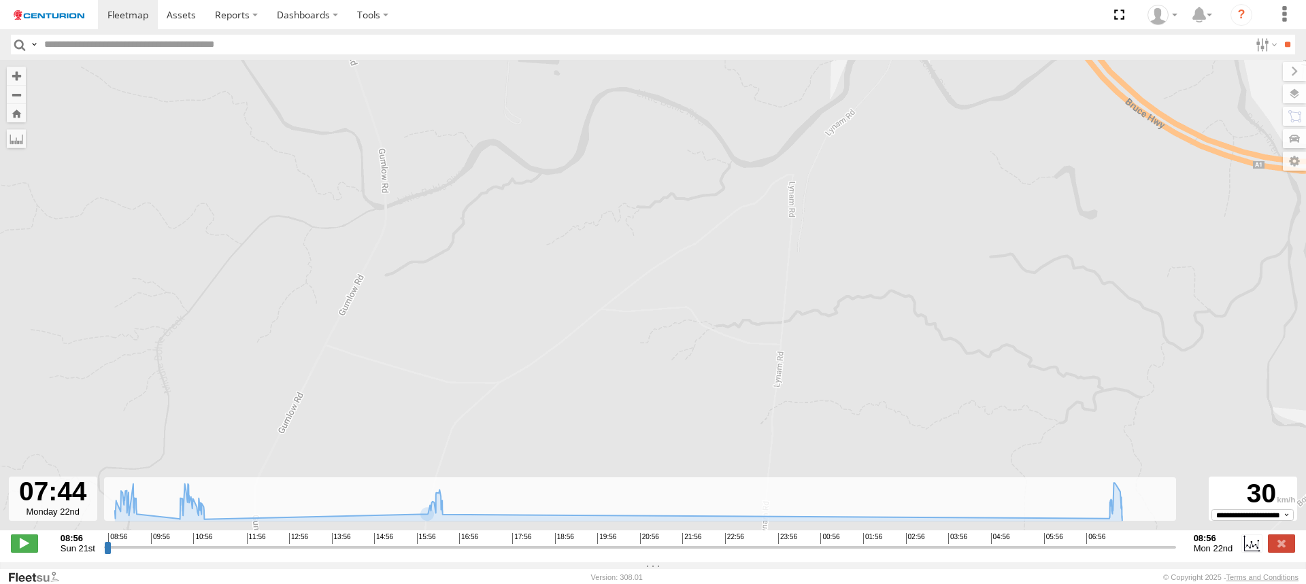
drag, startPoint x: 419, startPoint y: 401, endPoint x: 446, endPoint y: 269, distance: 134.1
click at [446, 269] on div "MV285 08:58 Sun 09:04 Sun 09:09 Sun 09:26 Sun 09:31 Sun 10:59 Sun 11:04 Sun 16:…" at bounding box center [653, 302] width 1306 height 485
drag, startPoint x: 450, startPoint y: 353, endPoint x: 462, endPoint y: 251, distance: 102.8
click at [459, 274] on div "MV285 08:58 Sun 09:04 Sun 09:09 Sun 09:26 Sun 09:31 Sun 10:59 Sun 11:04 Sun 16:…" at bounding box center [653, 302] width 1306 height 485
drag, startPoint x: 466, startPoint y: 365, endPoint x: 469, endPoint y: 274, distance: 91.2
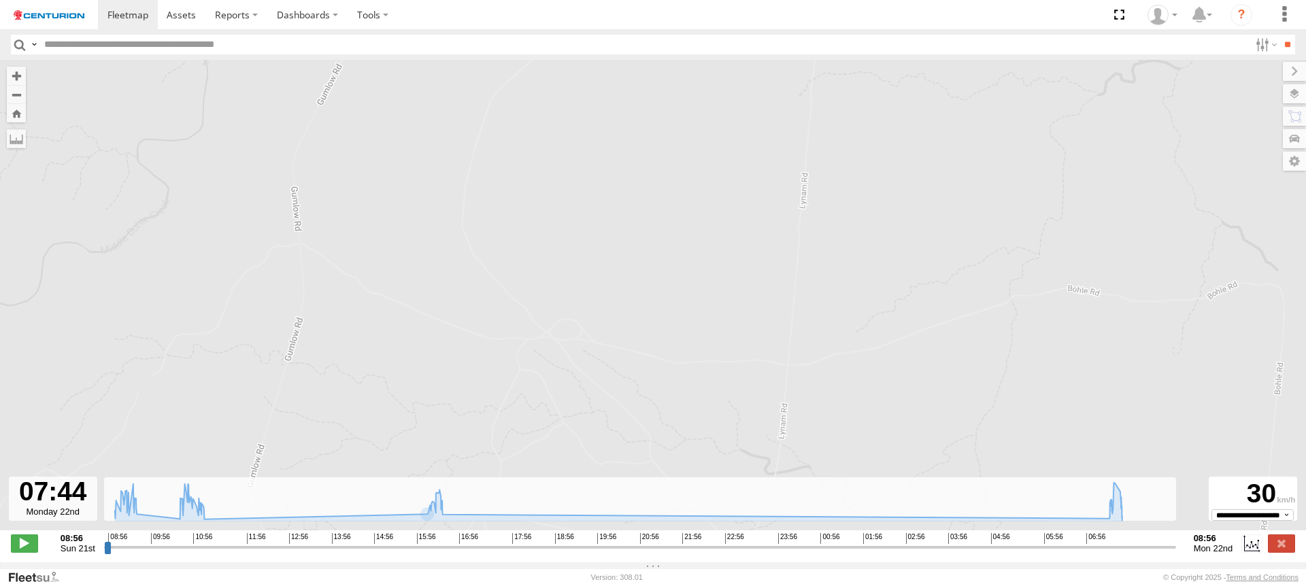
click at [469, 282] on div "MV285 08:58 Sun 09:04 Sun 09:09 Sun 09:26 Sun 09:31 Sun 10:59 Sun 11:04 Sun 16:…" at bounding box center [653, 302] width 1306 height 485
drag, startPoint x: 469, startPoint y: 384, endPoint x: 498, endPoint y: 197, distance: 190.1
click at [496, 210] on div "MV285 08:58 Sun 09:04 Sun 09:09 Sun 09:26 Sun 09:31 Sun 10:59 Sun 11:04 Sun 16:…" at bounding box center [653, 302] width 1306 height 485
drag, startPoint x: 497, startPoint y: 367, endPoint x: 480, endPoint y: 248, distance: 120.3
click at [483, 266] on div "MV285 08:58 Sun 09:04 Sun 09:09 Sun 09:26 Sun 09:31 Sun 10:59 Sun 11:04 Sun 16:…" at bounding box center [653, 302] width 1306 height 485
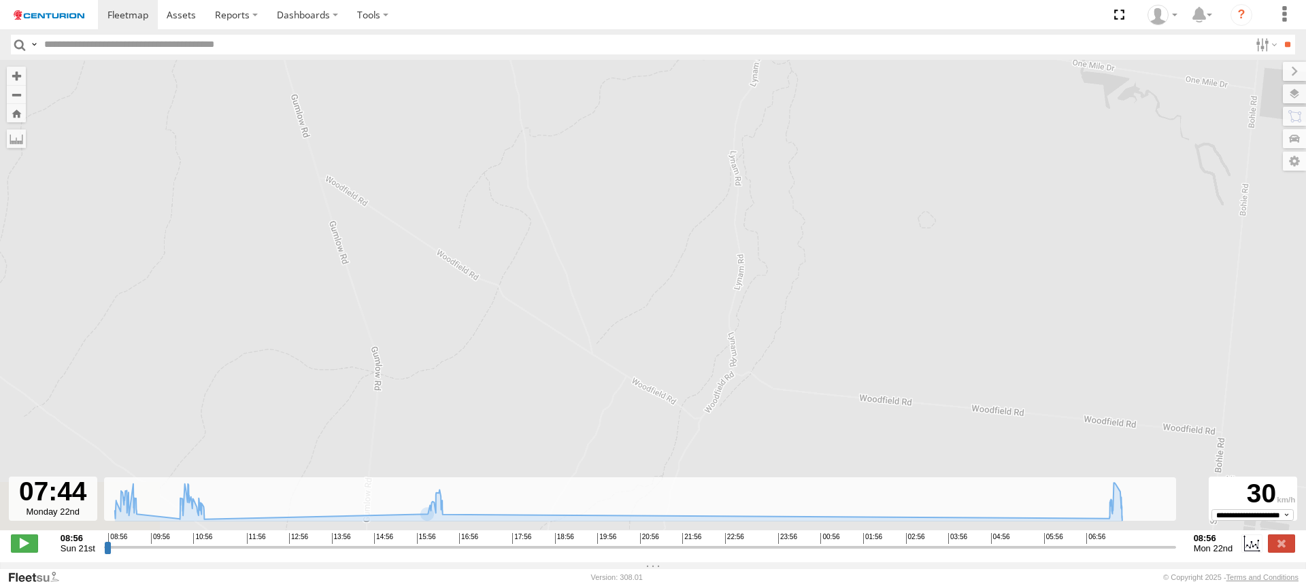
drag, startPoint x: 493, startPoint y: 390, endPoint x: 474, endPoint y: 248, distance: 143.6
click at [475, 252] on div "MV285 08:58 Sun 09:04 Sun 09:09 Sun 09:26 Sun 09:31 Sun 10:59 Sun 11:04 Sun 16:…" at bounding box center [653, 302] width 1306 height 485
select select "**********"
drag, startPoint x: 499, startPoint y: 380, endPoint x: 506, endPoint y: 261, distance: 119.2
click at [506, 267] on div "MV285 08:58 Sun 09:04 Sun 09:09 Sun 09:26 Sun 09:31 Sun 10:59 Sun 11:04 Sun 16:…" at bounding box center [653, 302] width 1306 height 485
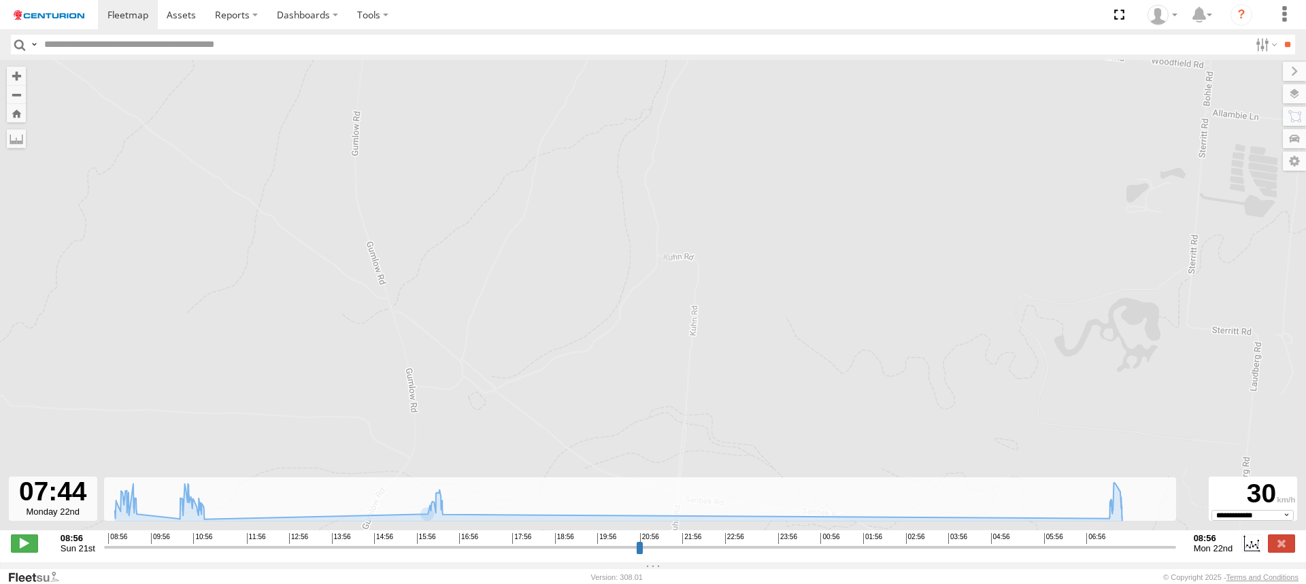
drag, startPoint x: 537, startPoint y: 240, endPoint x: 538, endPoint y: 373, distance: 132.7
click at [541, 378] on div "MV285 08:58 Sun 09:04 Sun 09:09 Sun 09:26 Sun 09:31 Sun 10:59 Sun 11:04 Sun 16:…" at bounding box center [653, 302] width 1306 height 485
drag, startPoint x: 556, startPoint y: 280, endPoint x: 569, endPoint y: 347, distance: 68.1
click at [569, 347] on div "MV285 08:58 Sun 09:04 Sun 09:09 Sun 09:26 Sun 09:31 Sun 10:59 Sun 11:04 Sun 16:…" at bounding box center [653, 302] width 1306 height 485
drag, startPoint x: 516, startPoint y: 287, endPoint x: 550, endPoint y: 348, distance: 69.5
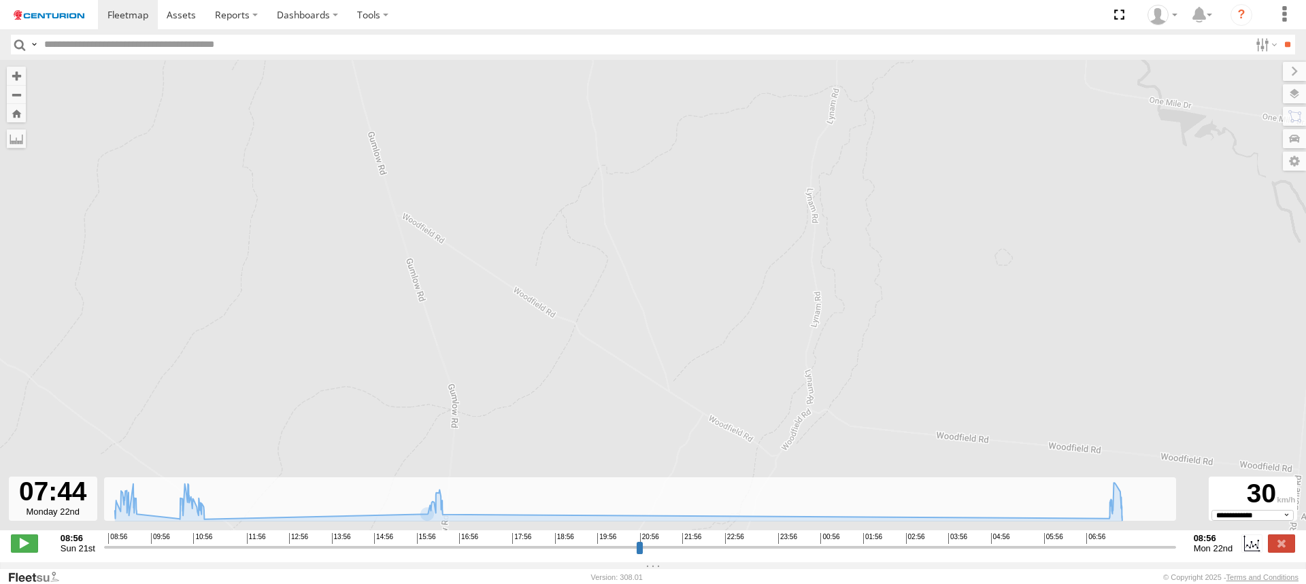
click at [550, 348] on div "MV285 08:58 Sun 09:04 Sun 09:09 Sun 09:26 Sun 09:31 Sun 10:59 Sun 11:04 Sun 16:…" at bounding box center [653, 302] width 1306 height 485
drag, startPoint x: 443, startPoint y: 254, endPoint x: 466, endPoint y: 198, distance: 61.0
click at [466, 198] on div "MV285 08:58 Sun 09:04 Sun 09:09 Sun 09:26 Sun 09:31 Sun 10:59 Sun 11:04 Sun 16:…" at bounding box center [653, 302] width 1306 height 485
drag, startPoint x: 710, startPoint y: 433, endPoint x: 670, endPoint y: 308, distance: 132.1
click at [673, 322] on div "MV285 08:58 Sun 09:04 Sun 09:09 Sun 09:26 Sun 09:31 Sun 10:59 Sun 11:04 Sun 16:…" at bounding box center [653, 302] width 1306 height 485
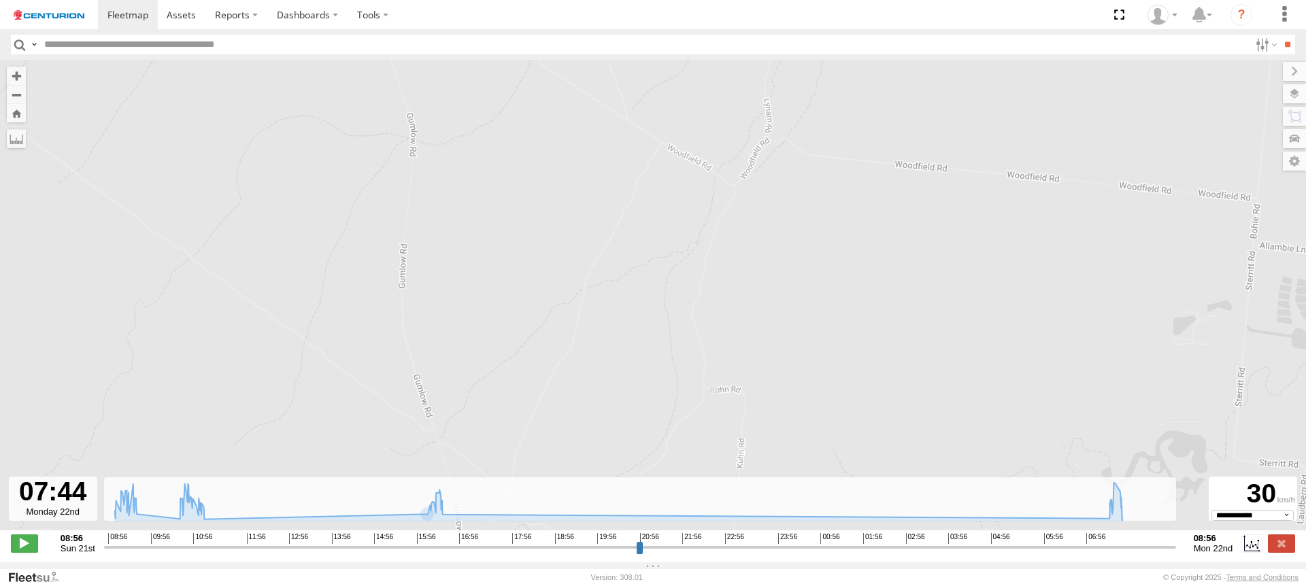
drag, startPoint x: 638, startPoint y: 394, endPoint x: 640, endPoint y: 326, distance: 68.1
click at [639, 331] on div "MV285 08:58 Sun 09:04 Sun 09:09 Sun 09:26 Sun 09:31 Sun 10:59 Sun 11:04 Sun 16:…" at bounding box center [653, 302] width 1306 height 485
drag, startPoint x: 639, startPoint y: 378, endPoint x: 625, endPoint y: 280, distance: 98.2
click at [631, 310] on div "MV285 08:58 Sun 09:04 Sun 09:09 Sun 09:26 Sun 09:31 Sun 10:59 Sun 11:04 Sun 16:…" at bounding box center [653, 302] width 1306 height 485
drag, startPoint x: 614, startPoint y: 370, endPoint x: 614, endPoint y: 330, distance: 40.1
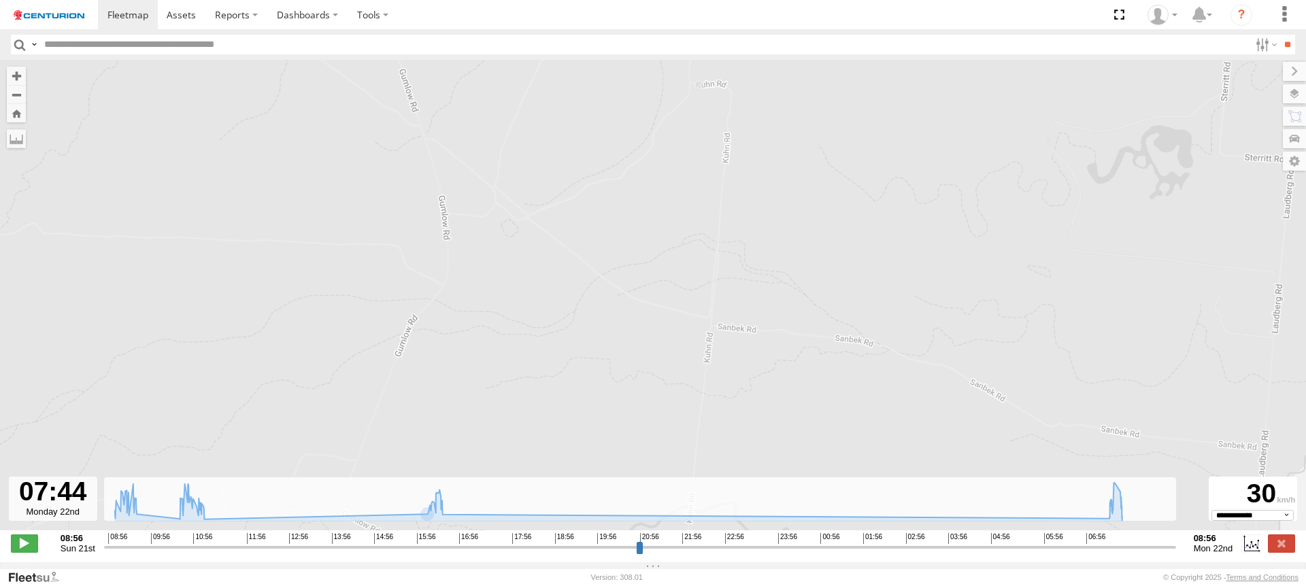
click at [614, 330] on div "MV285 08:58 Sun 09:04 Sun 09:09 Sun 09:26 Sun 09:31 Sun 10:59 Sun 11:04 Sun 16:…" at bounding box center [653, 302] width 1306 height 485
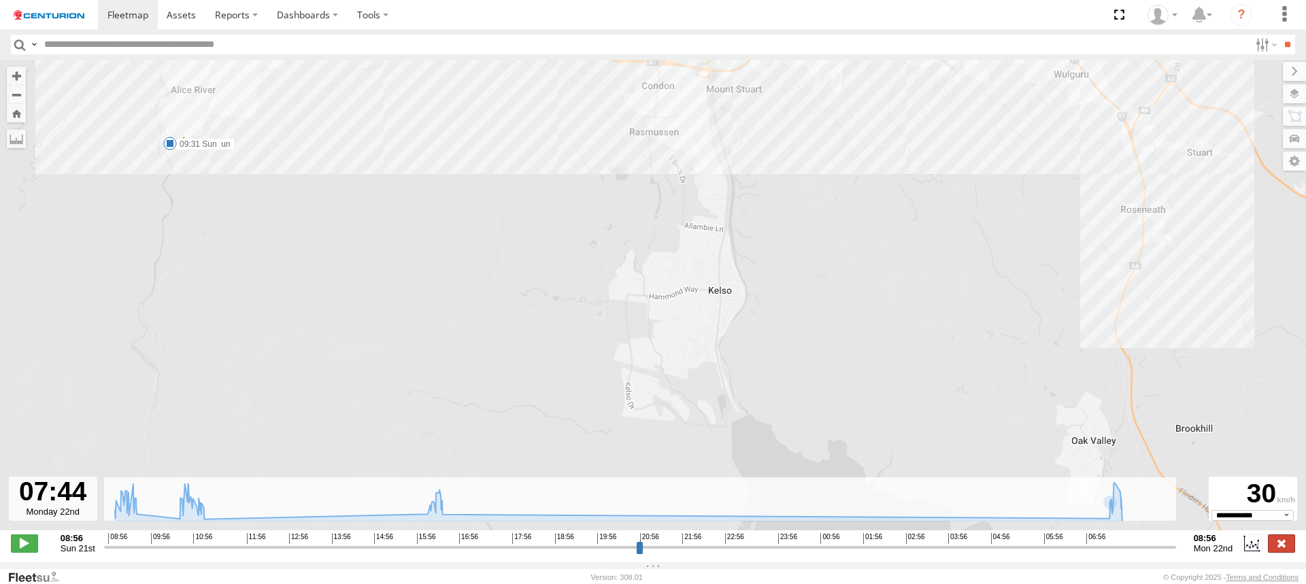
click at [1283, 552] on label at bounding box center [1281, 544] width 27 height 18
